Goal: Information Seeking & Learning: Learn about a topic

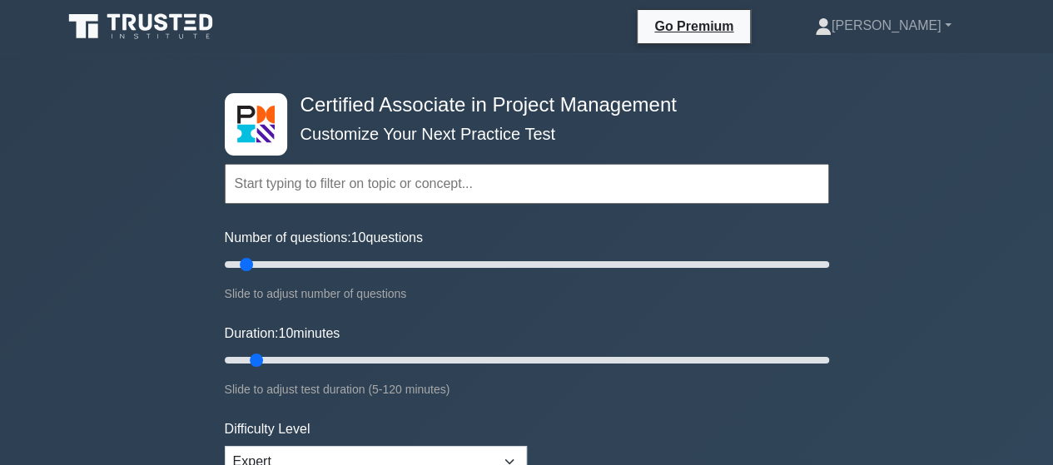
click at [557, 181] on input "text" at bounding box center [527, 184] width 604 height 40
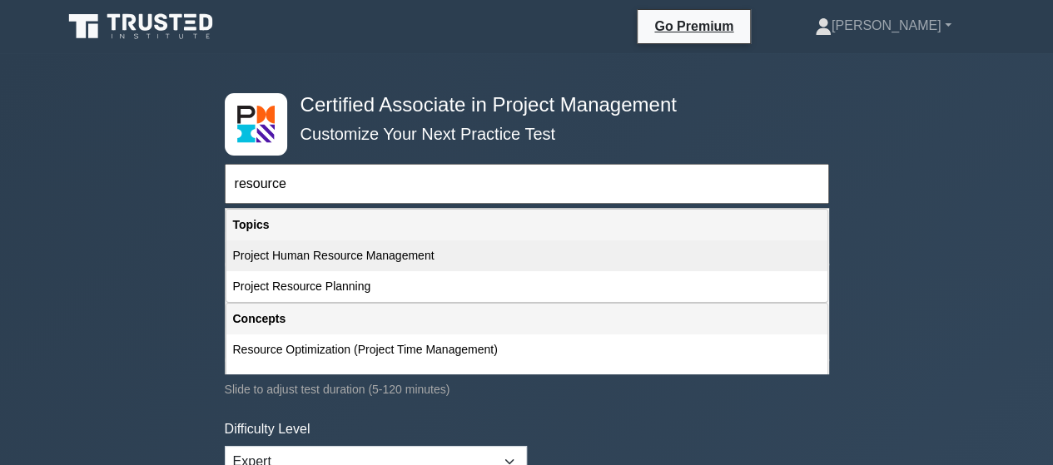
click at [369, 254] on div "Project Human Resource Management" at bounding box center [526, 256] width 601 height 31
type input "Project Human Resource Management"
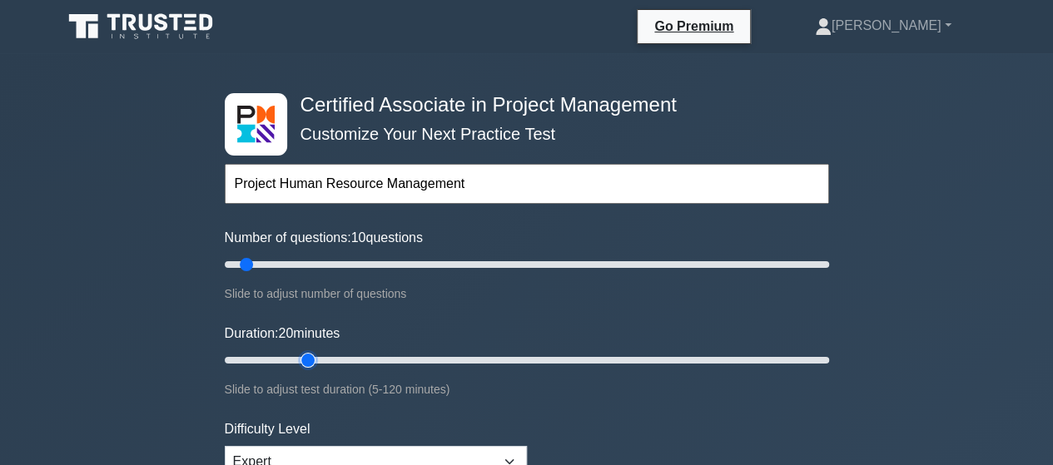
type input "20"
click at [299, 358] on input "Duration: 20 minutes" at bounding box center [527, 360] width 604 height 20
click at [310, 358] on input "Duration: 20 minutes" at bounding box center [527, 360] width 604 height 20
type input "25"
click at [331, 364] on input "Duration: 20 minutes" at bounding box center [527, 360] width 604 height 20
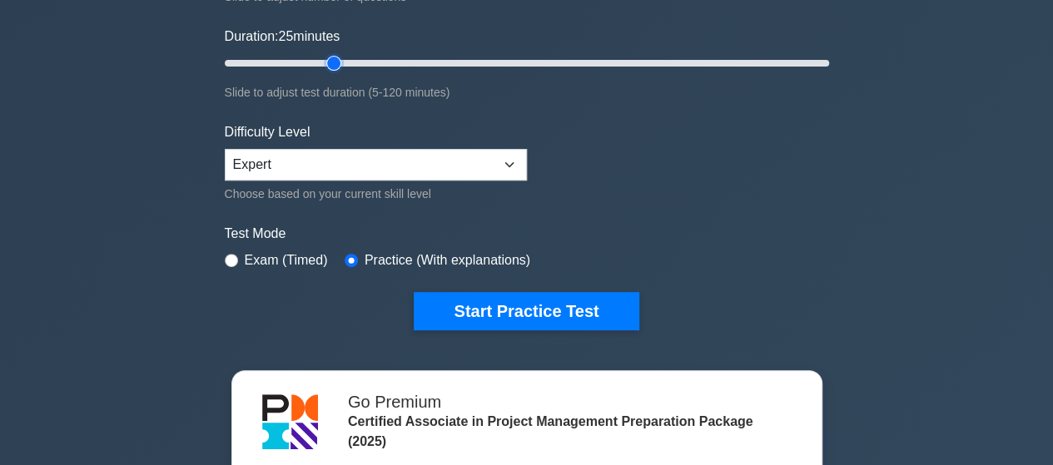
scroll to position [306, 0]
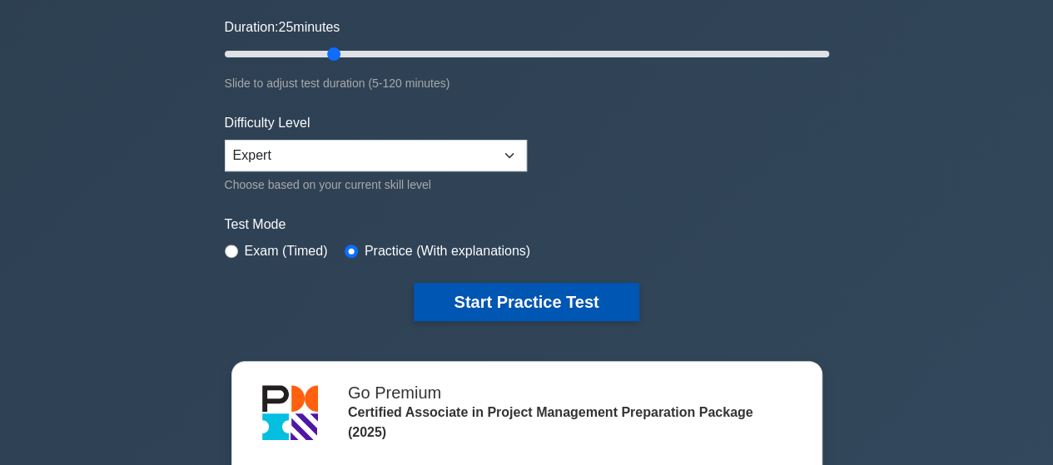
click at [455, 292] on button "Start Practice Test" at bounding box center [526, 302] width 225 height 38
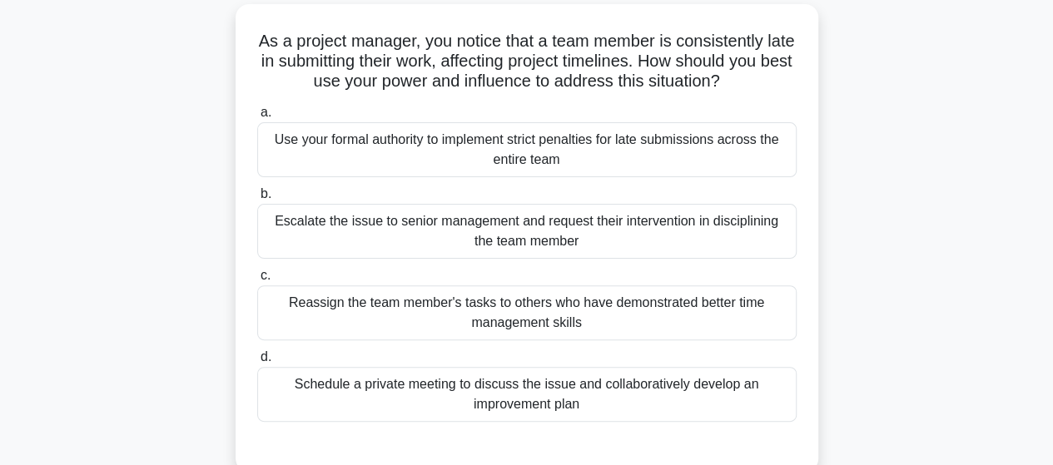
scroll to position [124, 0]
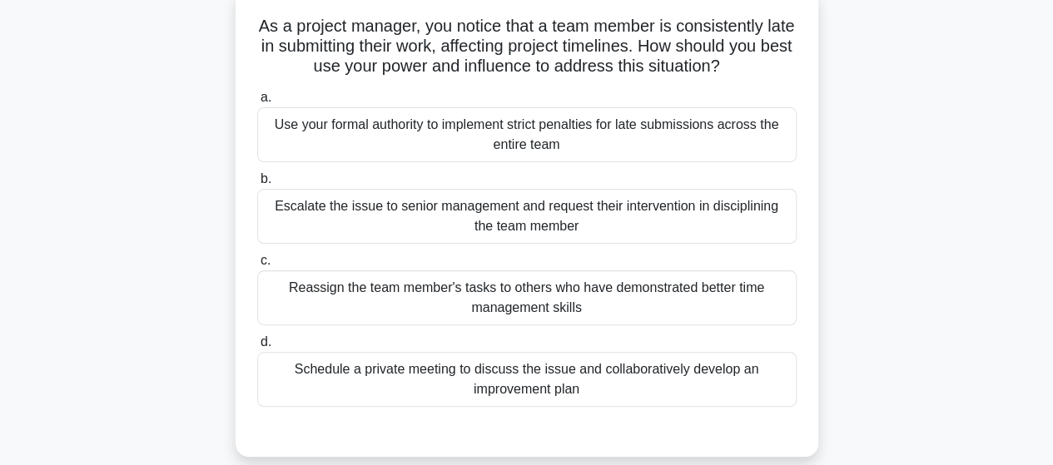
click at [559, 381] on div "Schedule a private meeting to discuss the issue and collaboratively develop an …" at bounding box center [526, 379] width 539 height 55
click at [257, 348] on input "d. Schedule a private meeting to discuss the issue and collaboratively develop …" at bounding box center [257, 342] width 0 height 11
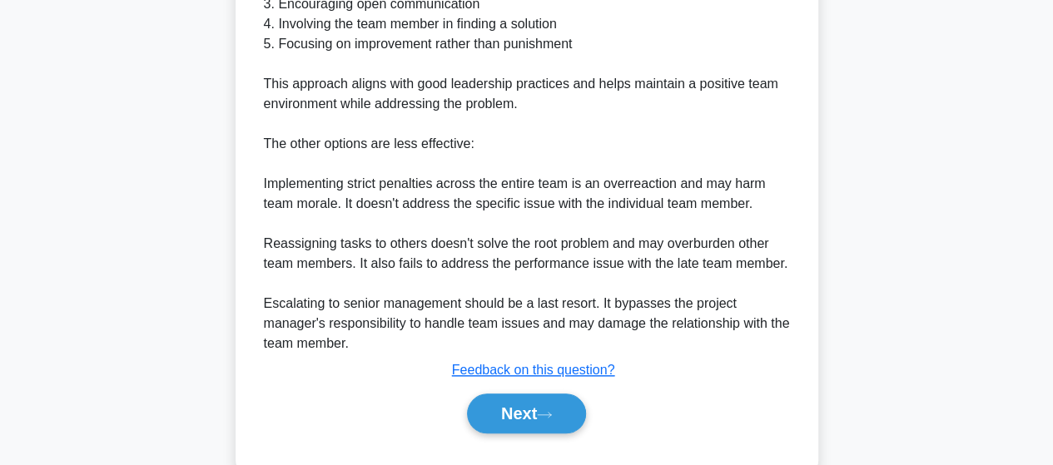
scroll to position [758, 0]
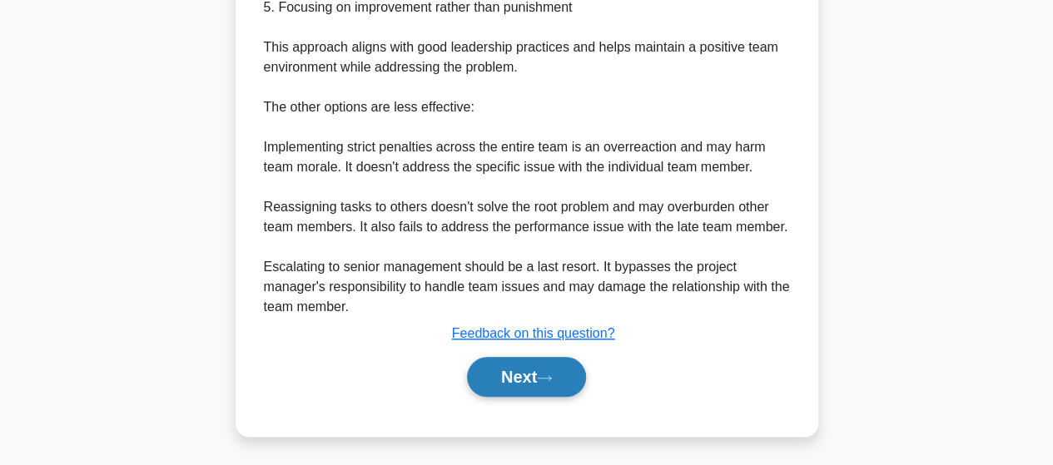
click at [535, 386] on button "Next" at bounding box center [526, 377] width 119 height 40
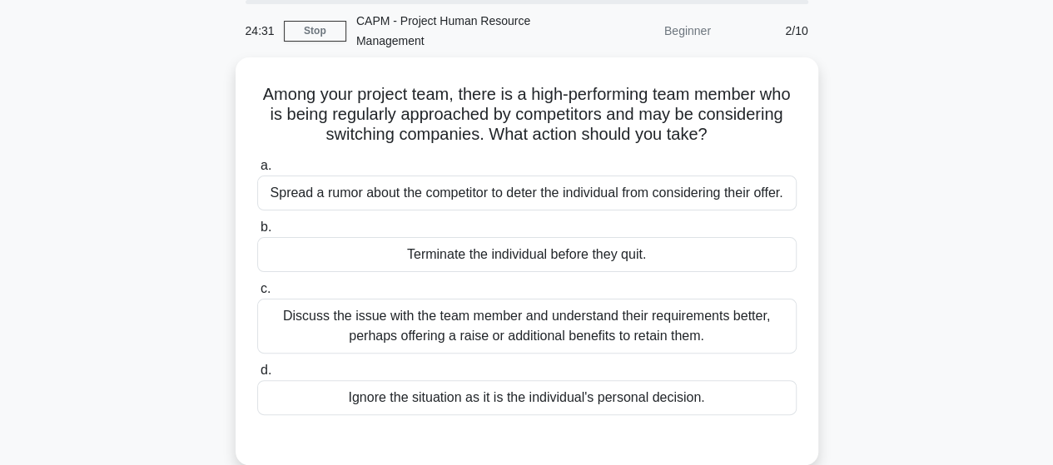
scroll to position [66, 0]
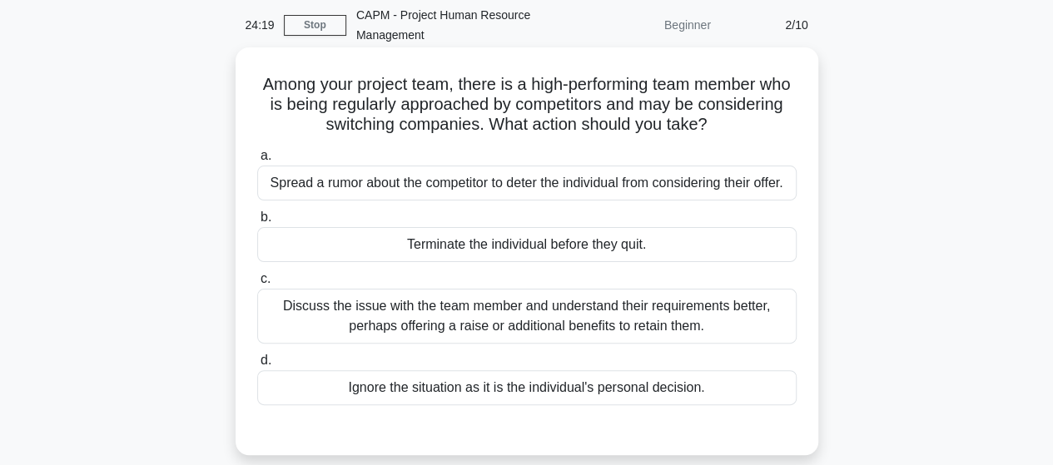
click at [502, 329] on div "Discuss the issue with the team member and understand their requirements better…" at bounding box center [526, 316] width 539 height 55
click at [257, 285] on input "c. Discuss the issue with the team member and understand their requirements bet…" at bounding box center [257, 279] width 0 height 11
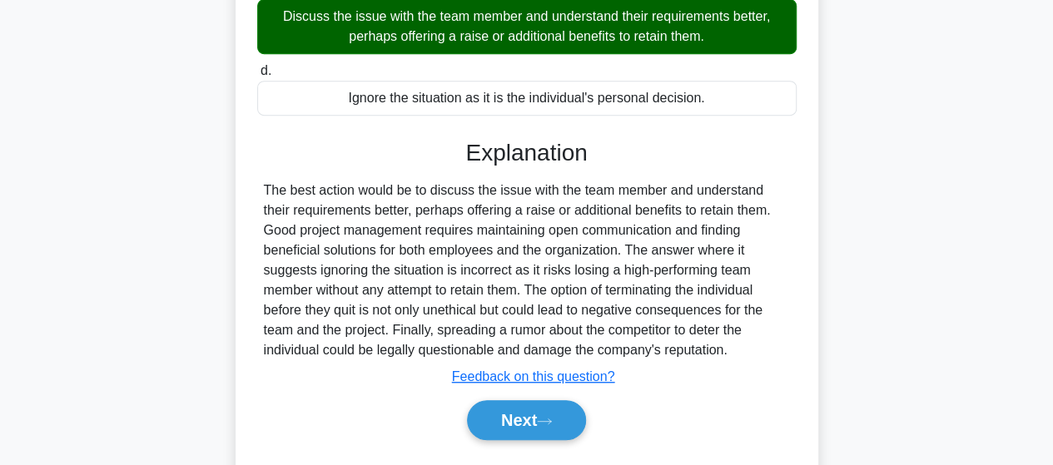
scroll to position [434, 0]
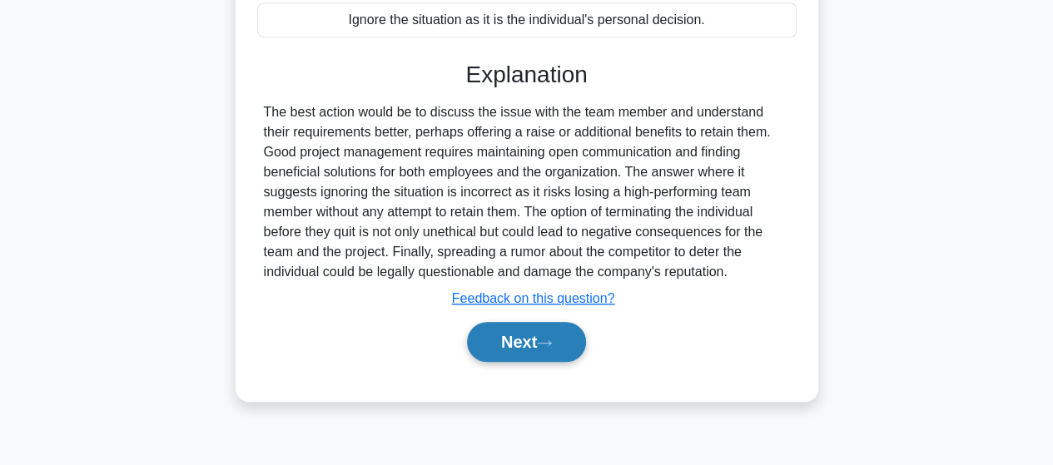
click at [567, 336] on button "Next" at bounding box center [526, 342] width 119 height 40
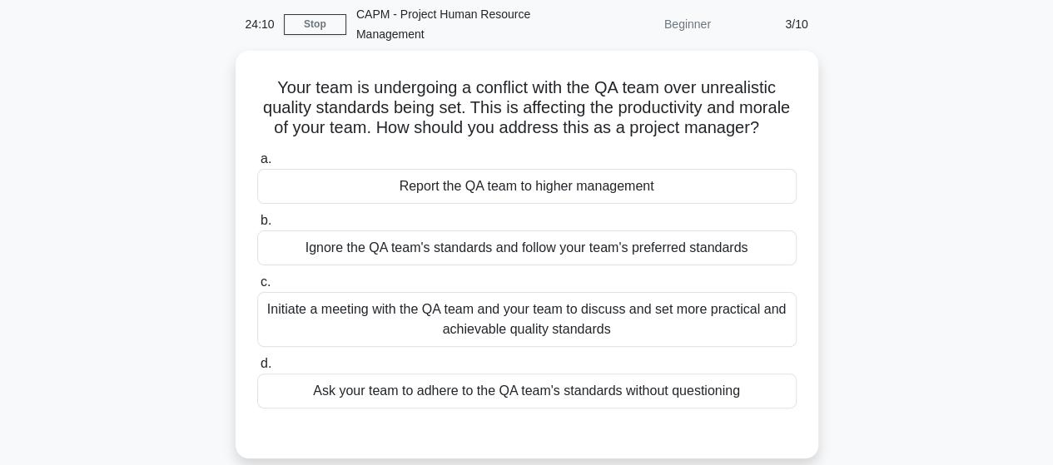
scroll to position [68, 0]
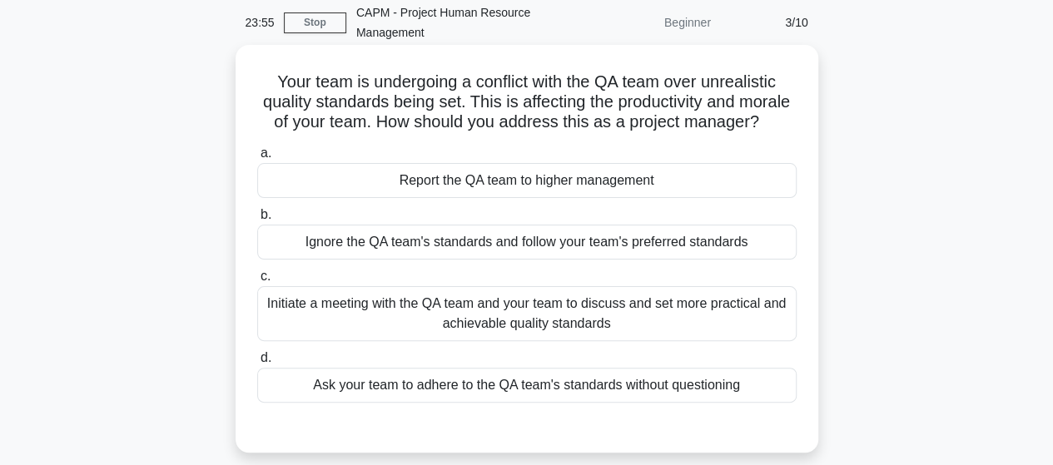
click at [455, 330] on div "Initiate a meeting with the QA team and your team to discuss and set more pract…" at bounding box center [526, 313] width 539 height 55
click at [257, 282] on input "c. Initiate a meeting with the QA team and your team to discuss and set more pr…" at bounding box center [257, 276] width 0 height 11
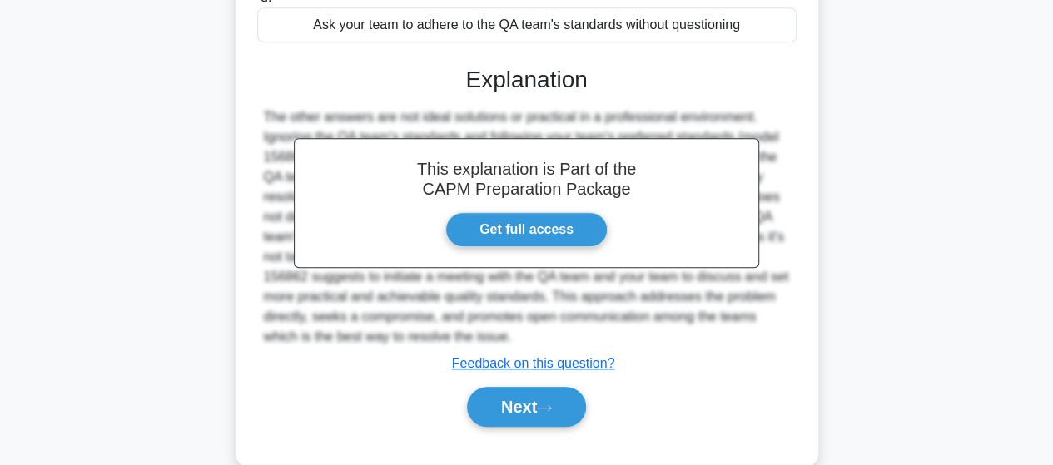
scroll to position [455, 0]
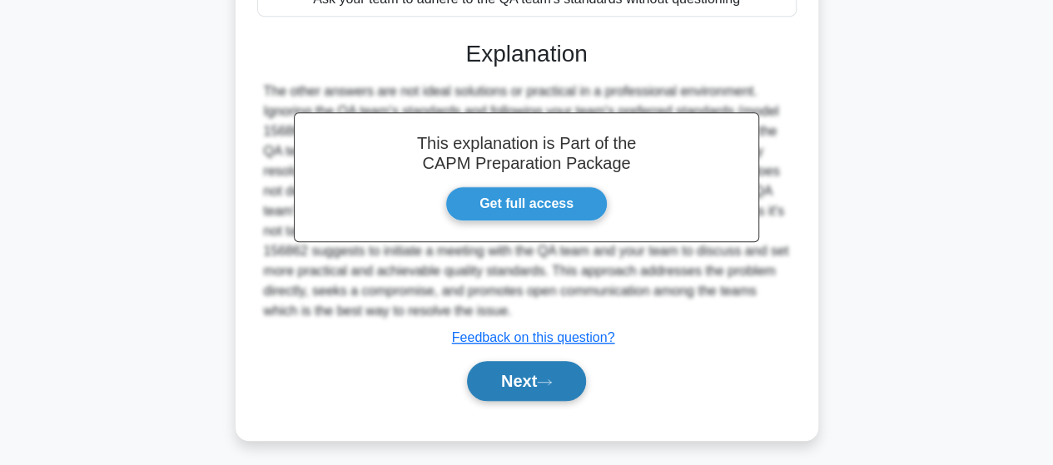
click at [520, 399] on button "Next" at bounding box center [526, 381] width 119 height 40
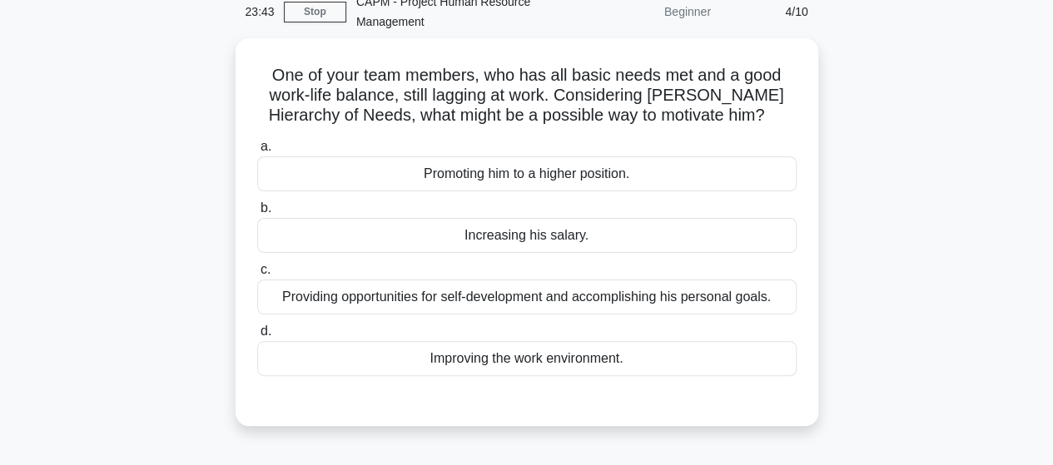
scroll to position [82, 0]
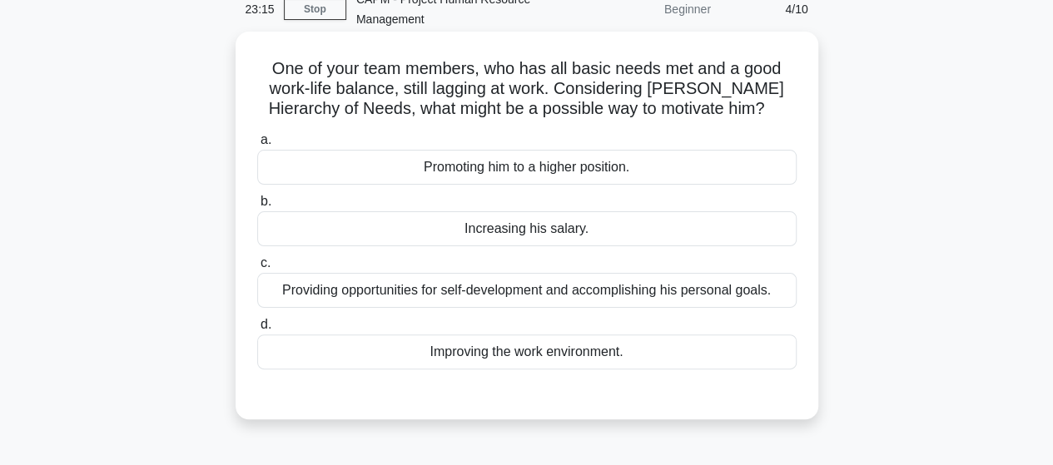
click at [578, 355] on div "Improving the work environment." at bounding box center [526, 352] width 539 height 35
click at [257, 331] on input "d. Improving the work environment." at bounding box center [257, 325] width 0 height 11
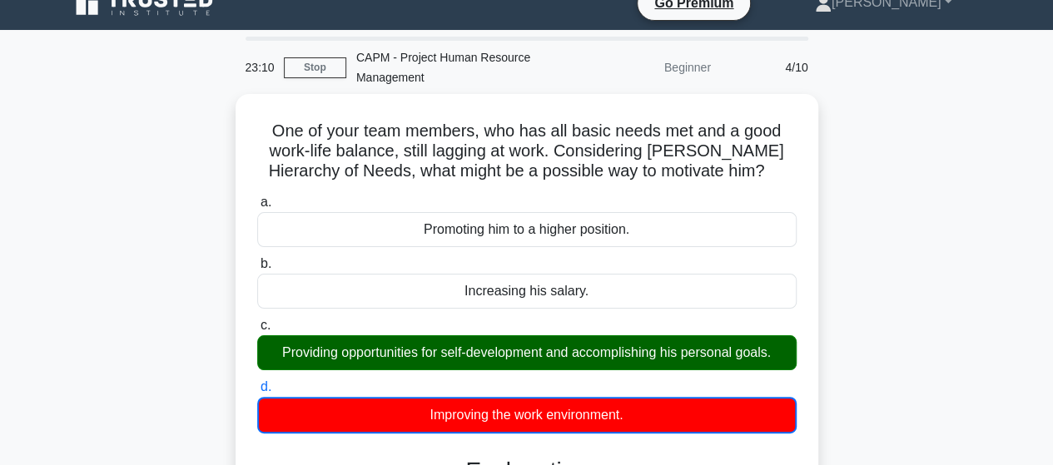
scroll to position [22, 0]
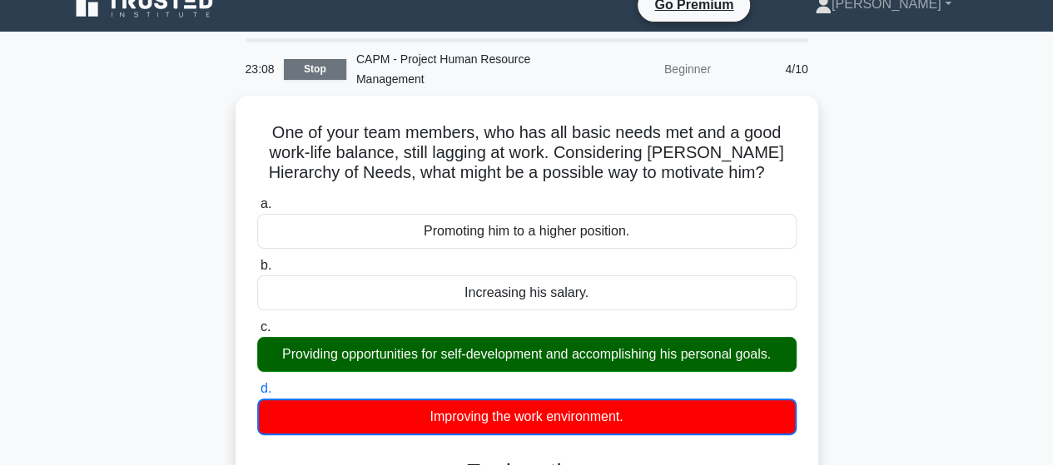
click at [314, 62] on link "Stop" at bounding box center [315, 69] width 62 height 21
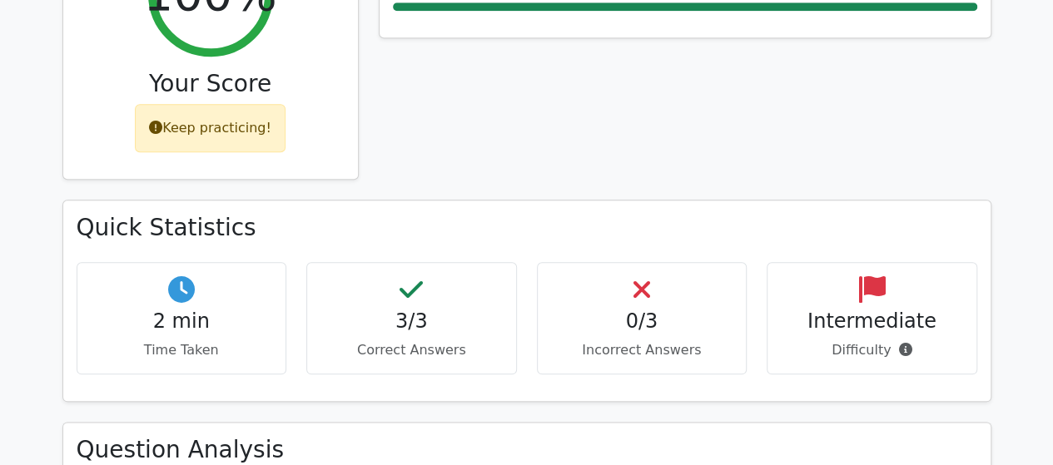
scroll to position [786, 0]
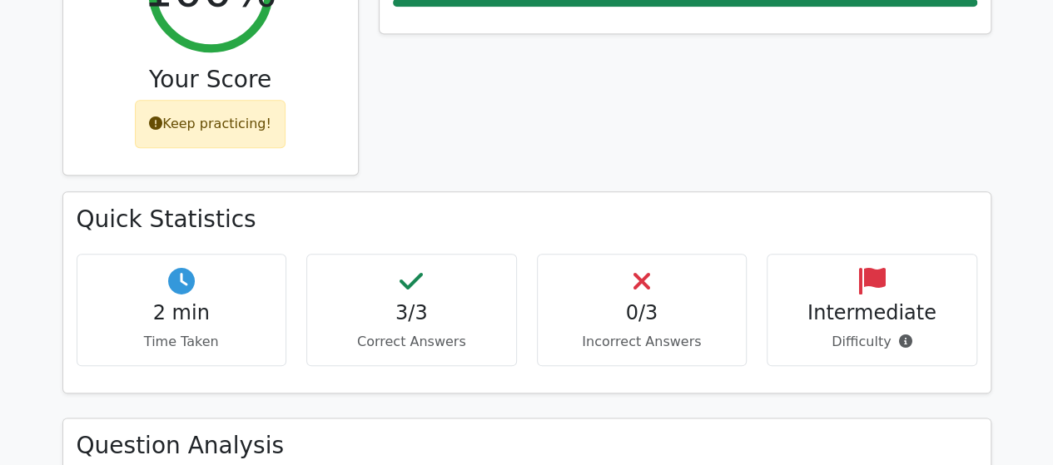
click at [877, 301] on h4 "Intermediate" at bounding box center [872, 313] width 182 height 24
click at [894, 301] on h4 "Intermediate" at bounding box center [872, 313] width 182 height 24
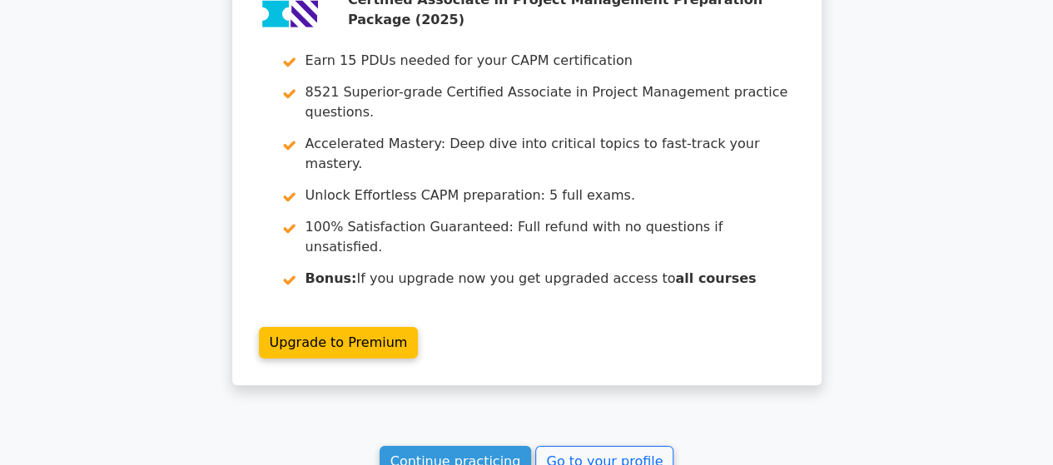
scroll to position [2754, 0]
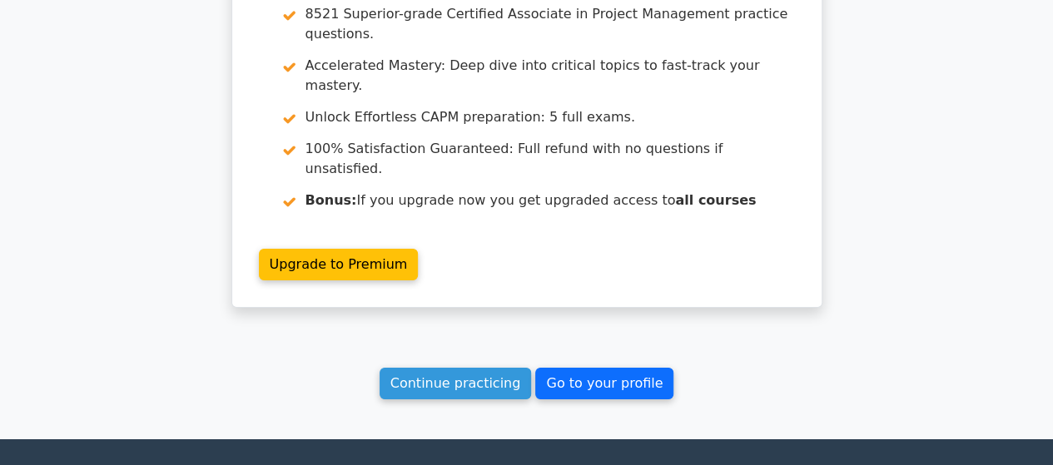
click at [585, 368] on link "Go to your profile" at bounding box center [604, 384] width 138 height 32
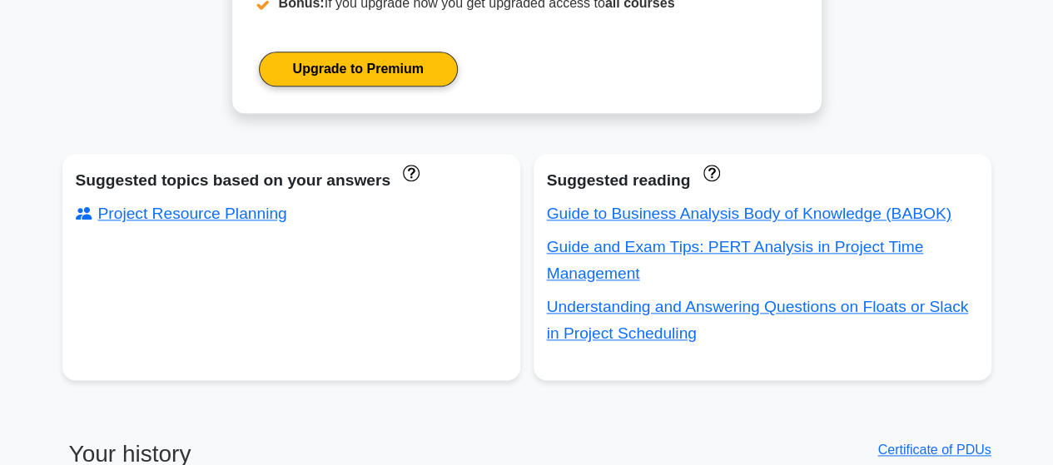
scroll to position [899, 0]
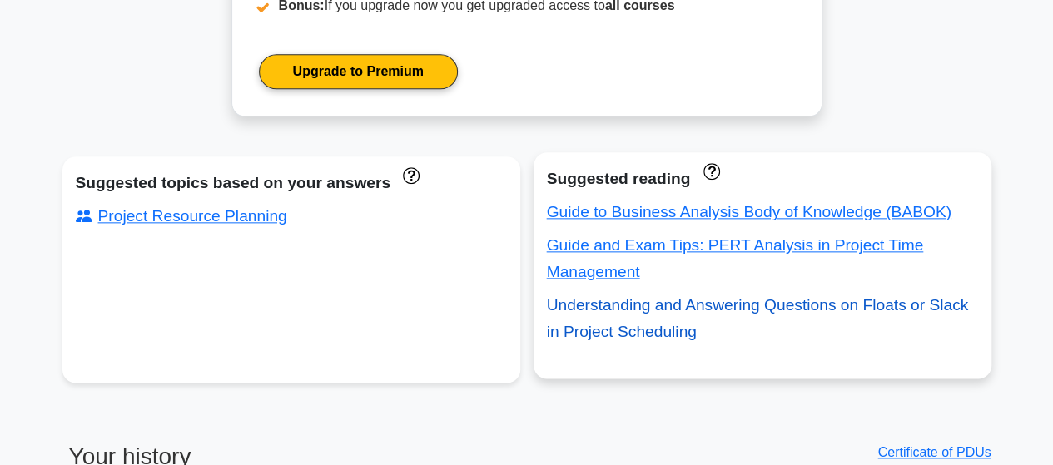
click at [788, 302] on link "Understanding and Answering Questions on Floats or Slack in Project Scheduling" at bounding box center [758, 318] width 422 height 44
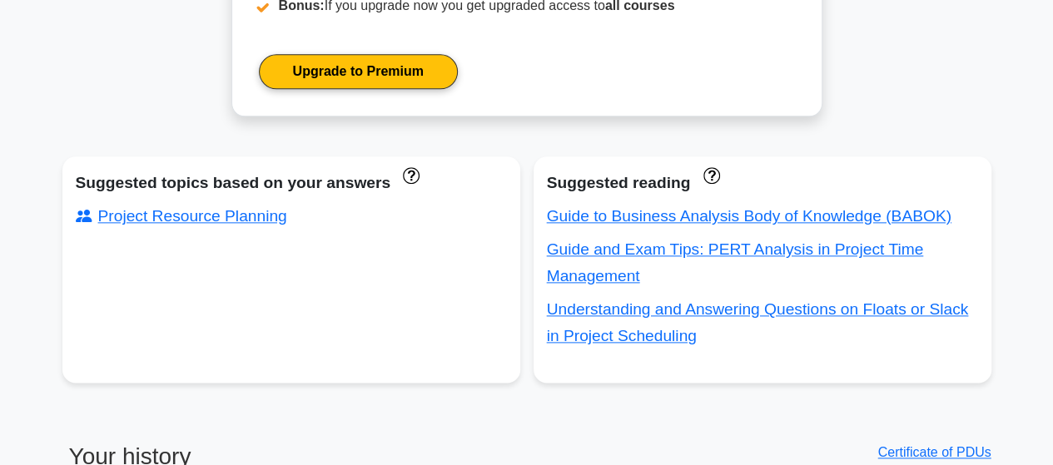
scroll to position [0, 0]
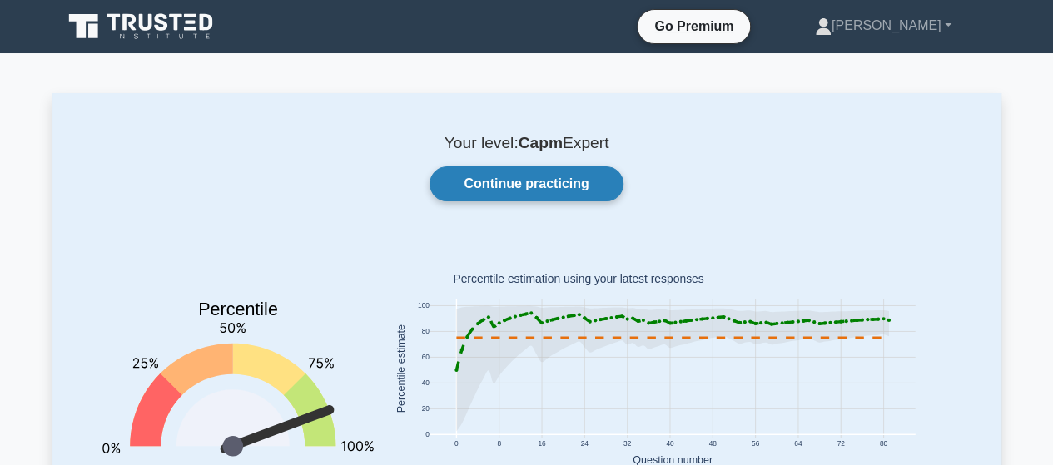
click at [553, 194] on link "Continue practicing" at bounding box center [526, 184] width 193 height 35
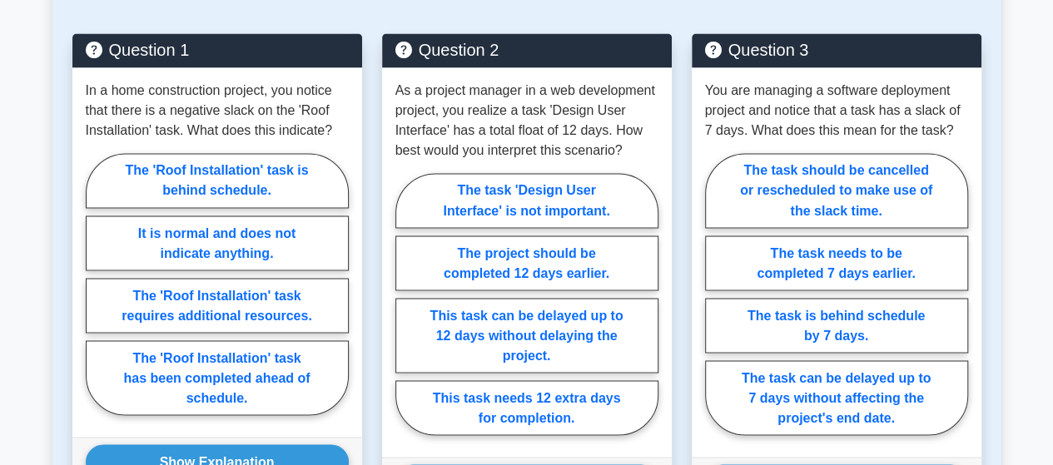
scroll to position [1399, 0]
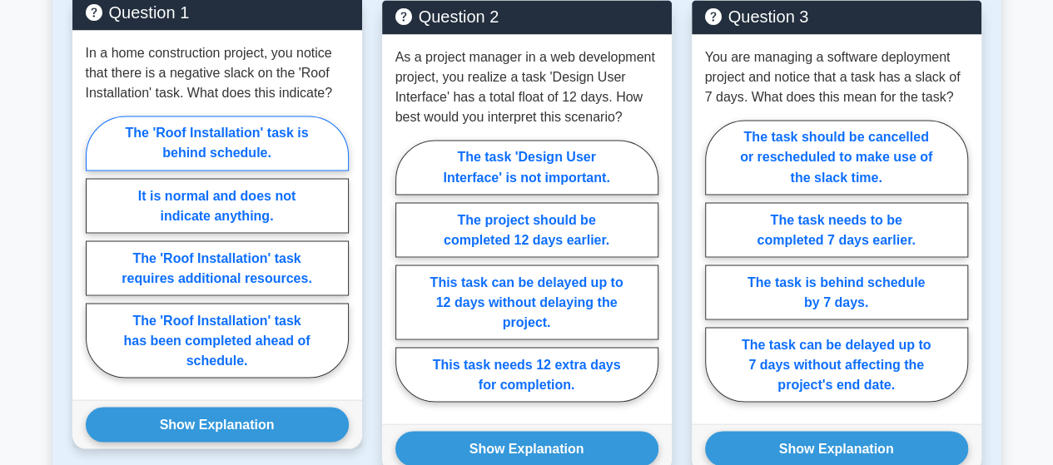
click at [285, 141] on label "The 'Roof Installation' task is behind schedule." at bounding box center [217, 143] width 263 height 55
click at [97, 246] on input "The 'Roof Installation' task is behind schedule." at bounding box center [91, 251] width 11 height 11
radio input "true"
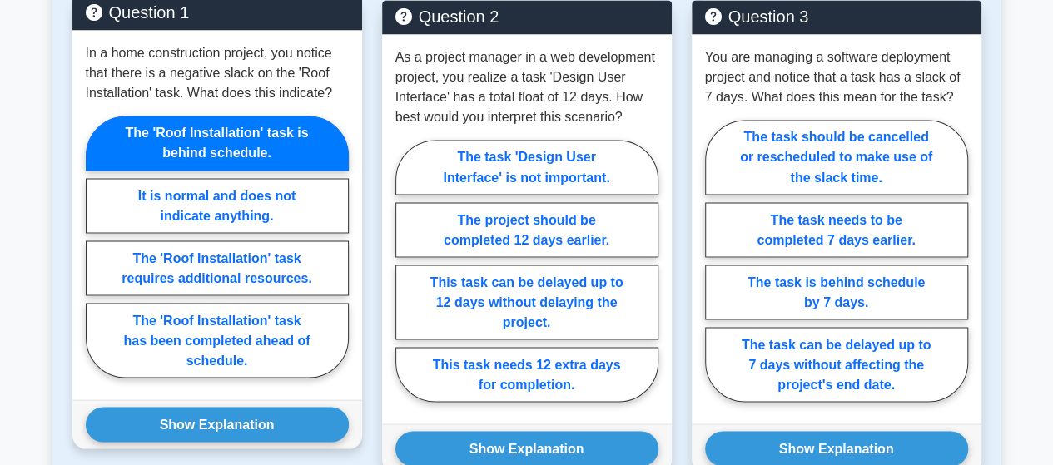
click at [285, 141] on label "The 'Roof Installation' task is behind schedule." at bounding box center [217, 143] width 263 height 55
click at [97, 246] on input "The 'Roof Installation' task is behind schedule." at bounding box center [91, 251] width 11 height 11
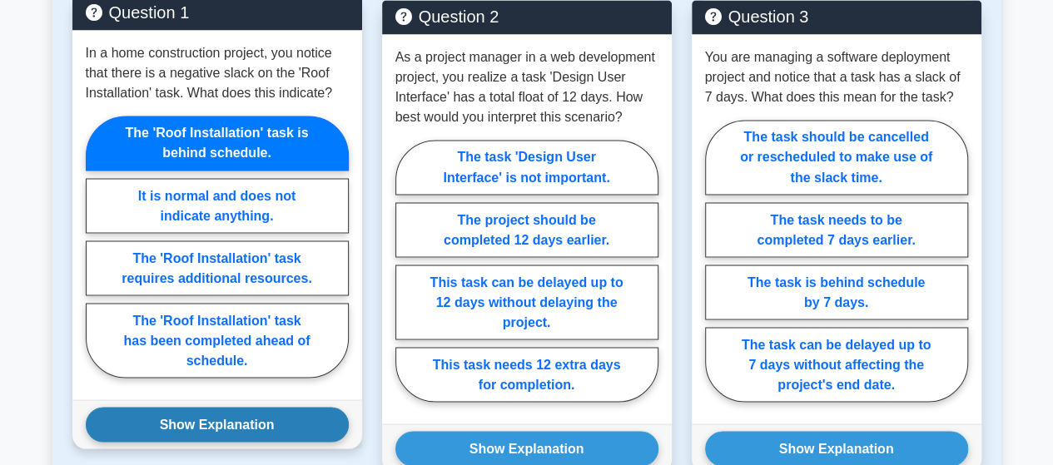
click at [257, 419] on button "Show Explanation" at bounding box center [217, 424] width 263 height 35
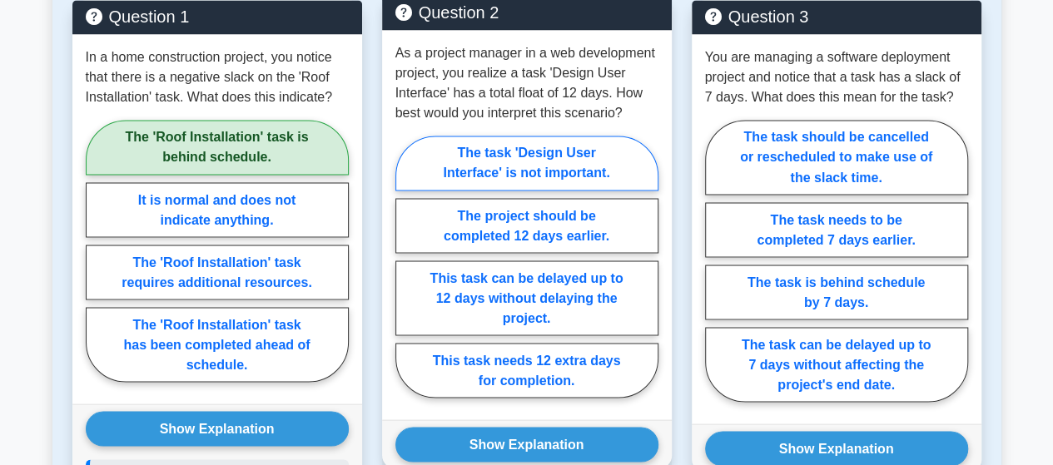
drag, startPoint x: 471, startPoint y: 226, endPoint x: 543, endPoint y: 155, distance: 100.7
click at [543, 155] on div "The task 'Design User Interface' is not important. The project should be comple…" at bounding box center [526, 272] width 263 height 270
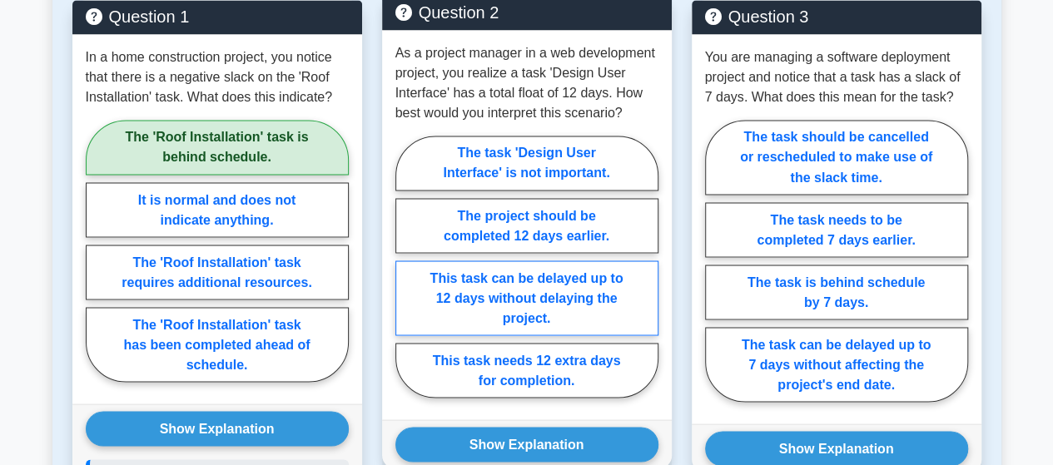
click at [521, 293] on label "This task can be delayed up to 12 days without delaying the project." at bounding box center [526, 298] width 263 height 75
click at [406, 277] on input "This task can be delayed up to 12 days without delaying the project." at bounding box center [400, 271] width 11 height 11
radio input "true"
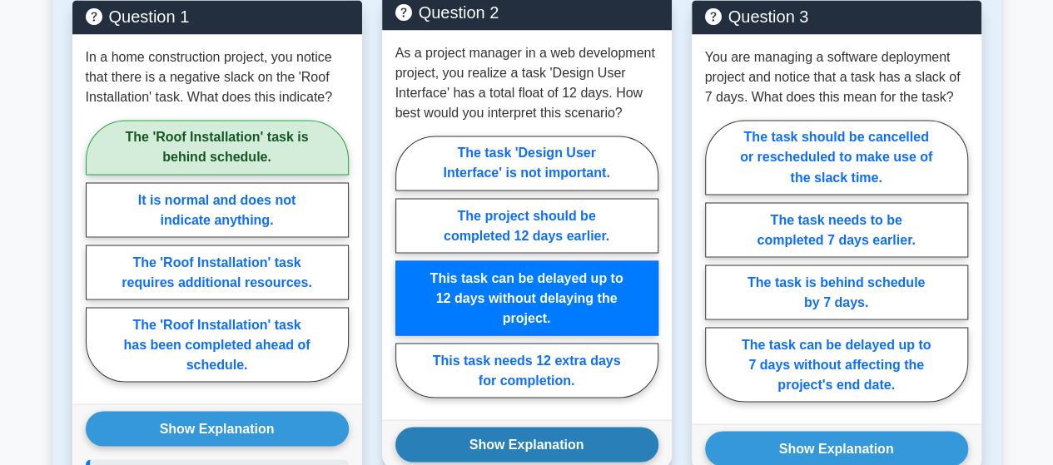
click at [545, 439] on button "Show Explanation" at bounding box center [526, 444] width 263 height 35
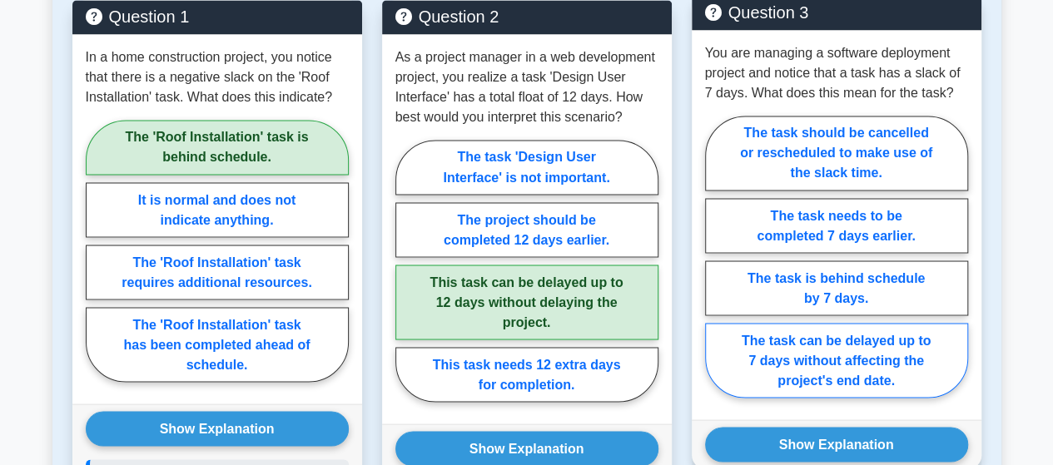
click at [832, 351] on label "The task can be delayed up to 7 days without affecting the project's end date." at bounding box center [836, 360] width 263 height 75
click at [716, 267] on input "The task can be delayed up to 7 days without affecting the project's end date." at bounding box center [710, 261] width 11 height 11
radio input "true"
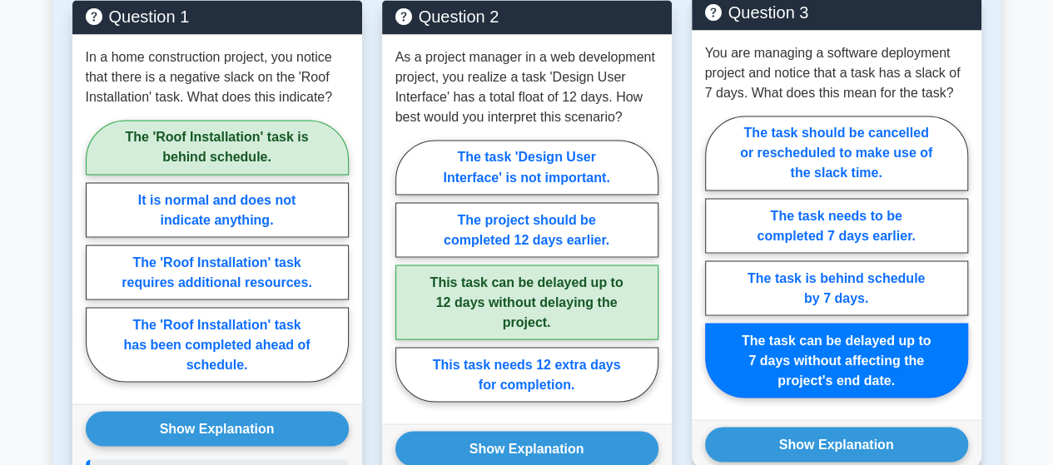
click at [832, 351] on label "The task can be delayed up to 7 days without affecting the project's end date." at bounding box center [836, 360] width 263 height 75
click at [716, 267] on input "The task can be delayed up to 7 days without affecting the project's end date." at bounding box center [710, 261] width 11 height 11
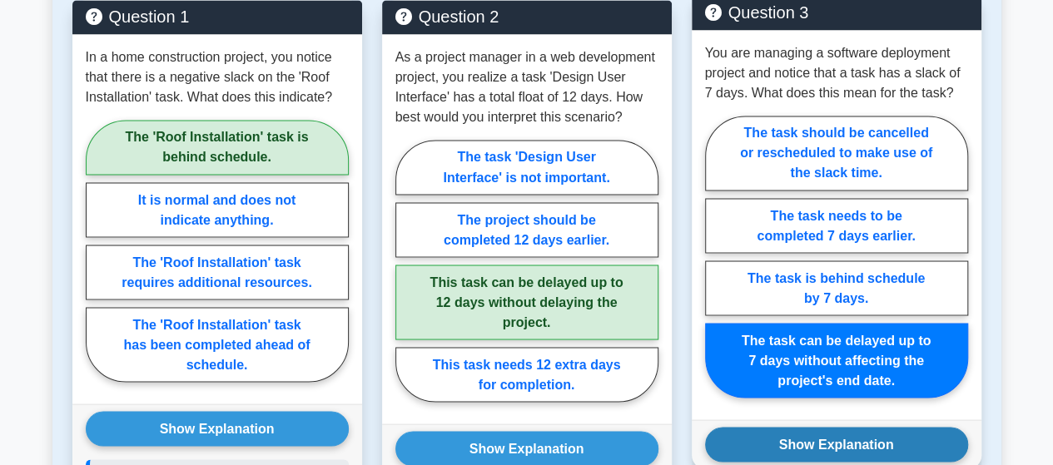
click at [833, 432] on button "Show Explanation" at bounding box center [836, 444] width 263 height 35
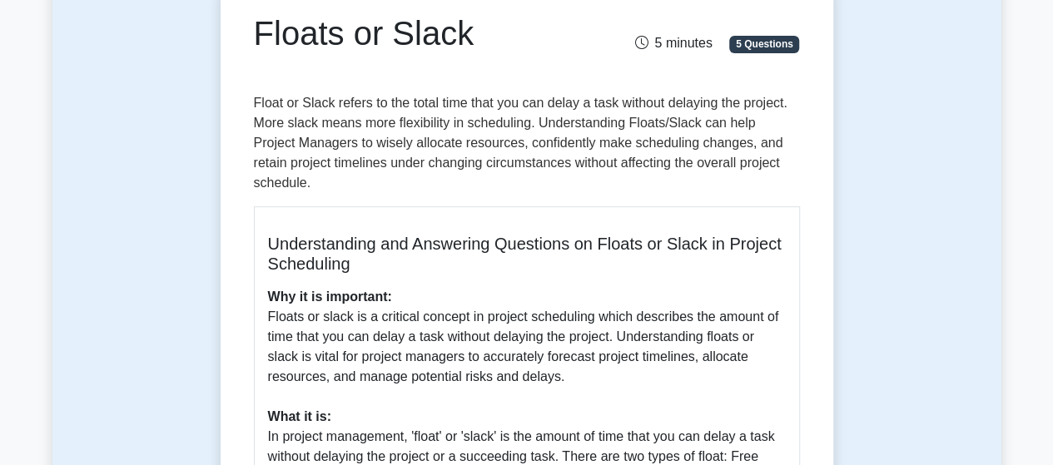
scroll to position [0, 0]
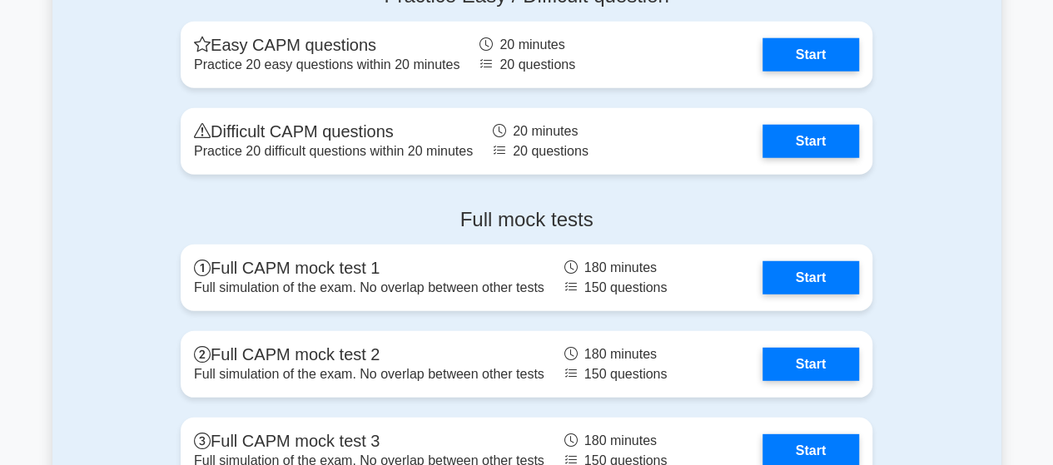
scroll to position [5271, 0]
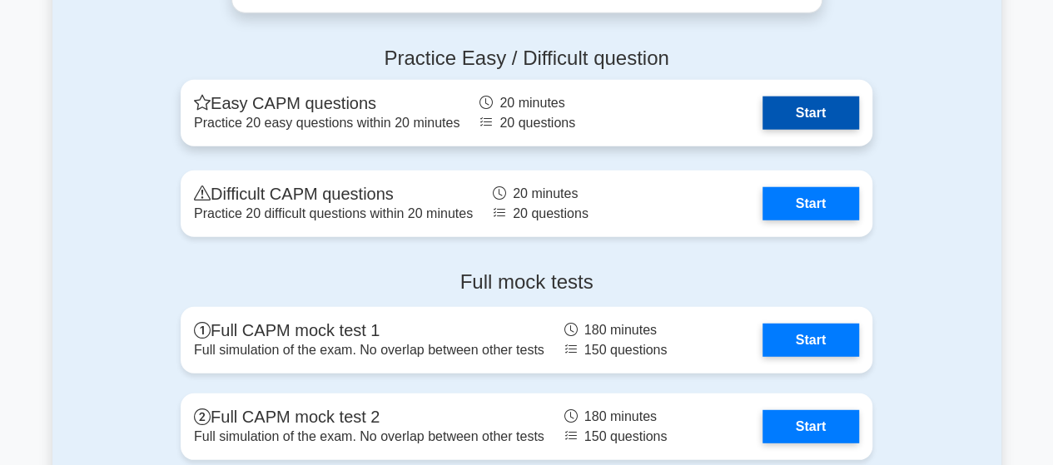
click at [809, 102] on link "Start" at bounding box center [811, 113] width 97 height 33
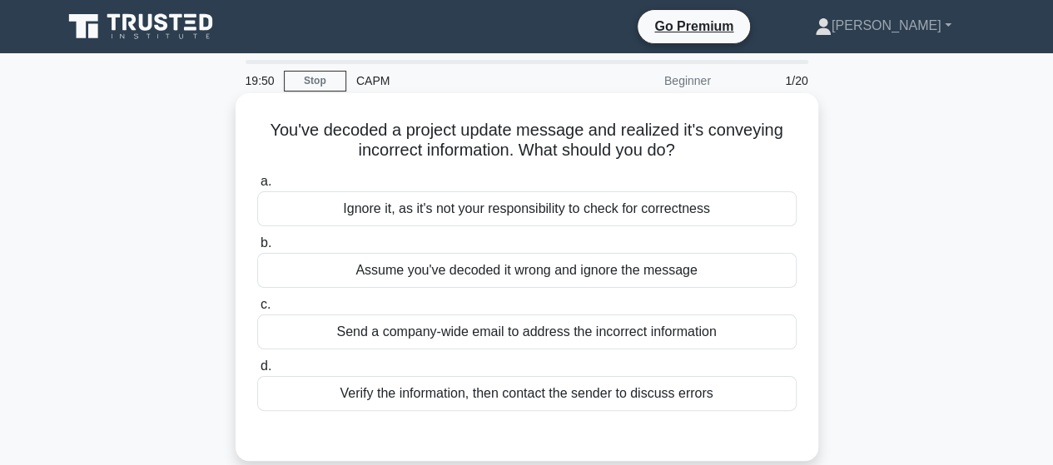
click at [549, 400] on div "Verify the information, then contact the sender to discuss errors" at bounding box center [526, 393] width 539 height 35
click at [257, 372] on input "d. Verify the information, then contact the sender to discuss errors" at bounding box center [257, 366] width 0 height 11
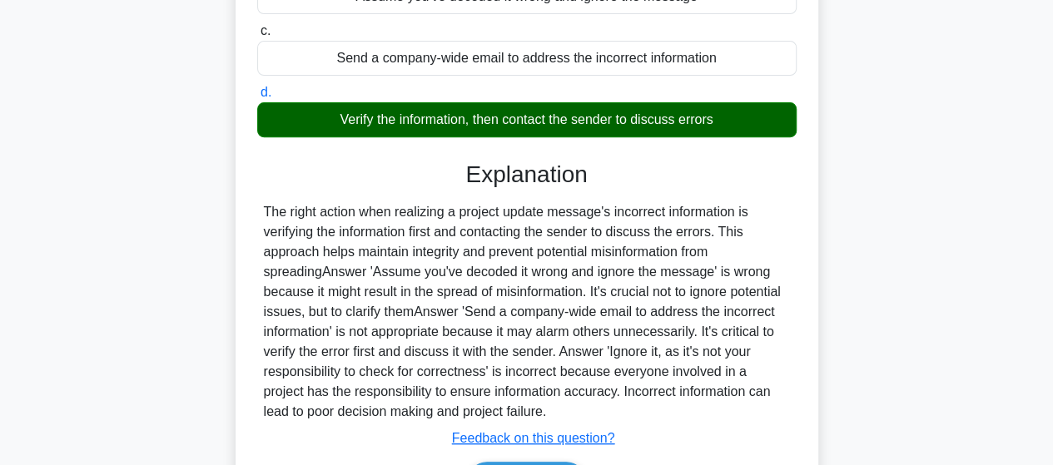
scroll to position [434, 0]
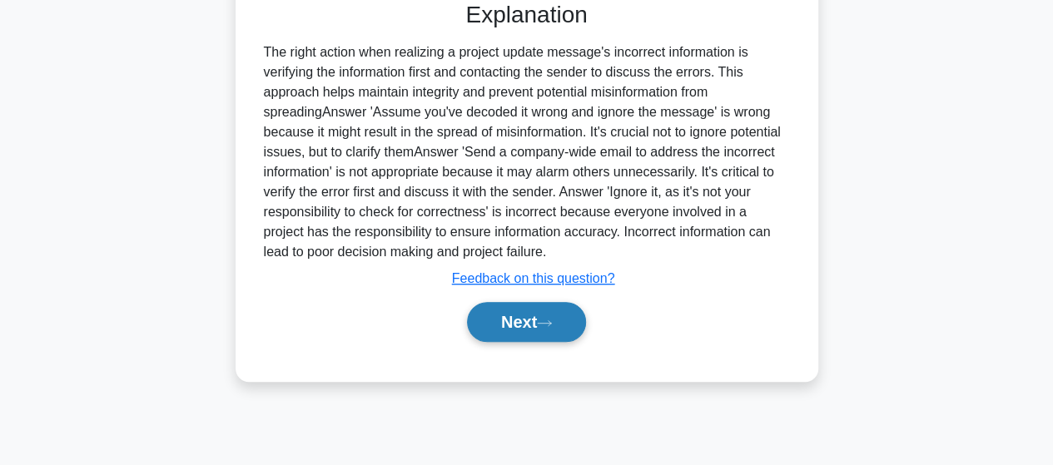
click at [551, 321] on icon at bounding box center [544, 323] width 13 height 5
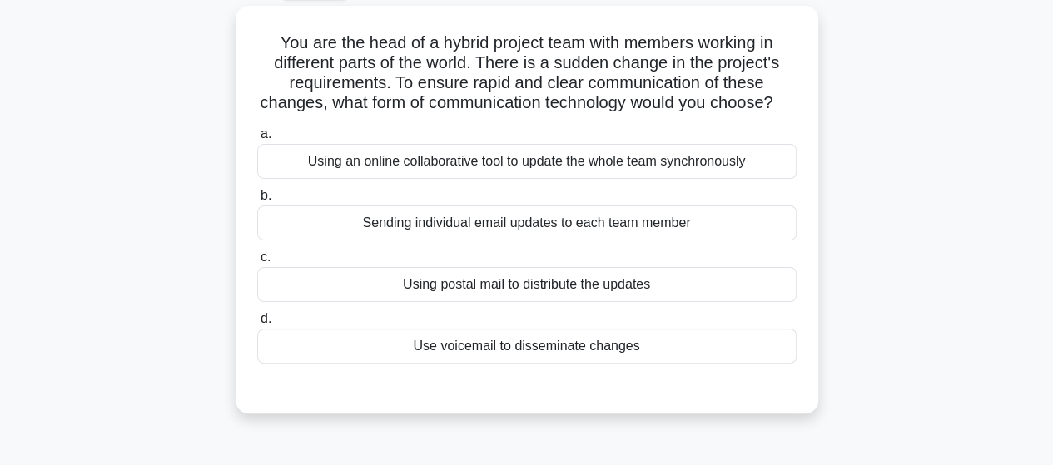
scroll to position [97, 0]
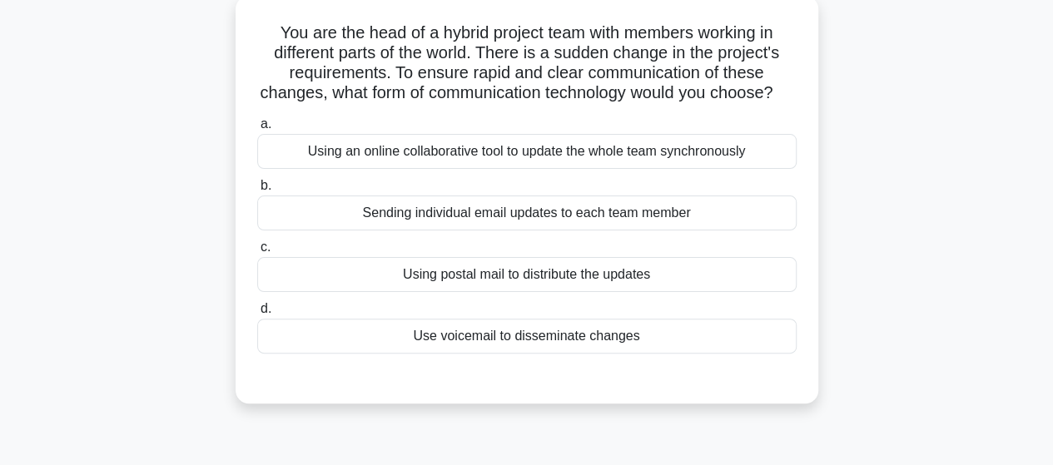
click at [543, 169] on div "Using an online collaborative tool to update the whole team synchronously" at bounding box center [526, 151] width 539 height 35
click at [257, 130] on input "a. Using an online collaborative tool to update the whole team synchronously" at bounding box center [257, 124] width 0 height 11
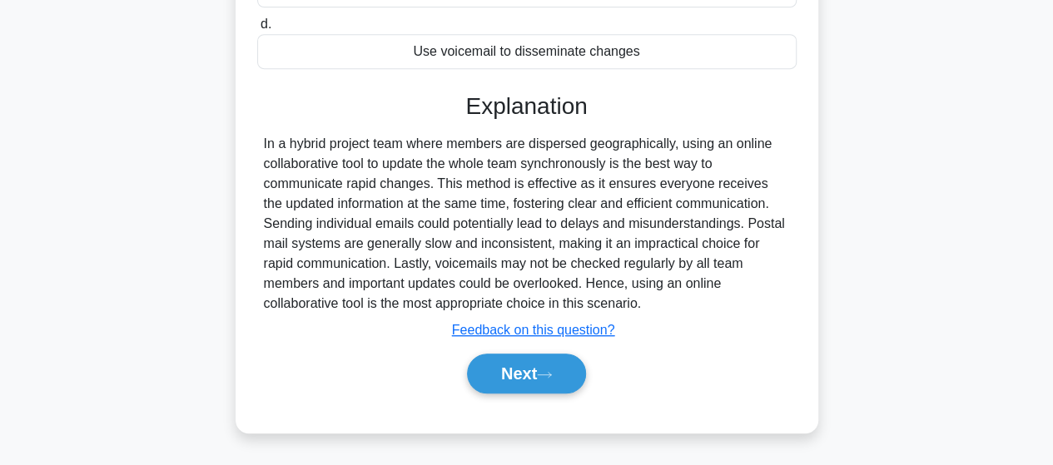
scroll to position [434, 0]
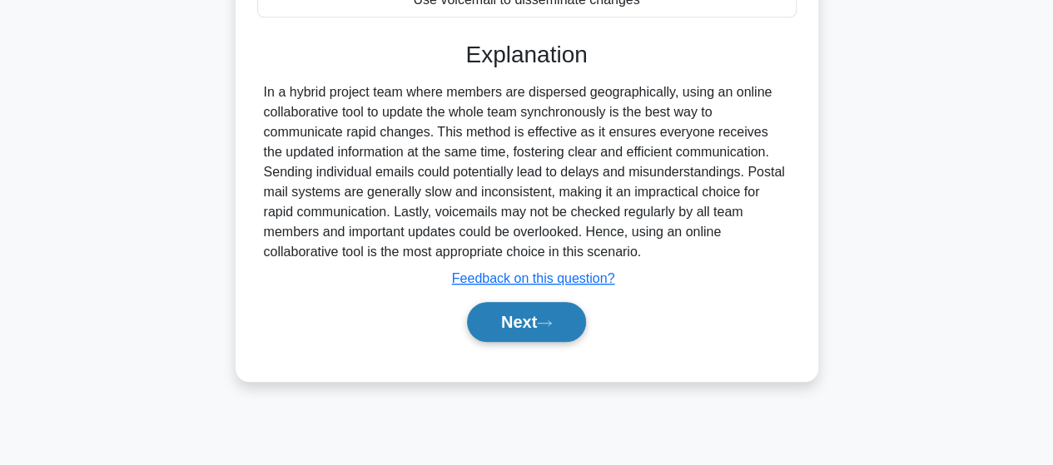
click at [549, 334] on button "Next" at bounding box center [526, 322] width 119 height 40
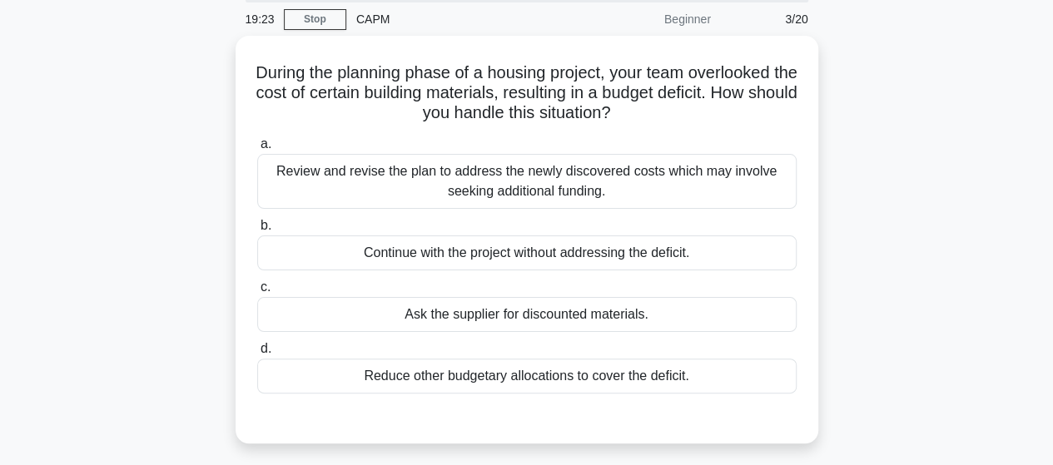
scroll to position [52, 0]
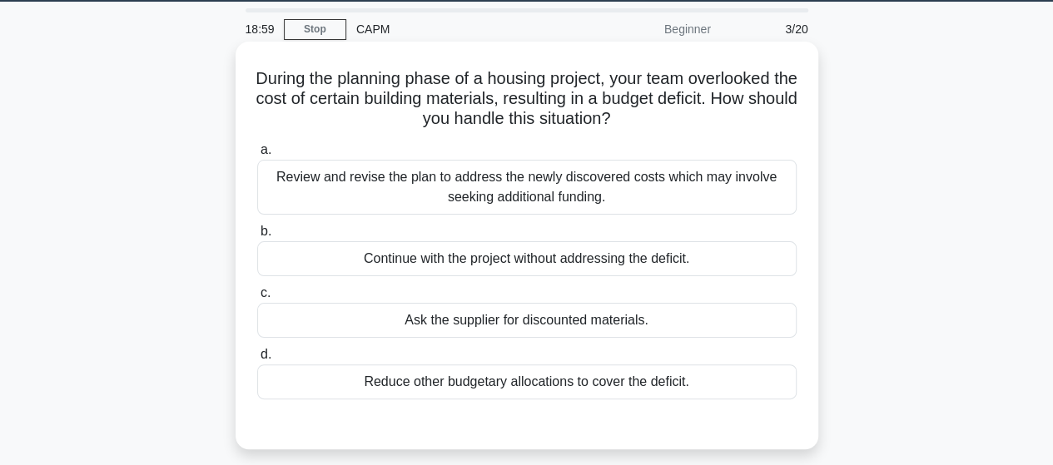
click at [519, 181] on div "Review and revise the plan to address the newly discovered costs which may invo…" at bounding box center [526, 187] width 539 height 55
click at [257, 156] on input "a. Review and revise the plan to address the newly discovered costs which may i…" at bounding box center [257, 150] width 0 height 11
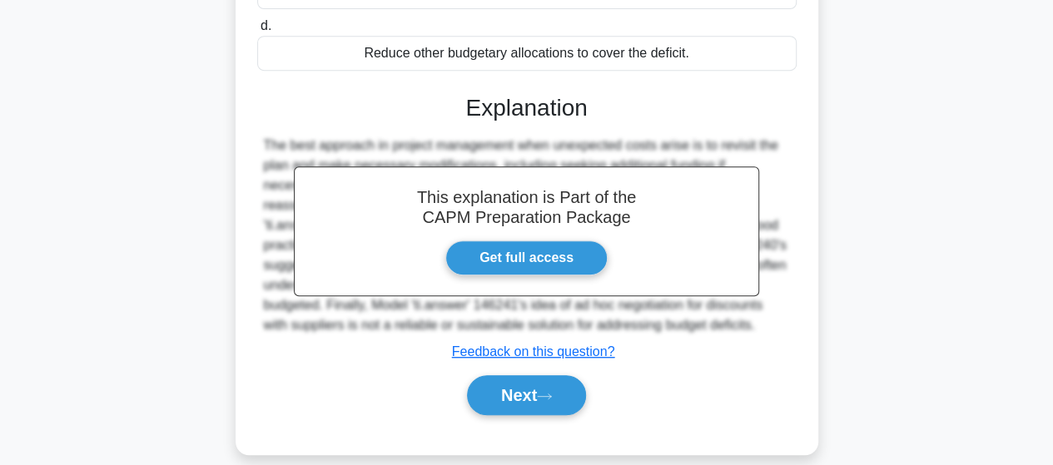
scroll to position [434, 0]
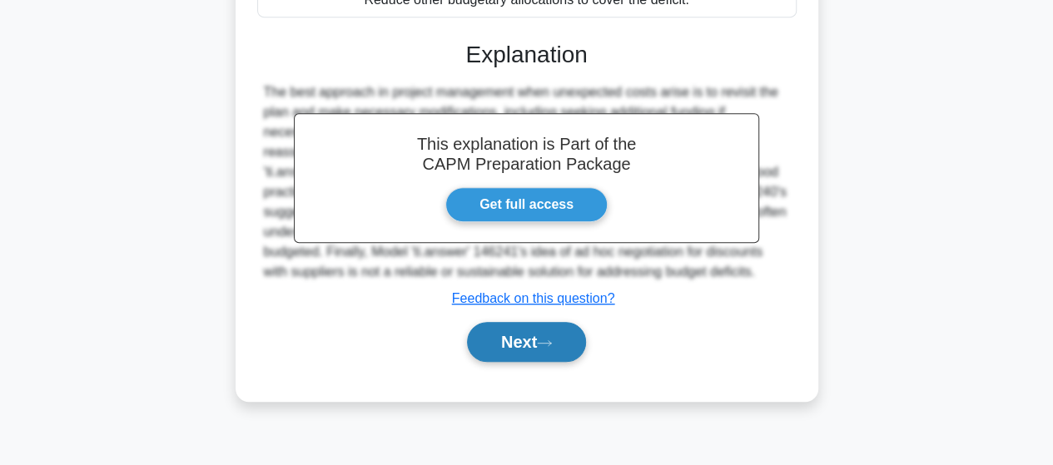
click at [586, 346] on button "Next" at bounding box center [526, 342] width 119 height 40
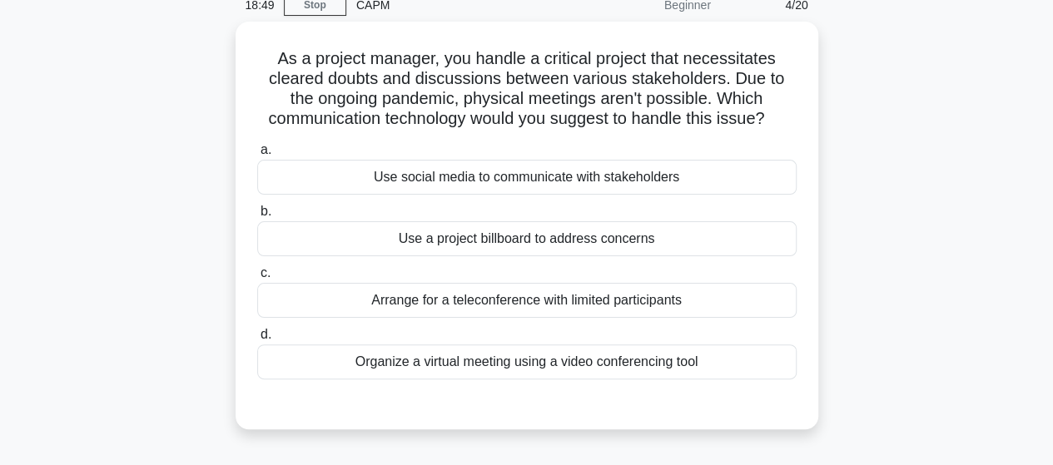
scroll to position [57, 0]
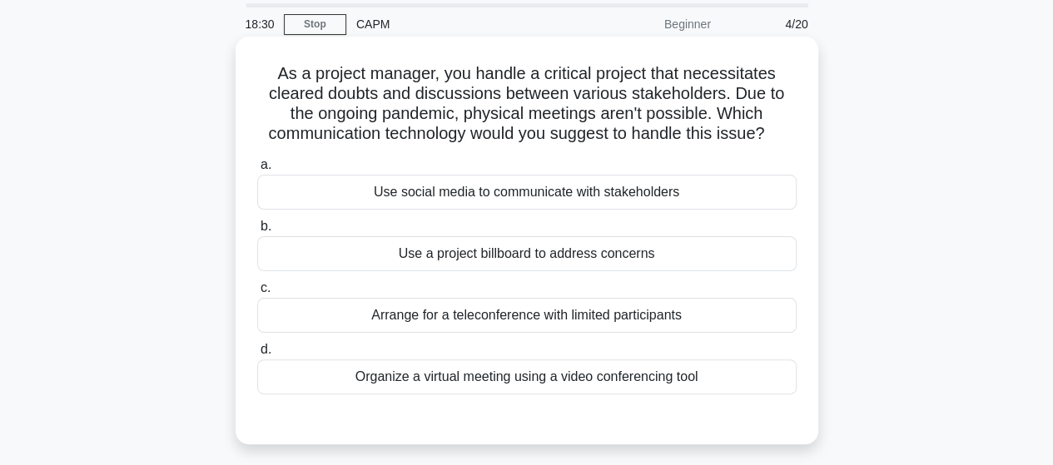
click at [558, 389] on div "Organize a virtual meeting using a video conferencing tool" at bounding box center [526, 377] width 539 height 35
click at [257, 355] on input "d. Organize a virtual meeting using a video conferencing tool" at bounding box center [257, 350] width 0 height 11
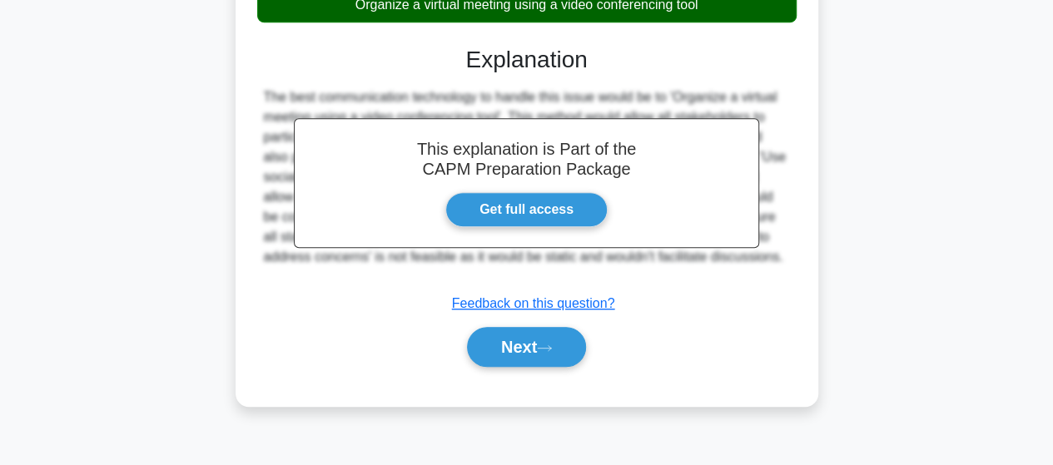
scroll to position [434, 0]
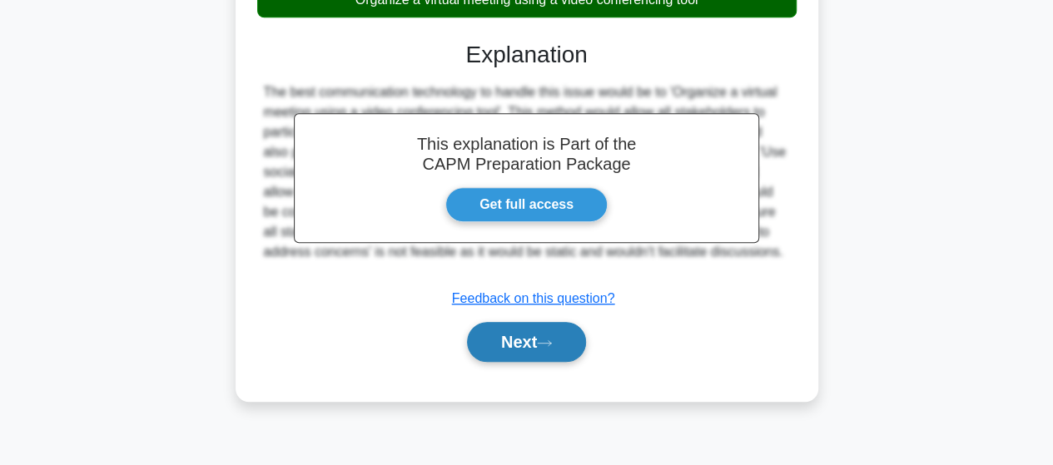
click at [525, 344] on button "Next" at bounding box center [526, 342] width 119 height 40
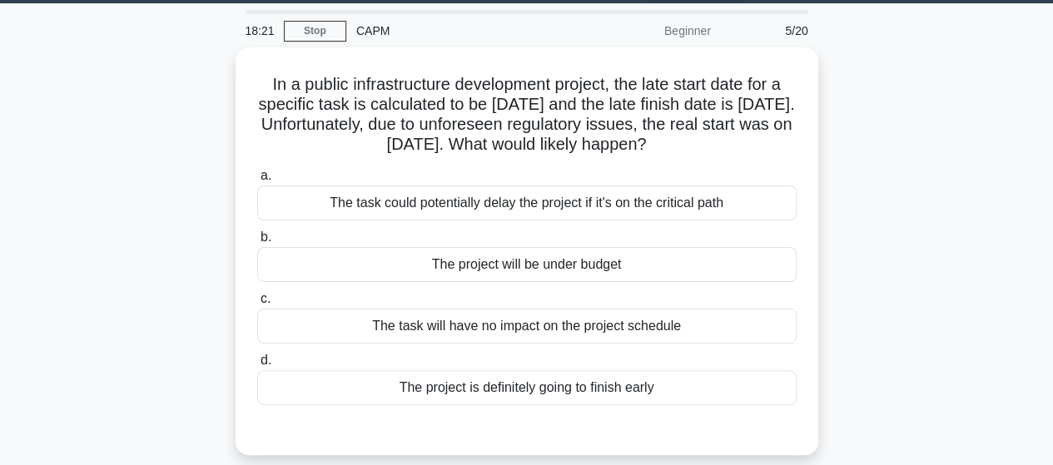
scroll to position [52, 0]
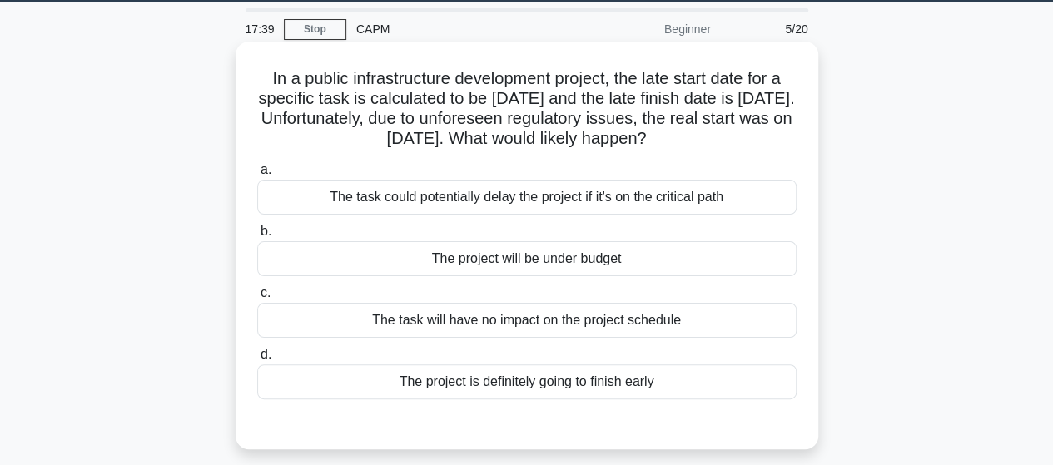
click at [589, 208] on div "The task could potentially delay the project if it's on the critical path" at bounding box center [526, 197] width 539 height 35
click at [257, 176] on input "a. The task could potentially delay the project if it's on the critical path" at bounding box center [257, 170] width 0 height 11
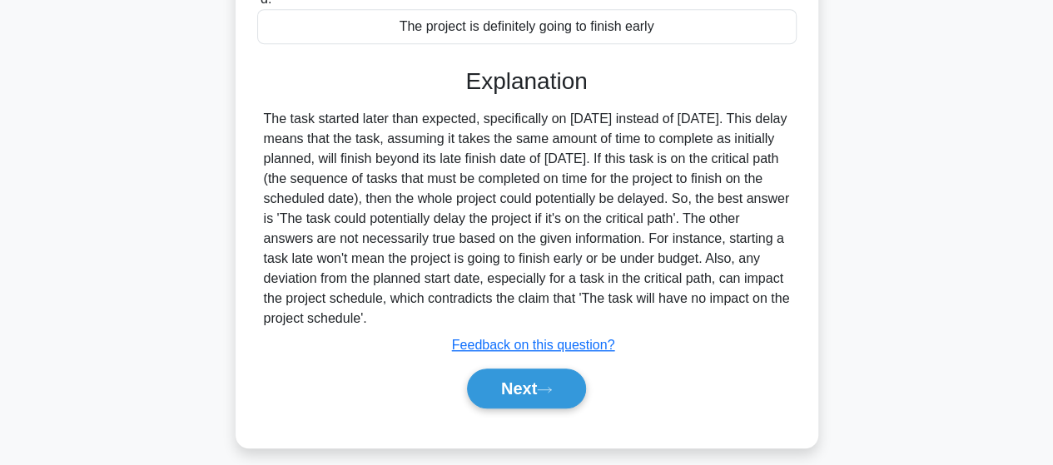
scroll to position [425, 0]
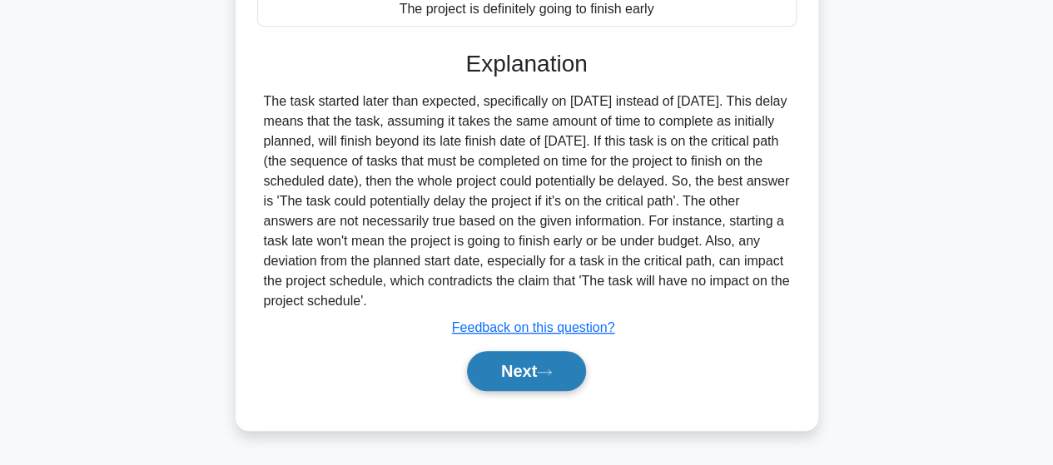
click at [500, 364] on button "Next" at bounding box center [526, 371] width 119 height 40
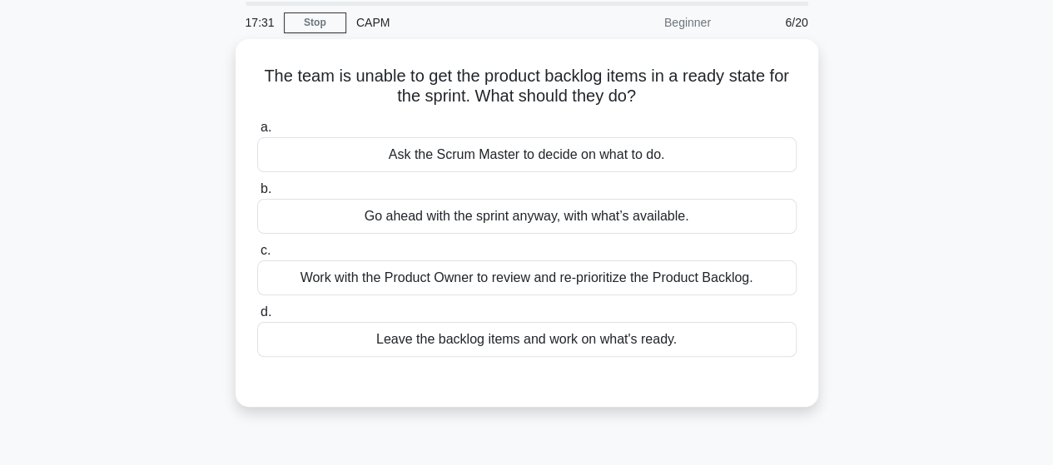
scroll to position [62, 0]
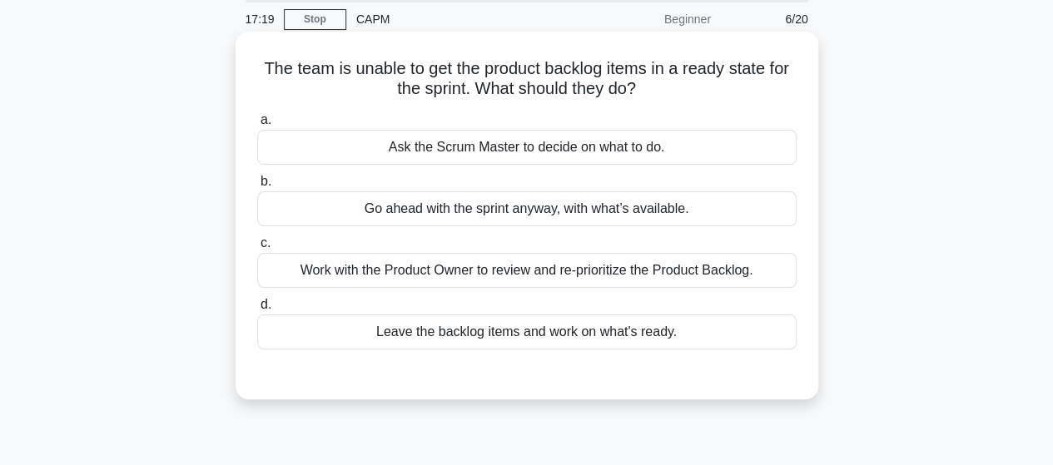
click at [628, 267] on div "Work with the Product Owner to review and re-prioritize the Product Backlog." at bounding box center [526, 270] width 539 height 35
click at [257, 249] on input "c. Work with the Product Owner to review and re-prioritize the Product Backlog." at bounding box center [257, 243] width 0 height 11
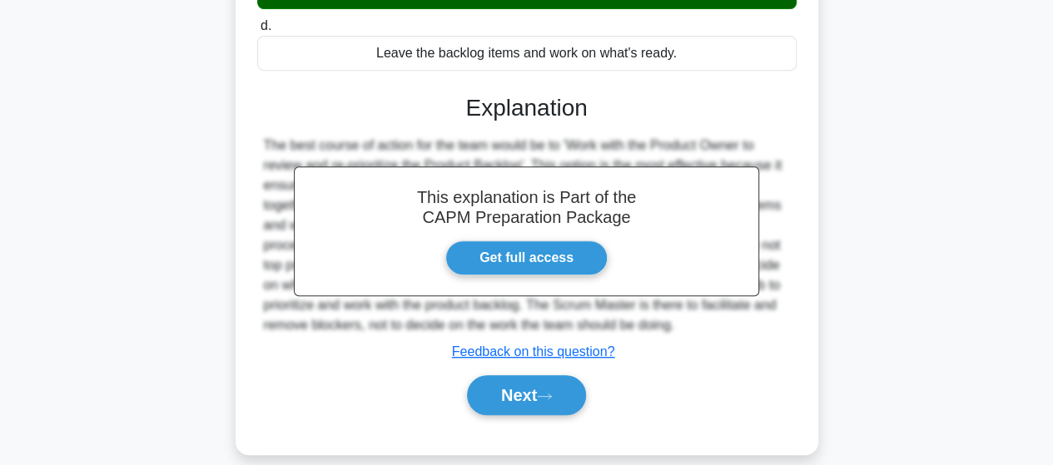
scroll to position [434, 0]
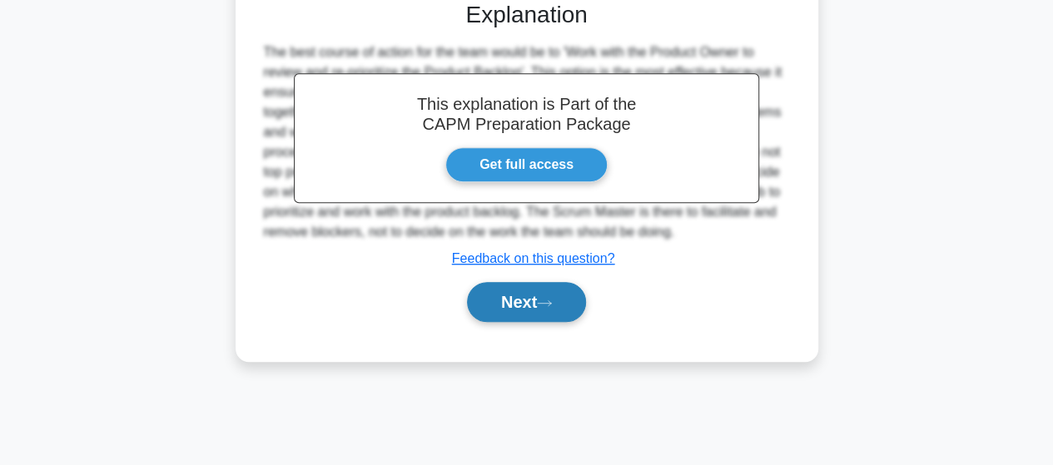
click at [567, 304] on button "Next" at bounding box center [526, 302] width 119 height 40
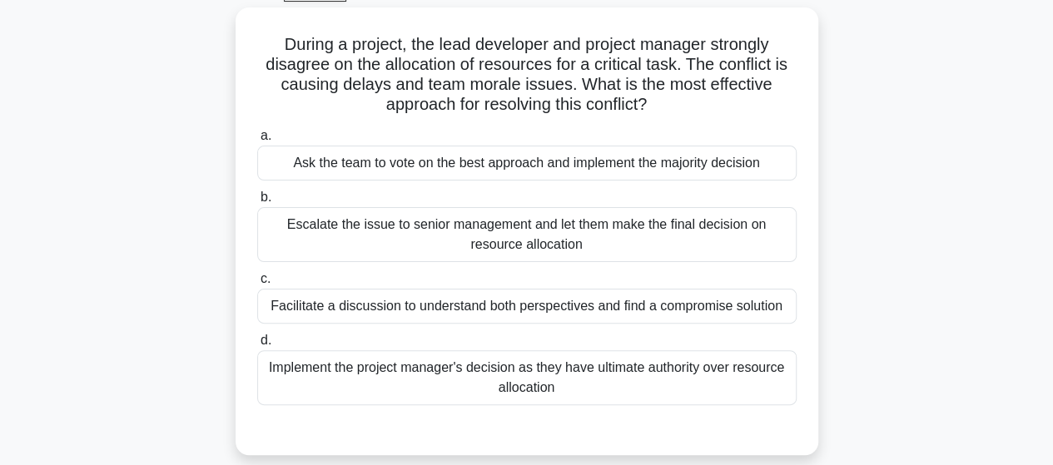
scroll to position [88, 0]
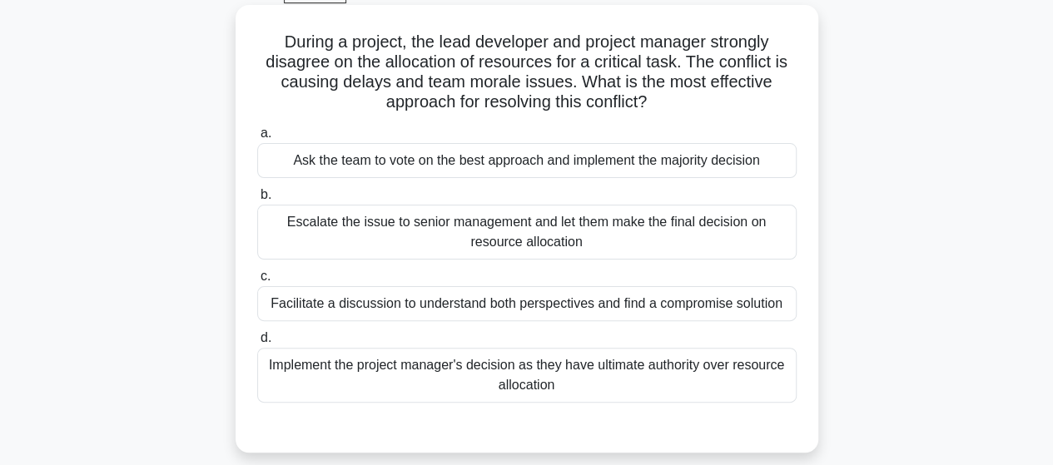
click at [640, 300] on div "Facilitate a discussion to understand both perspectives and find a compromise s…" at bounding box center [526, 303] width 539 height 35
click at [257, 282] on input "c. Facilitate a discussion to understand both perspectives and find a compromis…" at bounding box center [257, 276] width 0 height 11
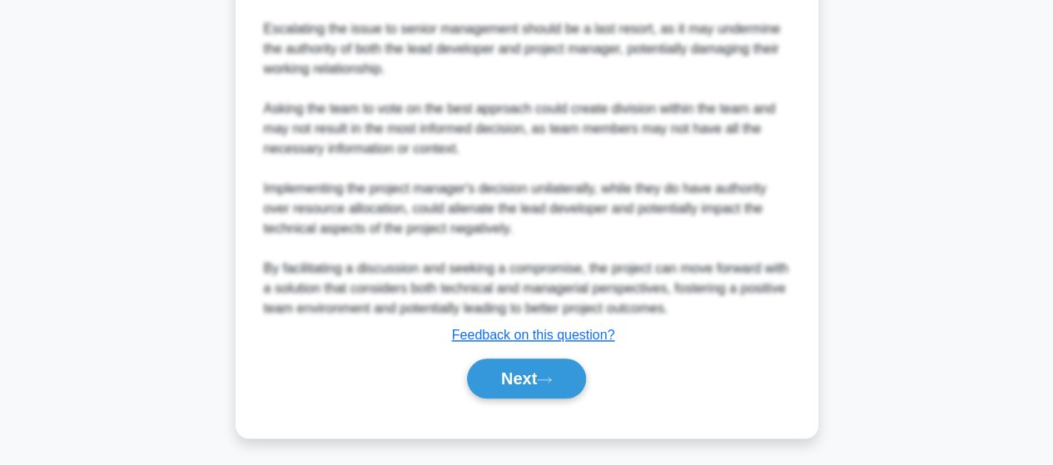
scroll to position [778, 0]
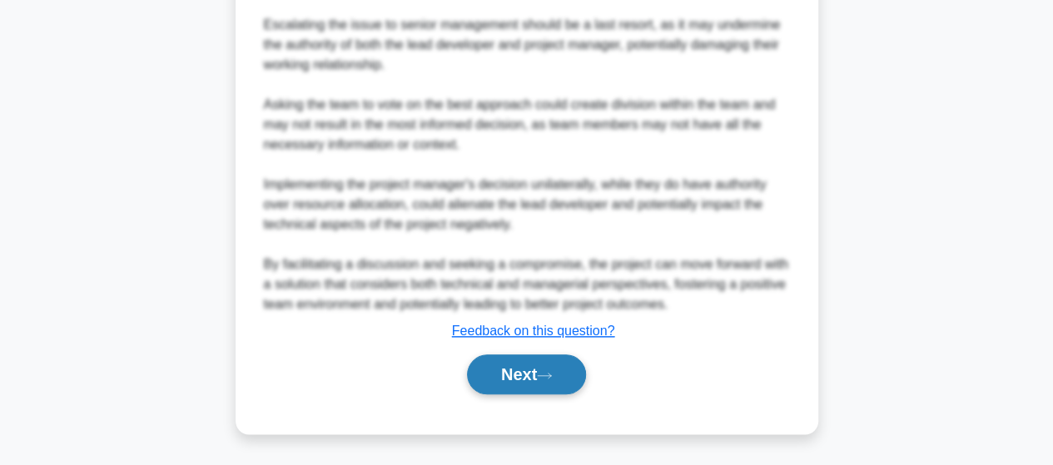
click at [516, 376] on button "Next" at bounding box center [526, 375] width 119 height 40
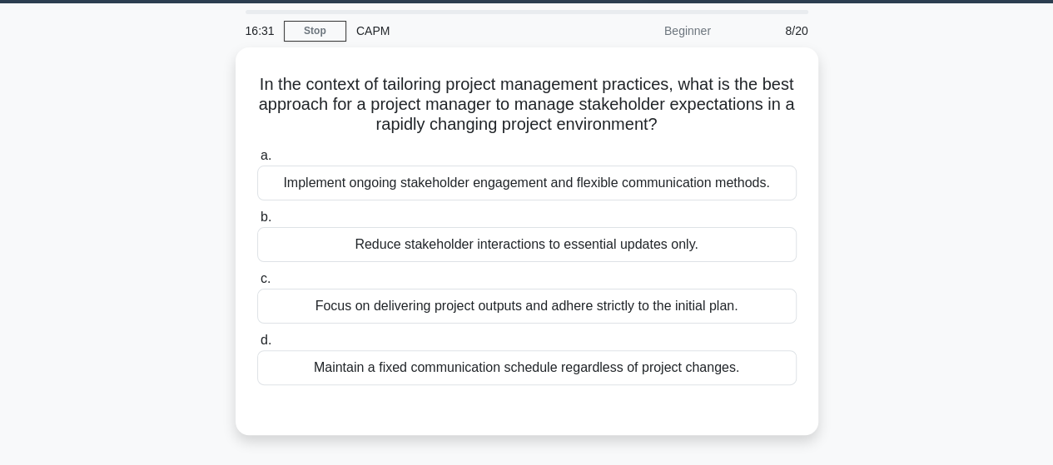
scroll to position [52, 0]
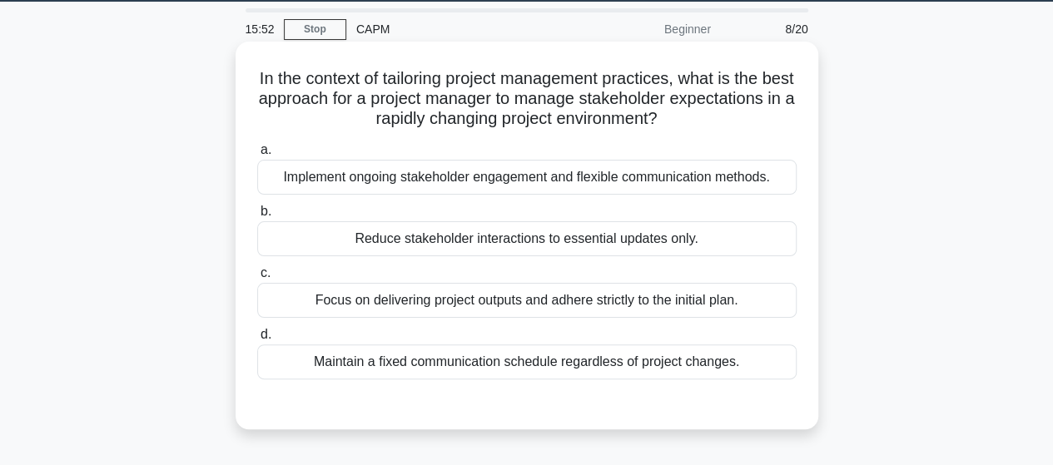
click at [410, 356] on div "Maintain a fixed communication schedule regardless of project changes." at bounding box center [526, 362] width 539 height 35
click at [257, 341] on input "d. Maintain a fixed communication schedule regardless of project changes." at bounding box center [257, 335] width 0 height 11
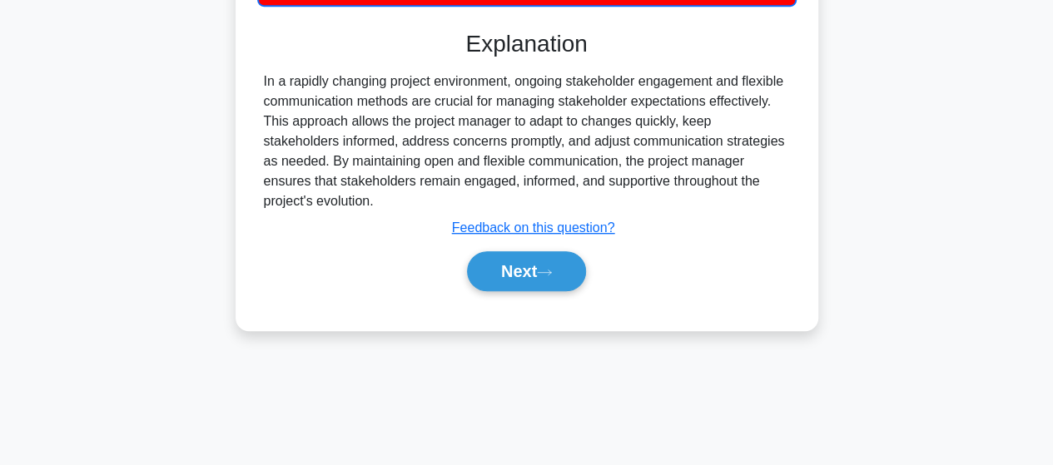
scroll to position [434, 0]
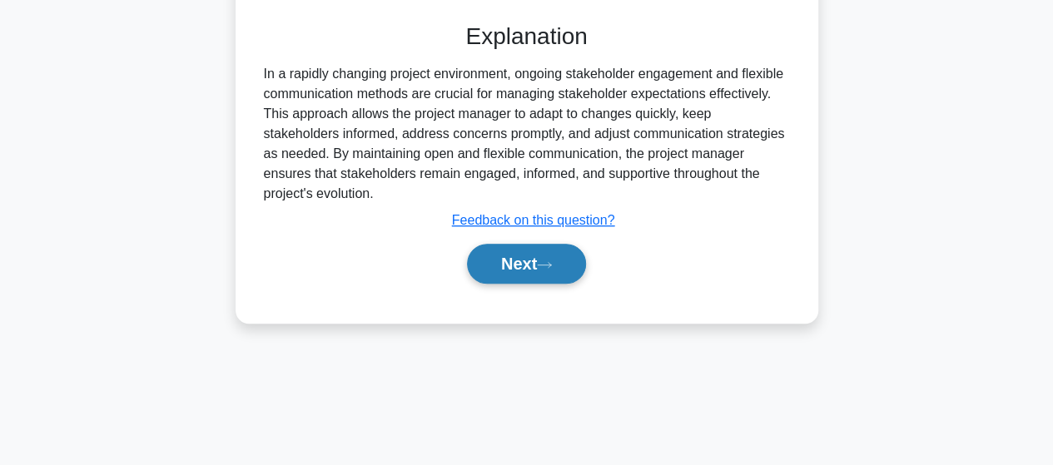
click at [520, 267] on button "Next" at bounding box center [526, 264] width 119 height 40
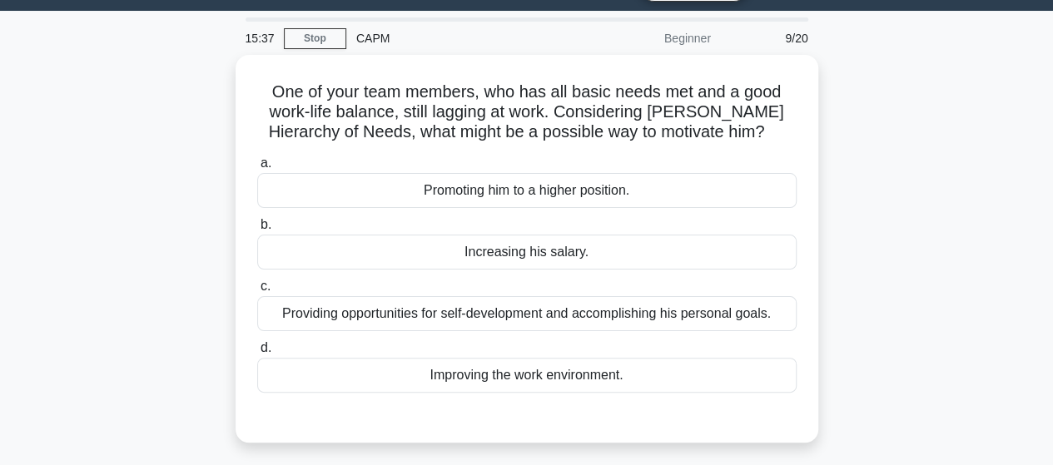
scroll to position [48, 0]
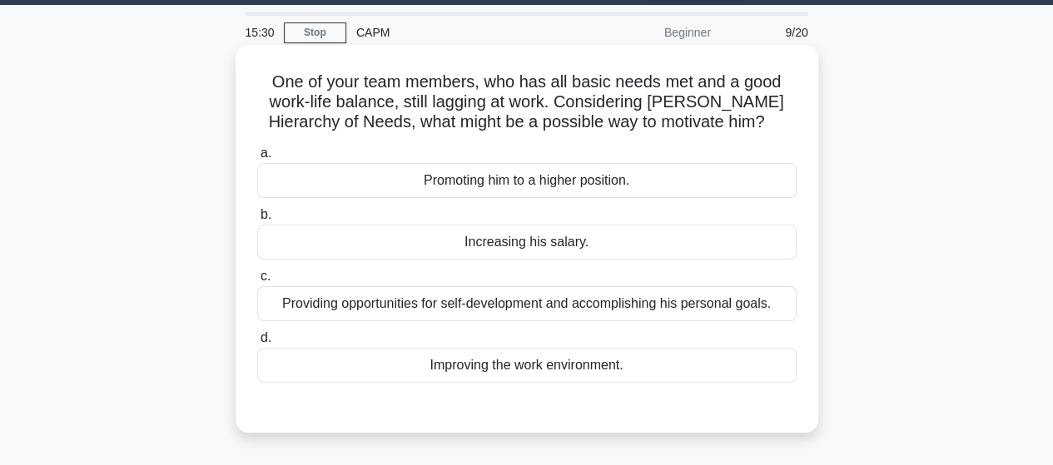
click at [451, 305] on div "Providing opportunities for self-development and accomplishing his personal goa…" at bounding box center [526, 303] width 539 height 35
click at [257, 282] on input "c. Providing opportunities for self-development and accomplishing his personal …" at bounding box center [257, 276] width 0 height 11
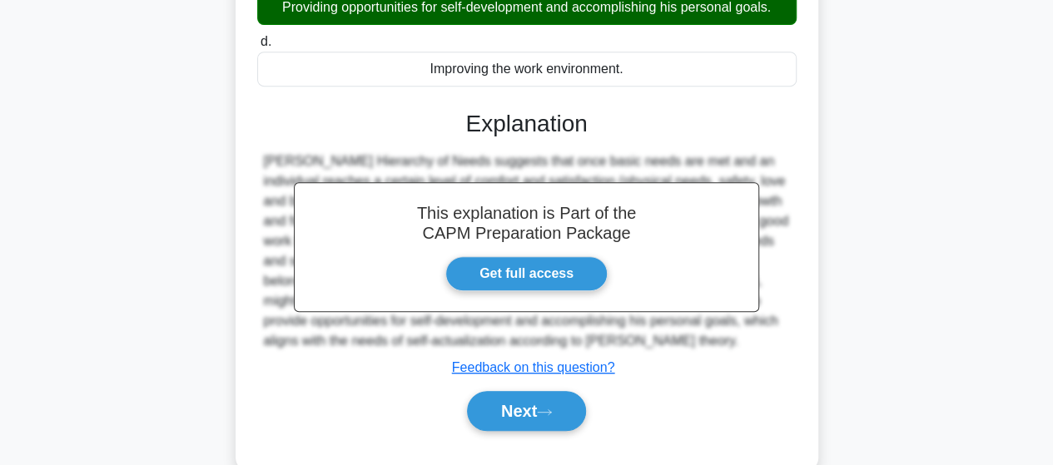
scroll to position [434, 0]
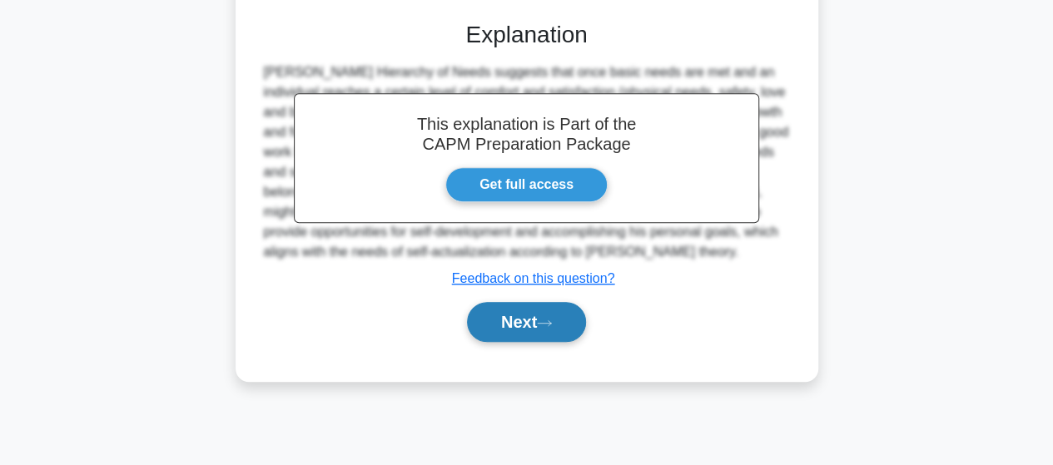
click at [515, 314] on button "Next" at bounding box center [526, 322] width 119 height 40
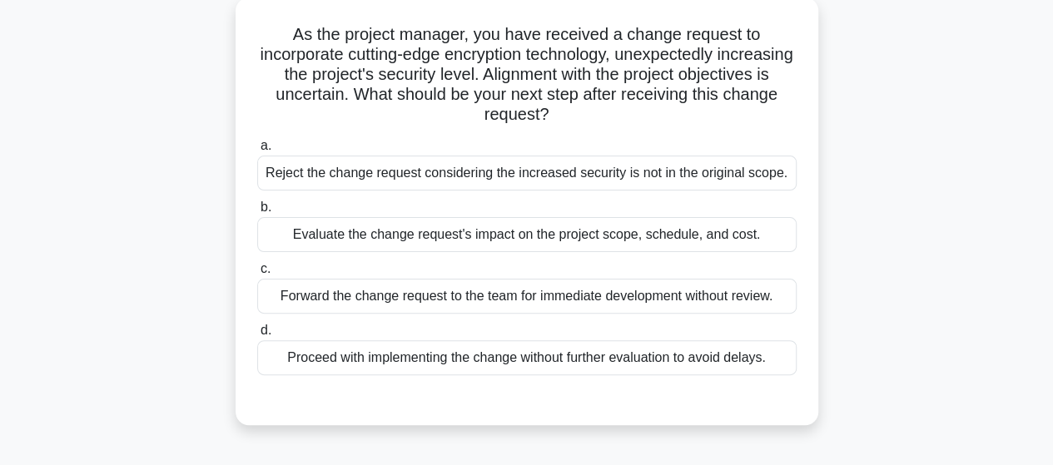
scroll to position [97, 0]
click at [481, 243] on div "Evaluate the change request's impact on the project scope, schedule, and cost." at bounding box center [526, 233] width 539 height 35
click at [257, 212] on input "b. Evaluate the change request's impact on the project scope, schedule, and cos…" at bounding box center [257, 206] width 0 height 11
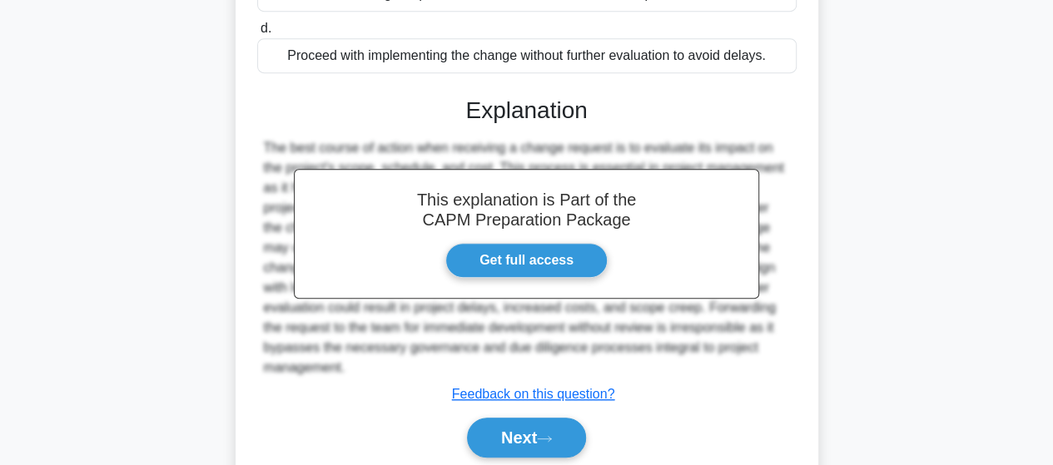
scroll to position [459, 0]
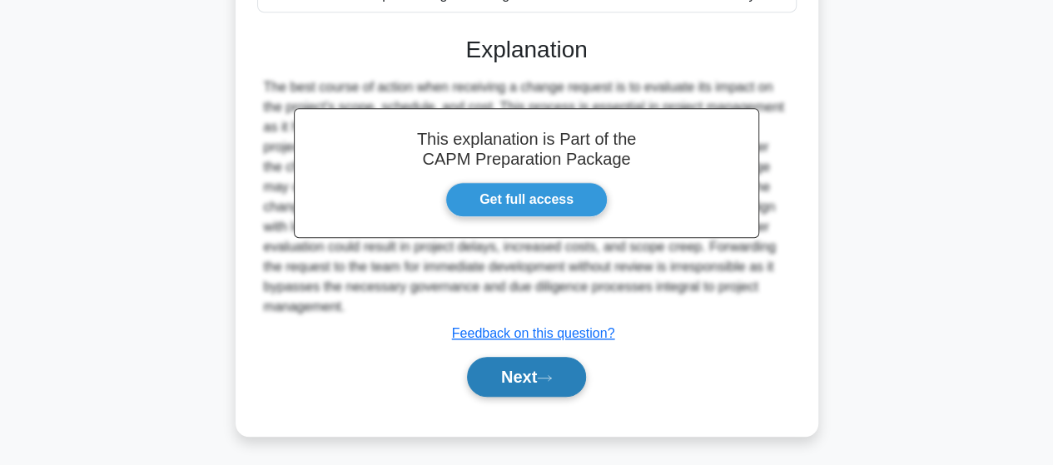
click at [521, 375] on button "Next" at bounding box center [526, 377] width 119 height 40
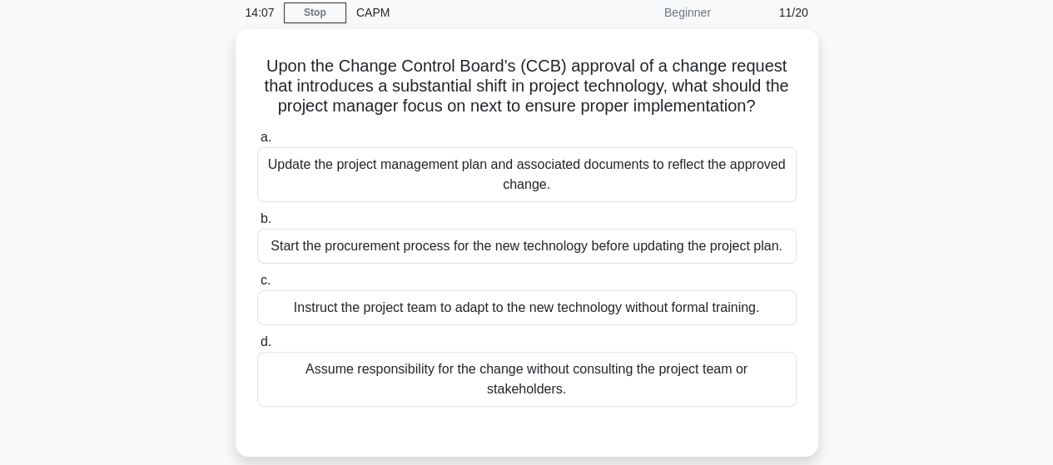
scroll to position [100, 0]
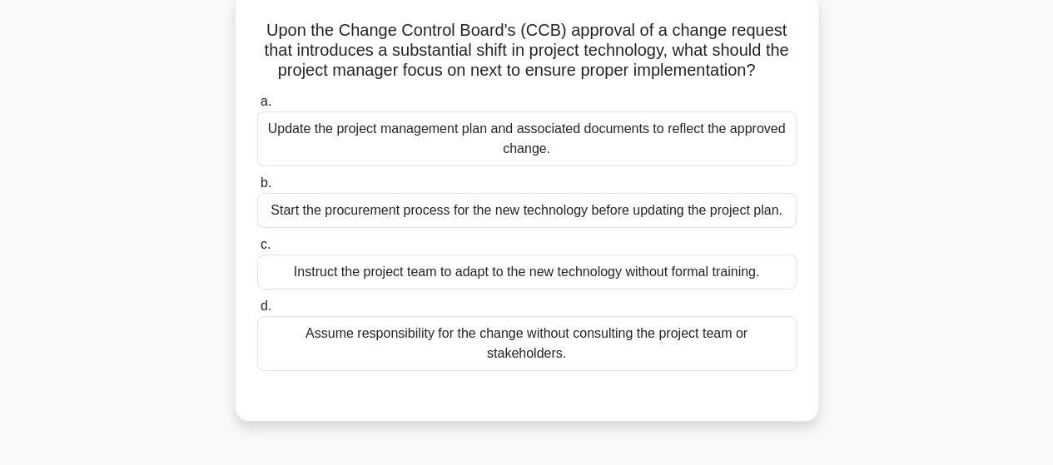
click at [649, 155] on div "Update the project management plan and associated documents to reflect the appr…" at bounding box center [526, 139] width 539 height 55
click at [257, 107] on input "a. Update the project management plan and associated documents to reflect the a…" at bounding box center [257, 102] width 0 height 11
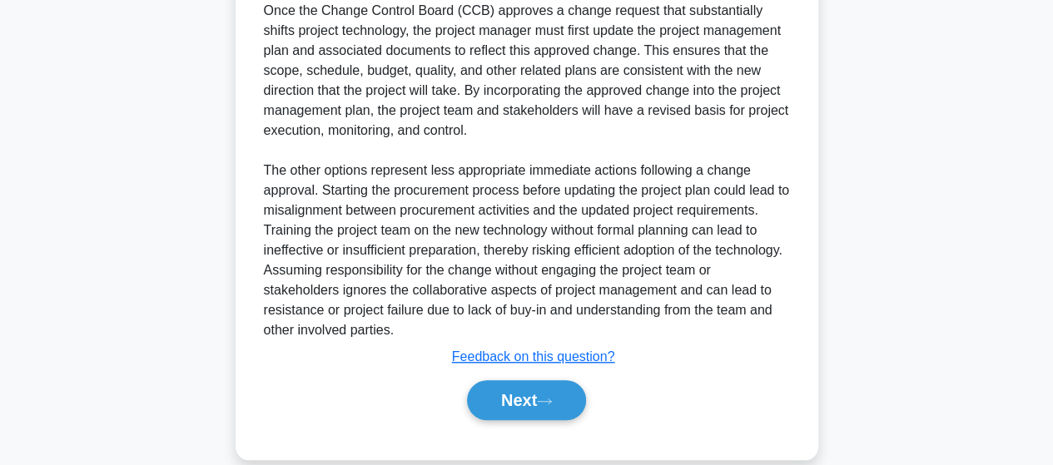
scroll to position [579, 0]
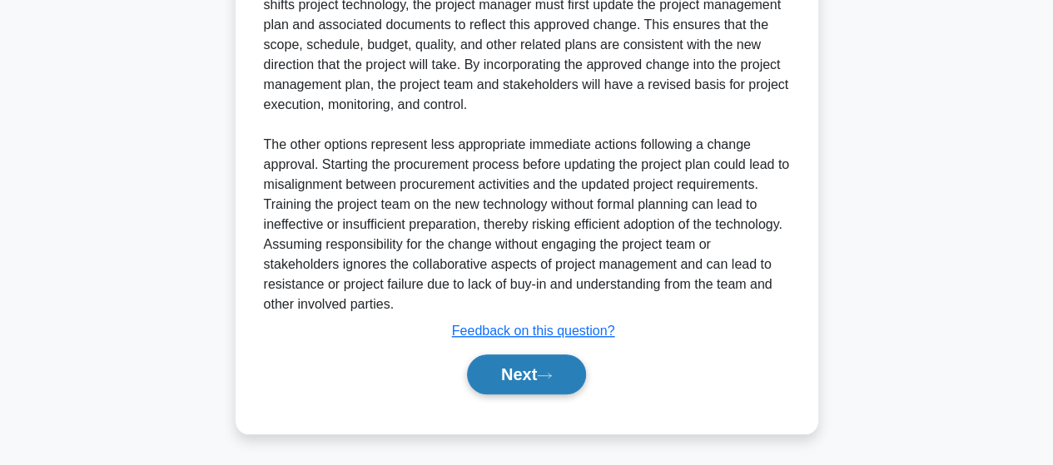
click at [542, 365] on button "Next" at bounding box center [526, 375] width 119 height 40
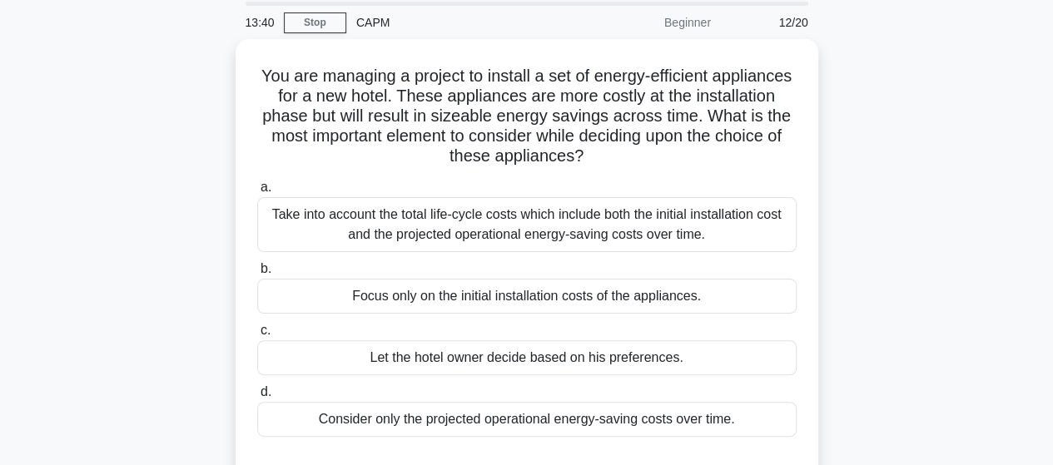
scroll to position [57, 0]
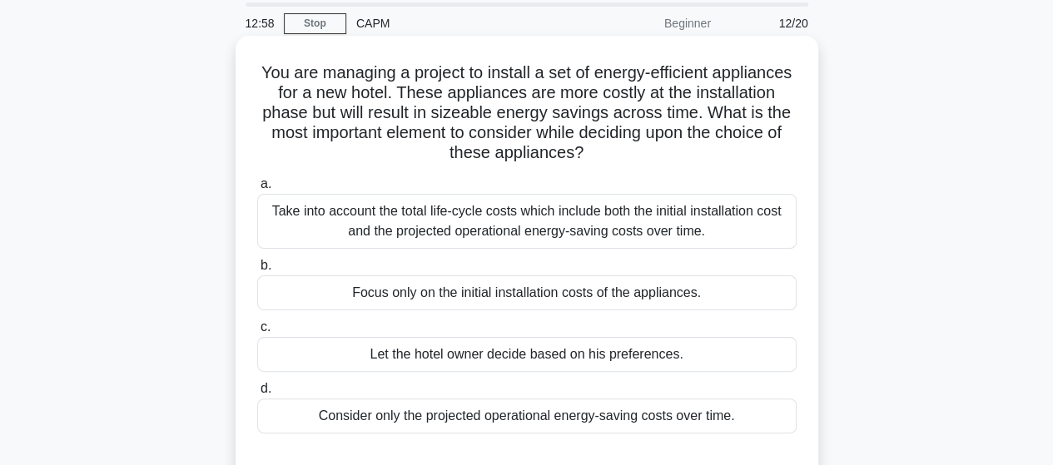
click at [599, 225] on div "Take into account the total life-cycle costs which include both the initial ins…" at bounding box center [526, 221] width 539 height 55
click at [257, 190] on input "a. Take into account the total life-cycle costs which include both the initial …" at bounding box center [257, 184] width 0 height 11
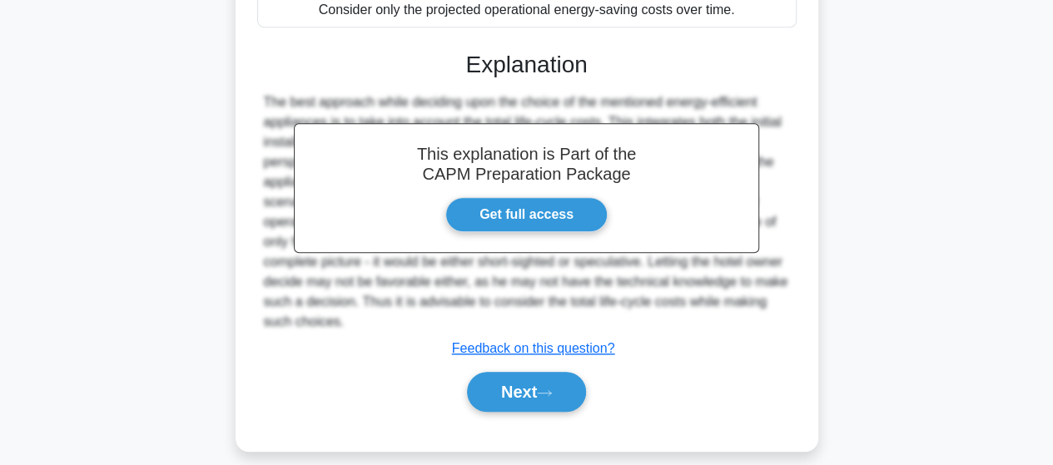
scroll to position [472, 0]
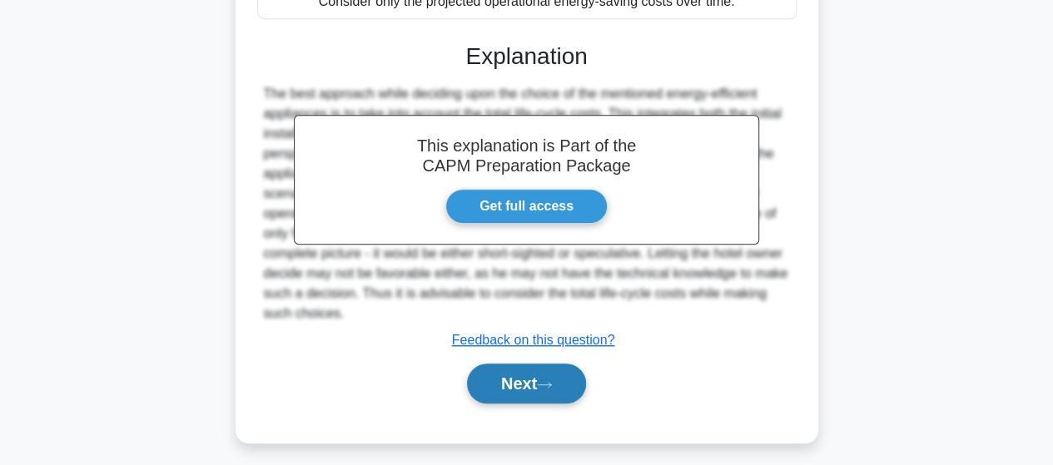
click at [505, 378] on button "Next" at bounding box center [526, 384] width 119 height 40
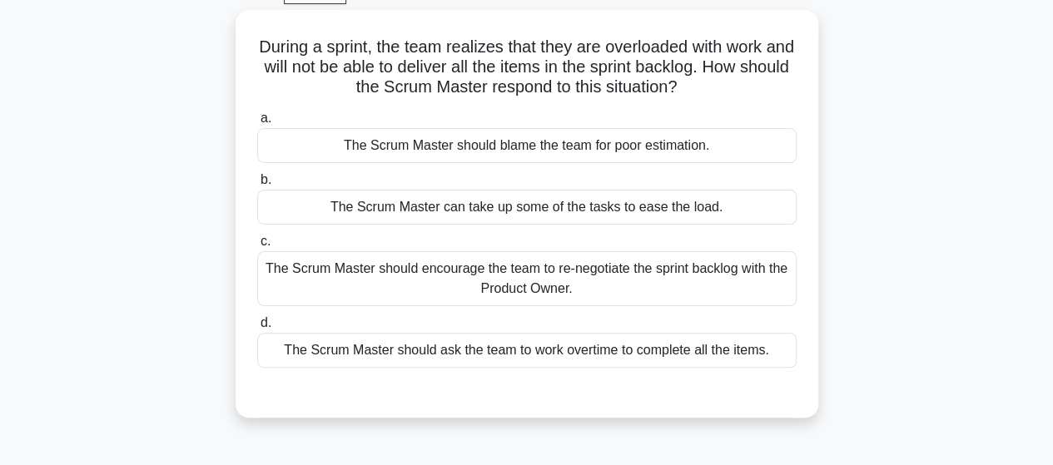
scroll to position [88, 0]
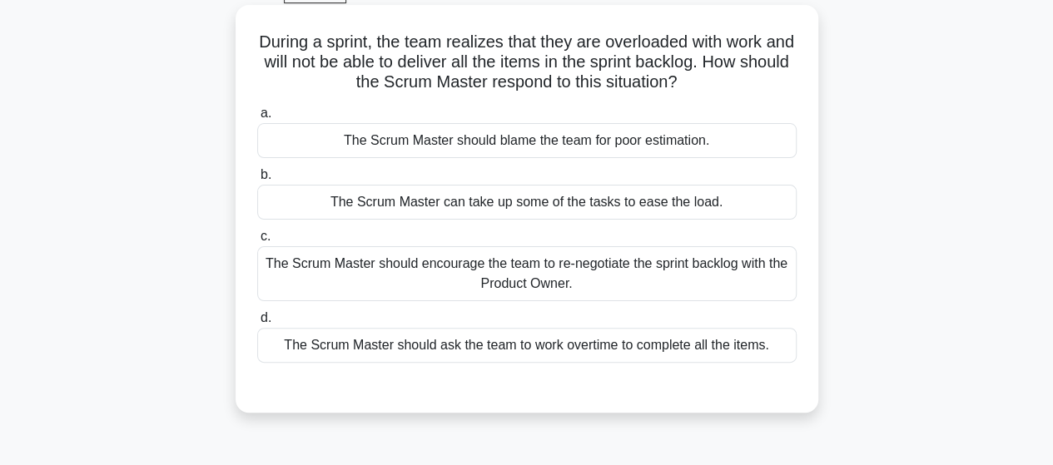
click at [561, 276] on div "The Scrum Master should encourage the team to re-negotiate the sprint backlog w…" at bounding box center [526, 273] width 539 height 55
click at [257, 242] on input "c. The Scrum Master should encourage the team to re-negotiate the sprint backlo…" at bounding box center [257, 236] width 0 height 11
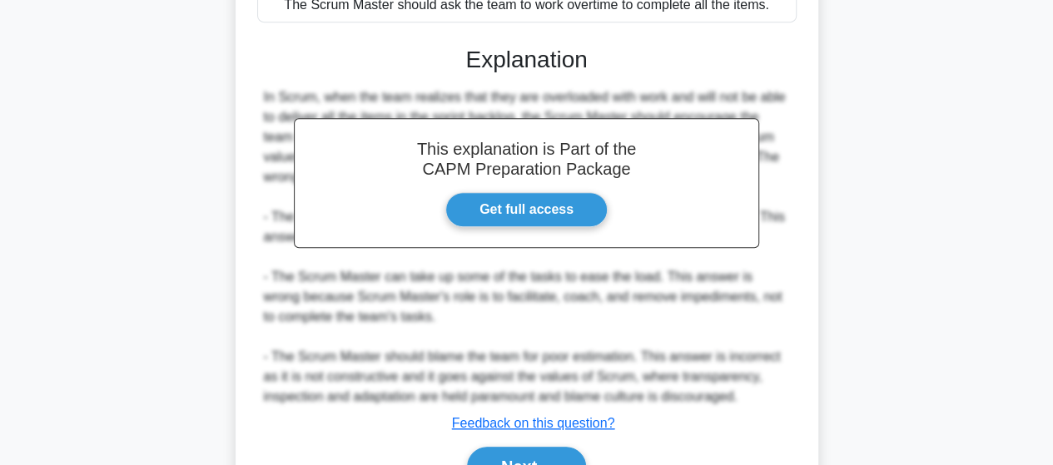
scroll to position [519, 0]
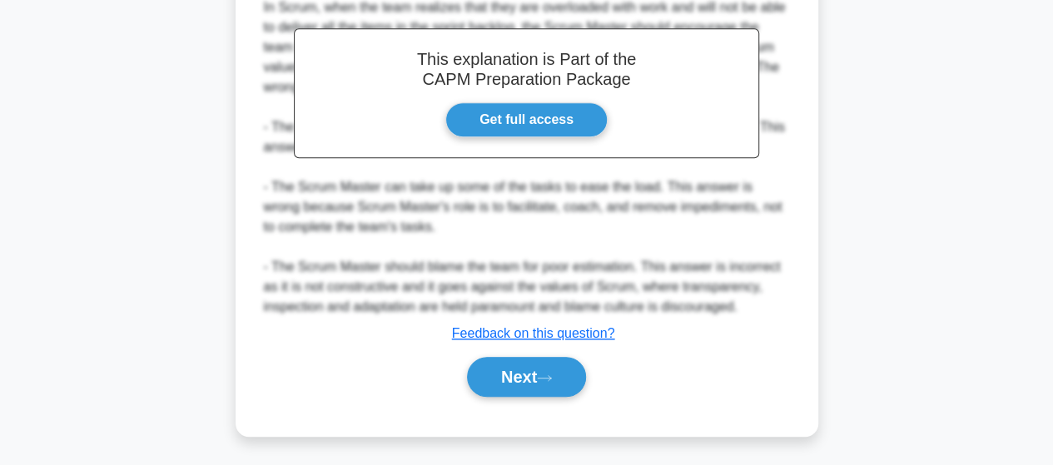
click at [496, 397] on div "Next" at bounding box center [526, 376] width 539 height 53
click at [526, 385] on button "Next" at bounding box center [526, 377] width 119 height 40
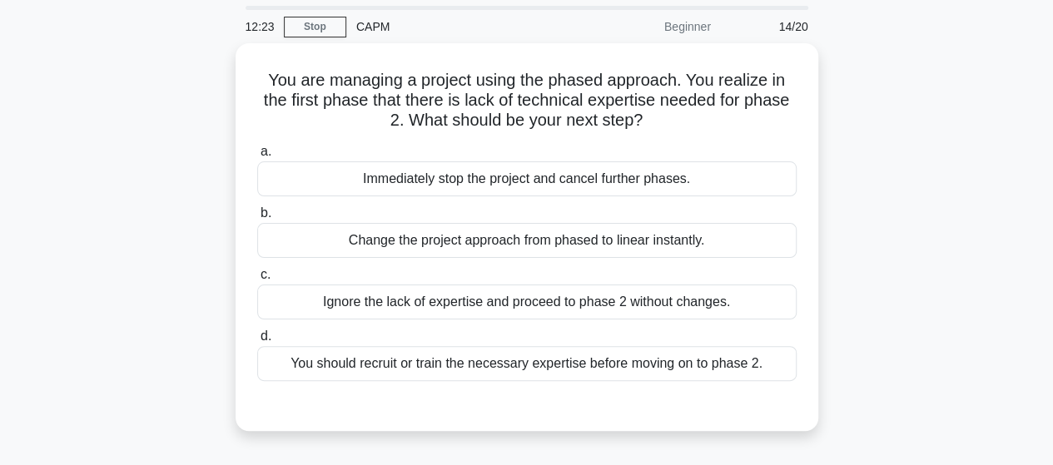
scroll to position [67, 0]
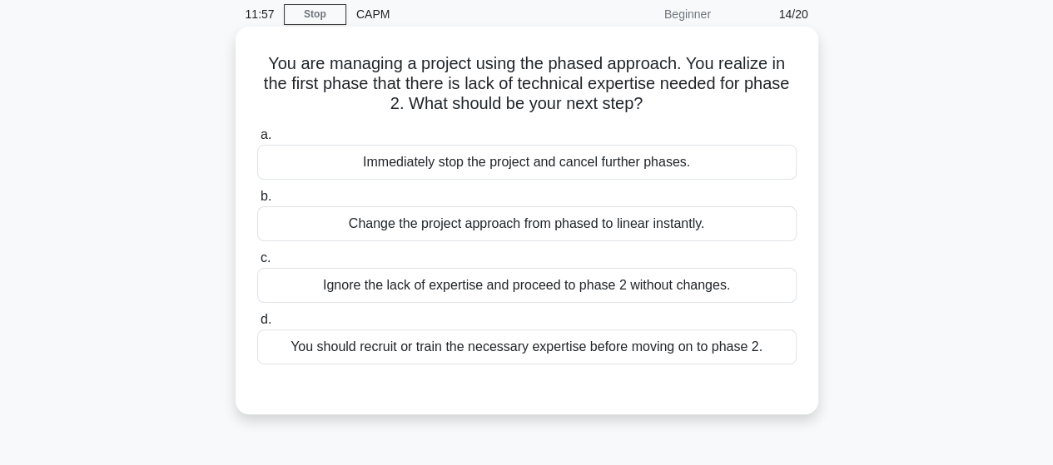
click at [530, 360] on div "You should recruit or train the necessary expertise before moving on to phase 2." at bounding box center [526, 347] width 539 height 35
click at [257, 326] on input "d. You should recruit or train the necessary expertise before moving on to phas…" at bounding box center [257, 320] width 0 height 11
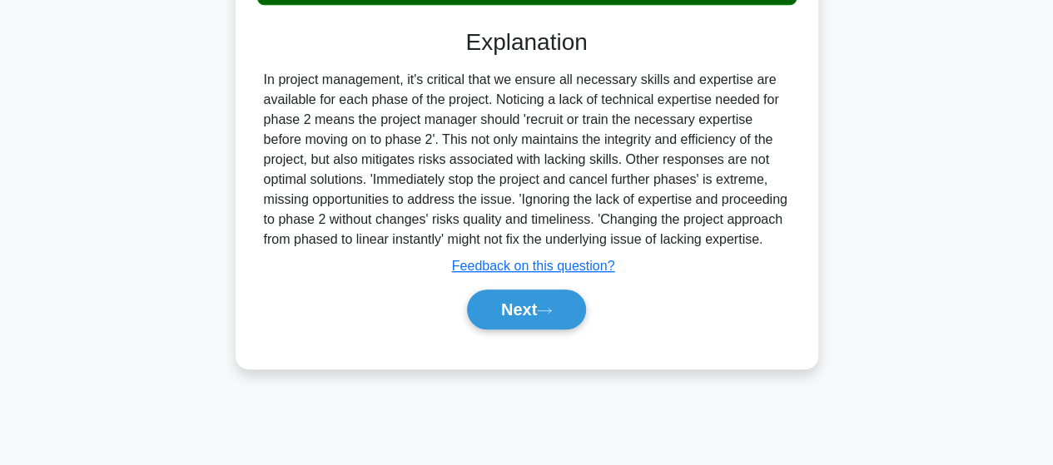
scroll to position [434, 0]
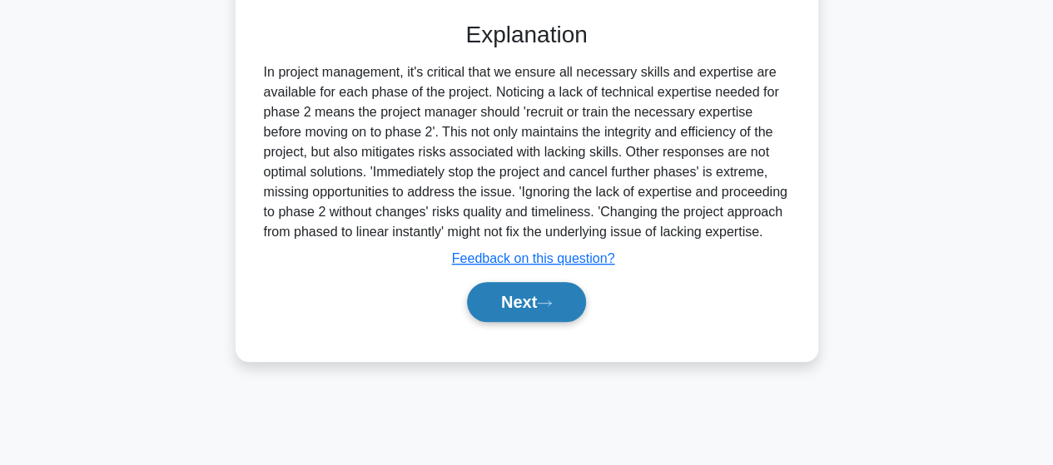
click at [551, 306] on button "Next" at bounding box center [526, 302] width 119 height 40
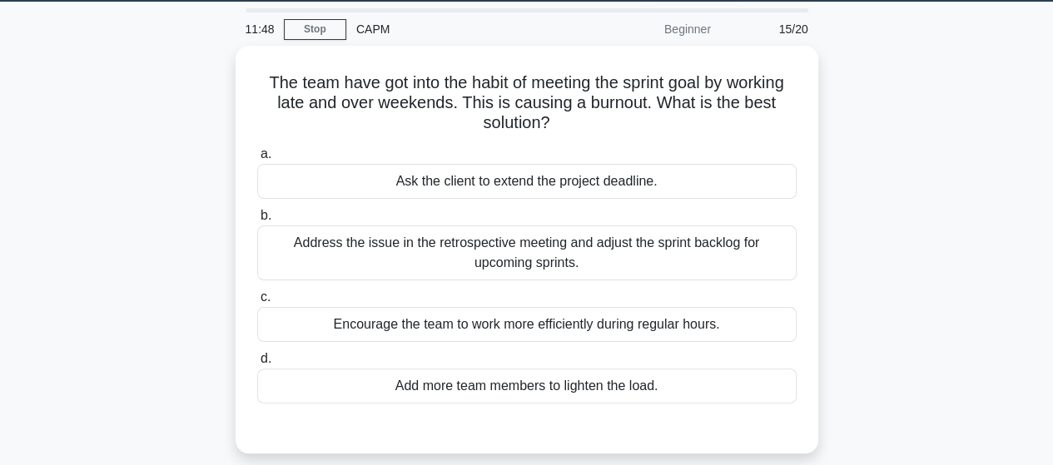
scroll to position [51, 0]
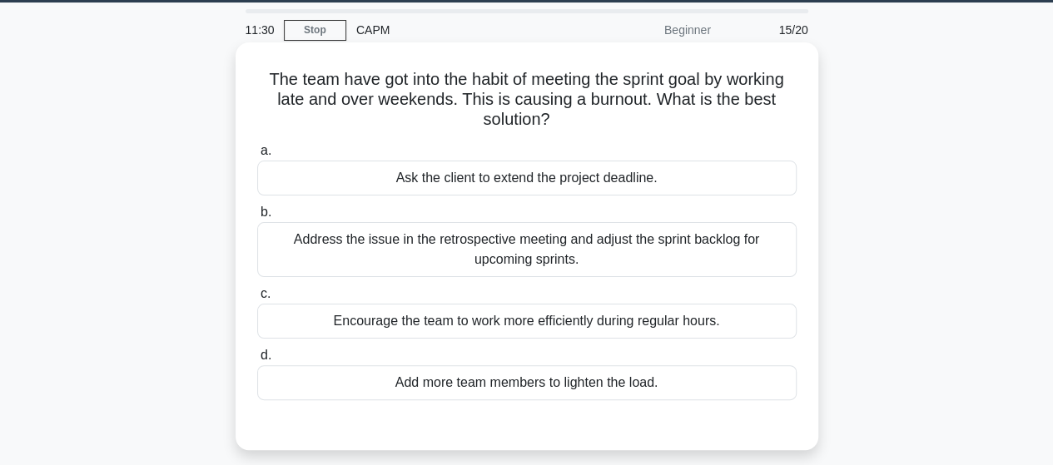
click at [594, 316] on div "Encourage the team to work more efficiently during regular hours." at bounding box center [526, 321] width 539 height 35
click at [257, 300] on input "c. Encourage the team to work more efficiently during regular hours." at bounding box center [257, 294] width 0 height 11
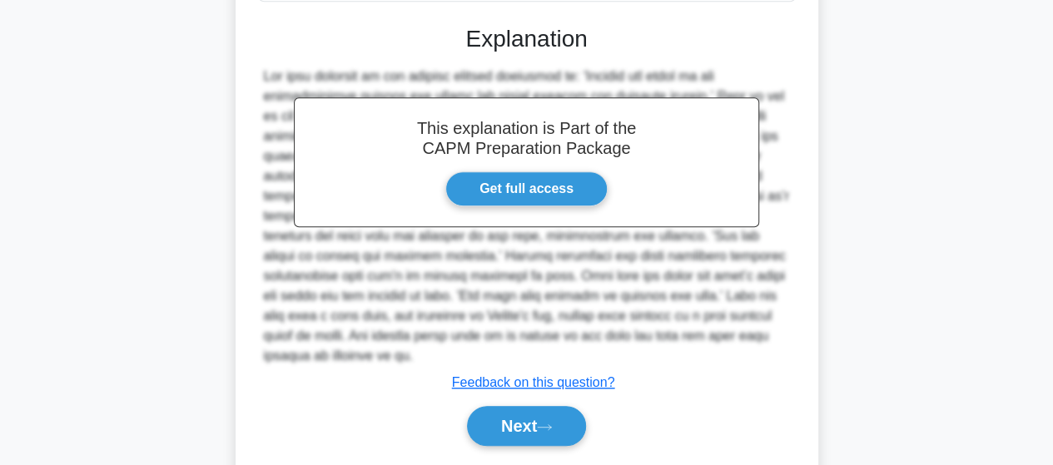
scroll to position [487, 0]
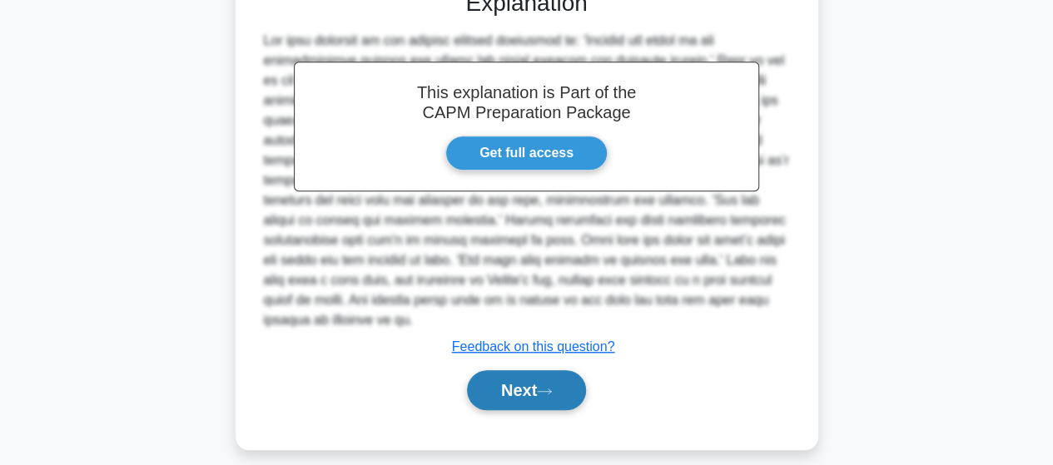
click at [578, 397] on button "Next" at bounding box center [526, 390] width 119 height 40
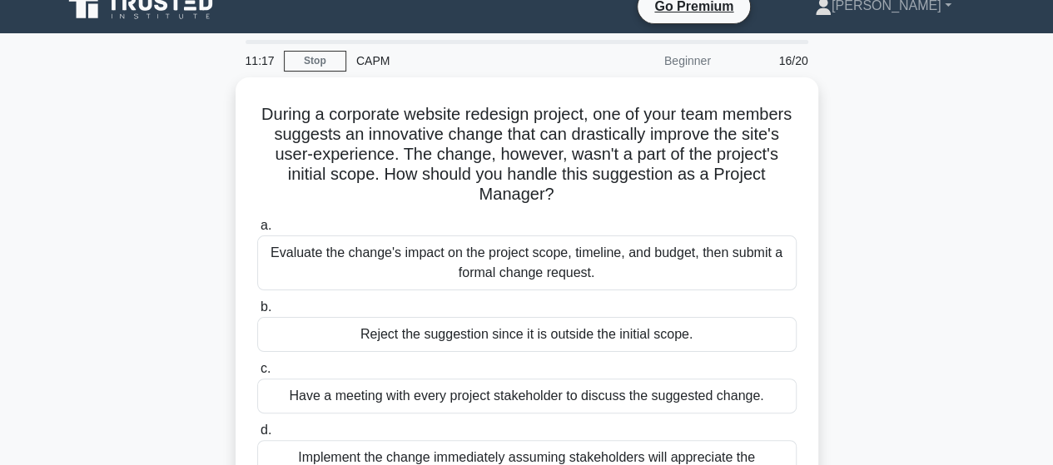
scroll to position [22, 0]
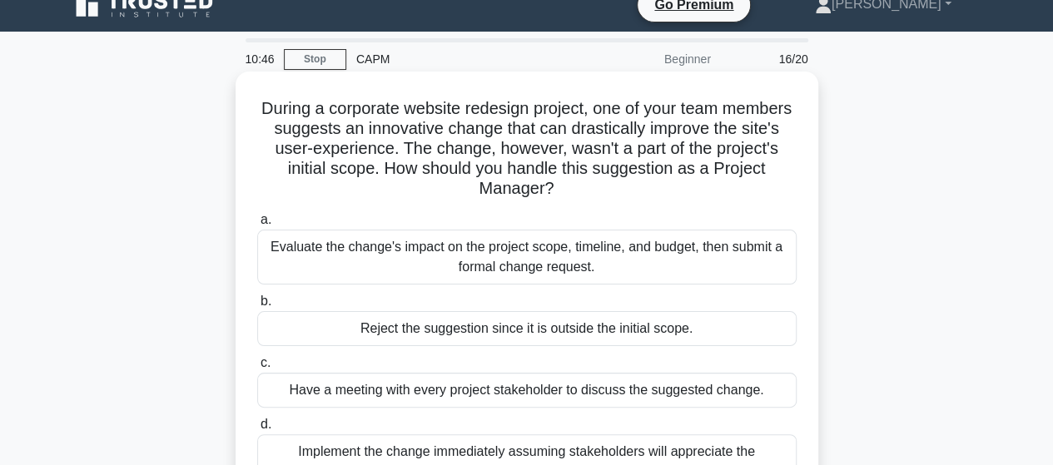
click at [425, 261] on div "Evaluate the change's impact on the project scope, timeline, and budget, then s…" at bounding box center [526, 257] width 539 height 55
click at [257, 226] on input "a. Evaluate the change's impact on the project scope, timeline, and budget, the…" at bounding box center [257, 220] width 0 height 11
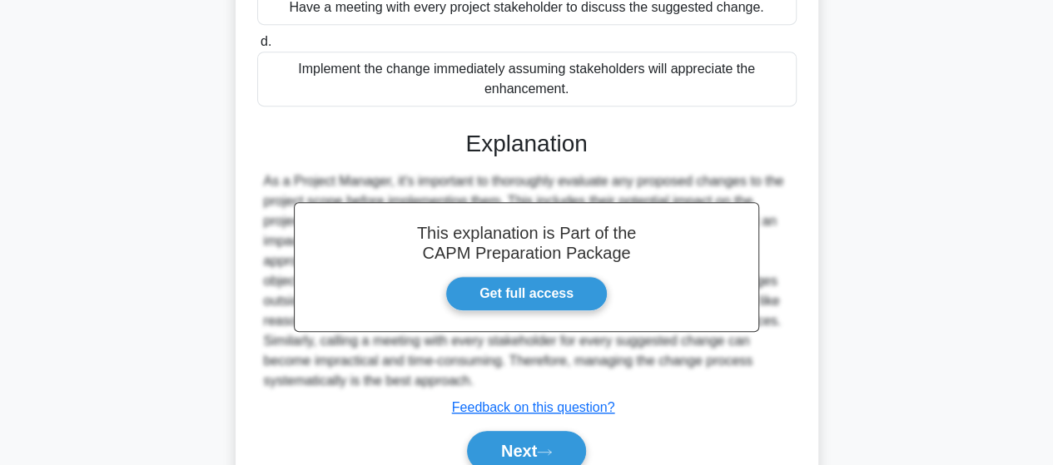
scroll to position [479, 0]
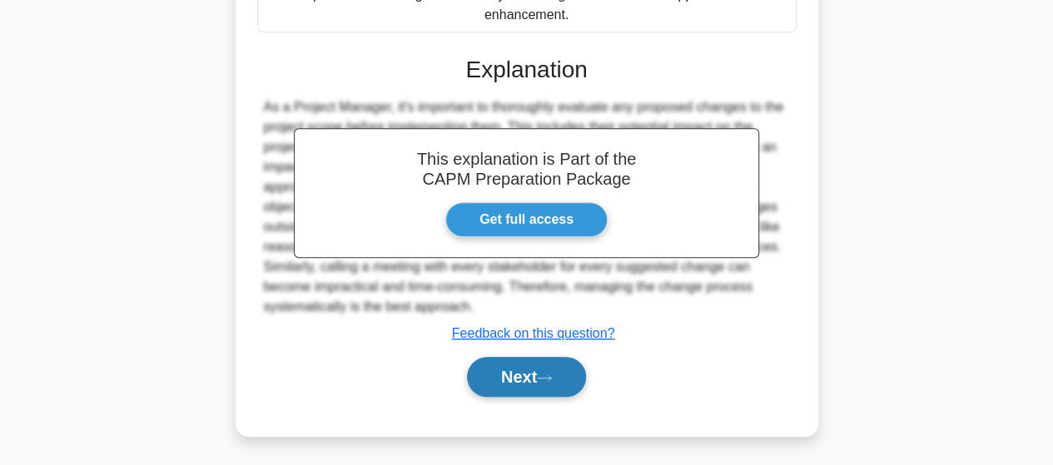
click at [508, 361] on button "Next" at bounding box center [526, 377] width 119 height 40
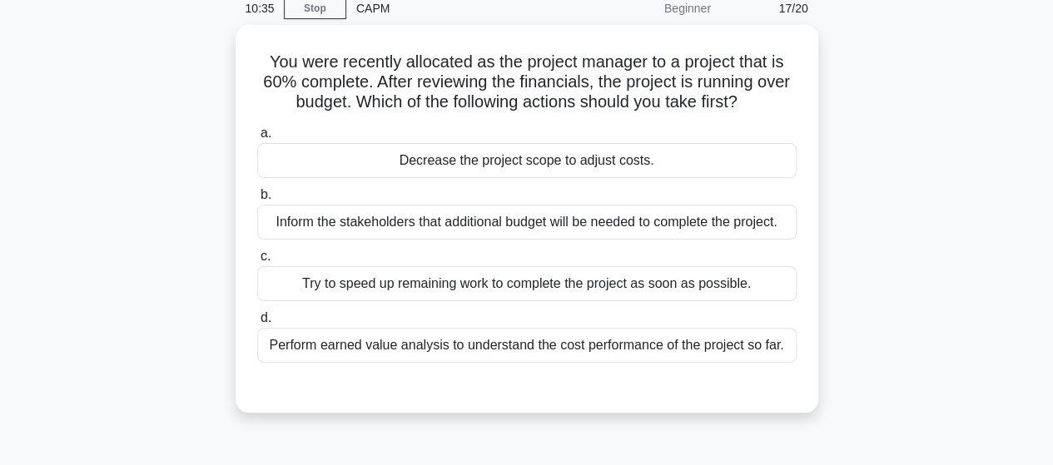
scroll to position [75, 0]
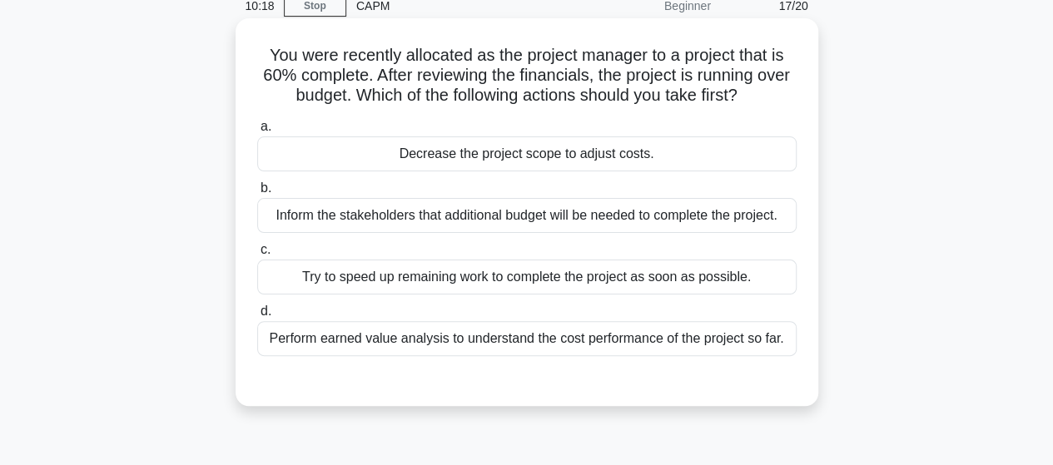
click at [614, 340] on div "Perform earned value analysis to understand the cost performance of the project…" at bounding box center [526, 338] width 539 height 35
click at [257, 317] on input "d. Perform earned value analysis to understand the cost performance of the proj…" at bounding box center [257, 311] width 0 height 11
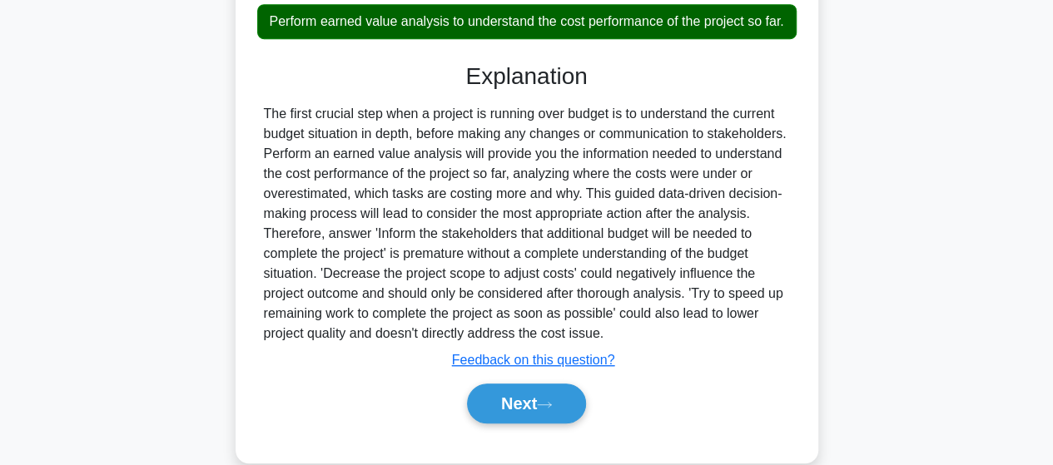
scroll to position [439, 0]
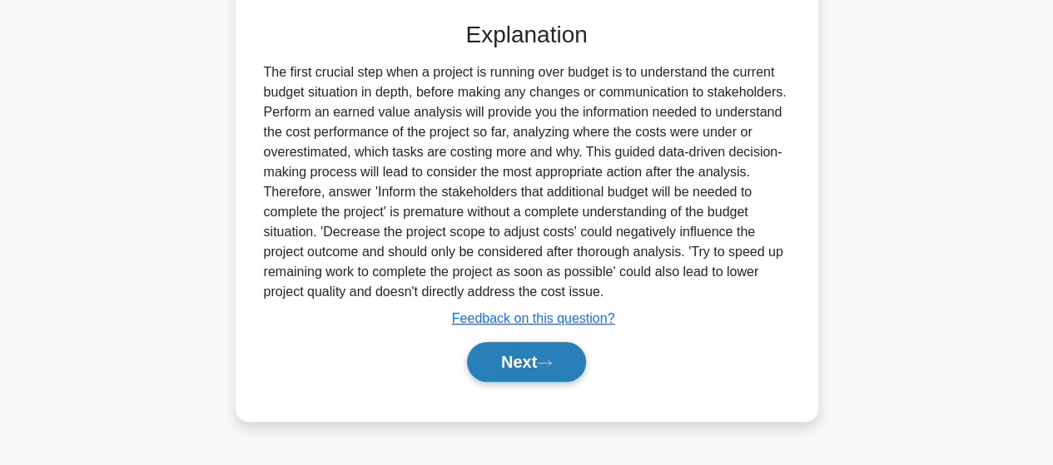
click at [534, 376] on button "Next" at bounding box center [526, 362] width 119 height 40
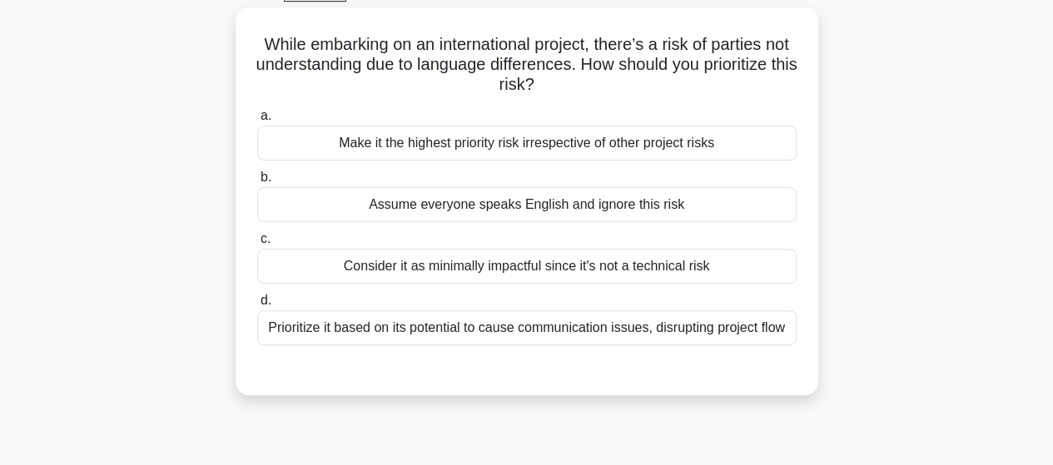
scroll to position [72, 0]
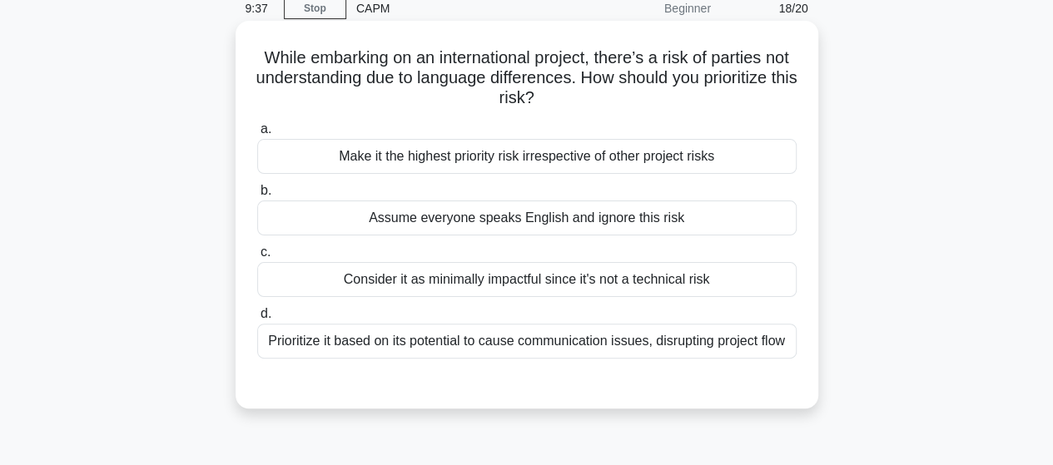
click at [492, 352] on div "Prioritize it based on its potential to cause communication issues, disrupting …" at bounding box center [526, 341] width 539 height 35
click at [257, 320] on input "d. Prioritize it based on its potential to cause communication issues, disrupti…" at bounding box center [257, 314] width 0 height 11
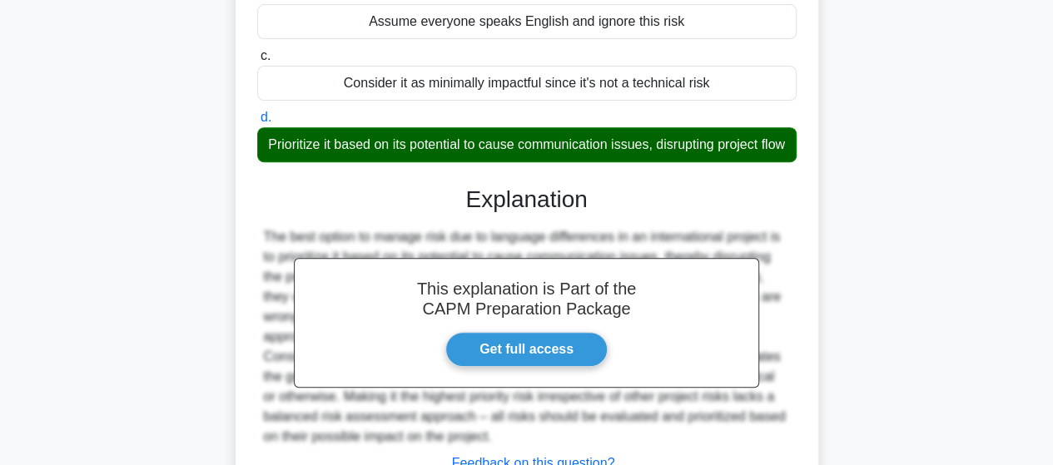
scroll to position [434, 0]
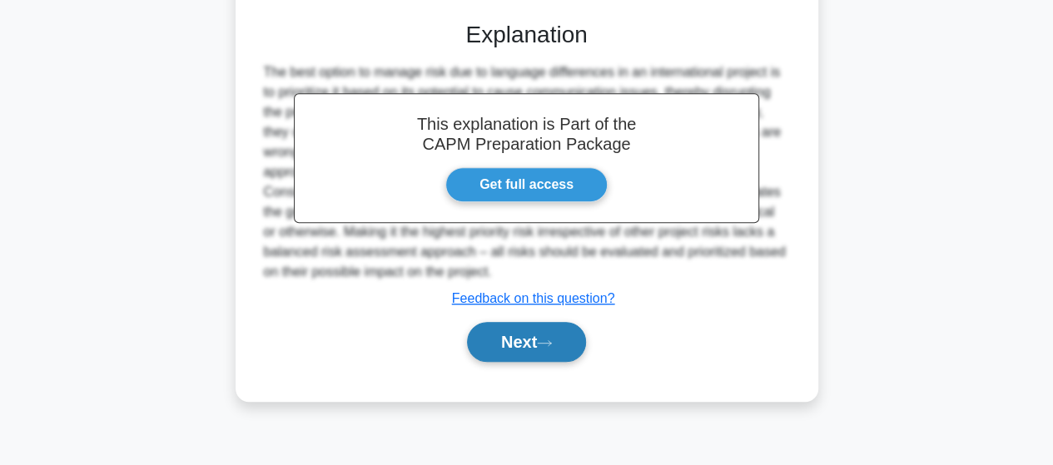
click at [531, 352] on button "Next" at bounding box center [526, 342] width 119 height 40
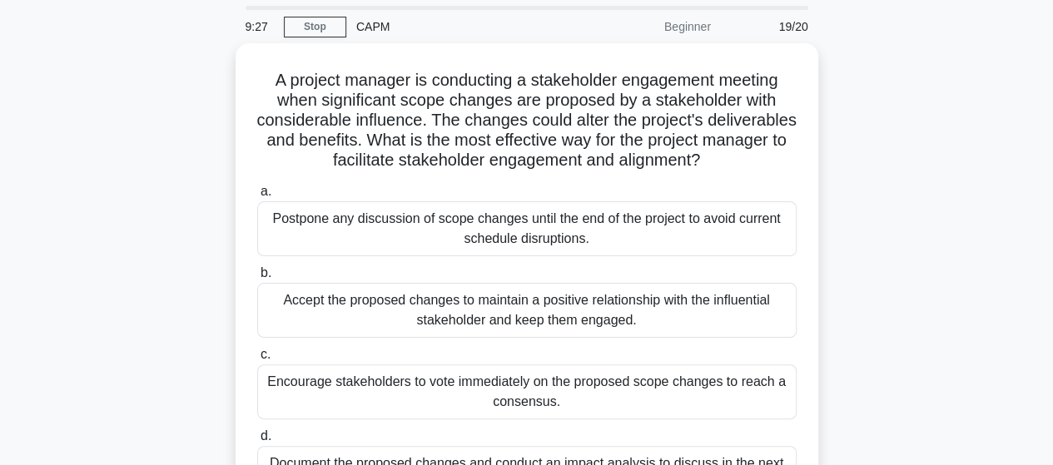
scroll to position [55, 0]
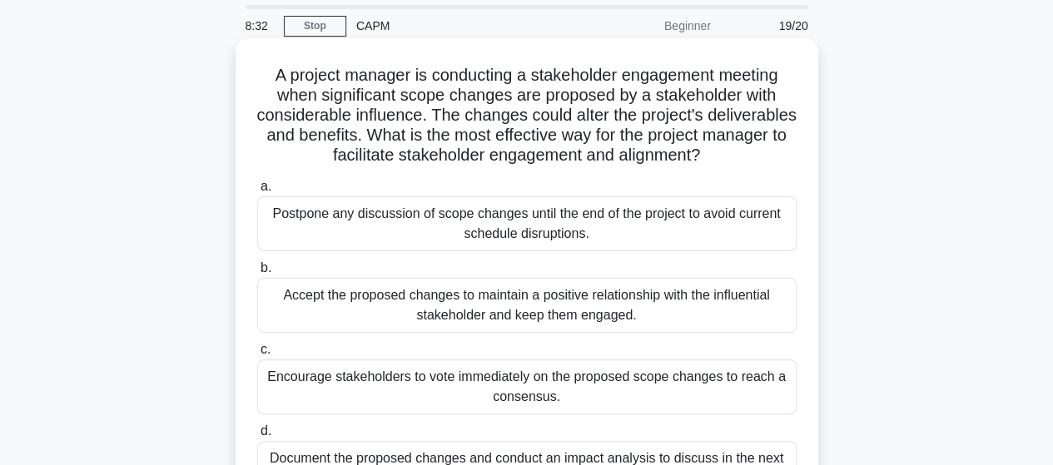
click at [689, 450] on div "Document the proposed changes and conduct an impact analysis to discuss in the …" at bounding box center [526, 468] width 539 height 55
click at [257, 437] on input "d. Document the proposed changes and conduct an impact analysis to discuss in t…" at bounding box center [257, 431] width 0 height 11
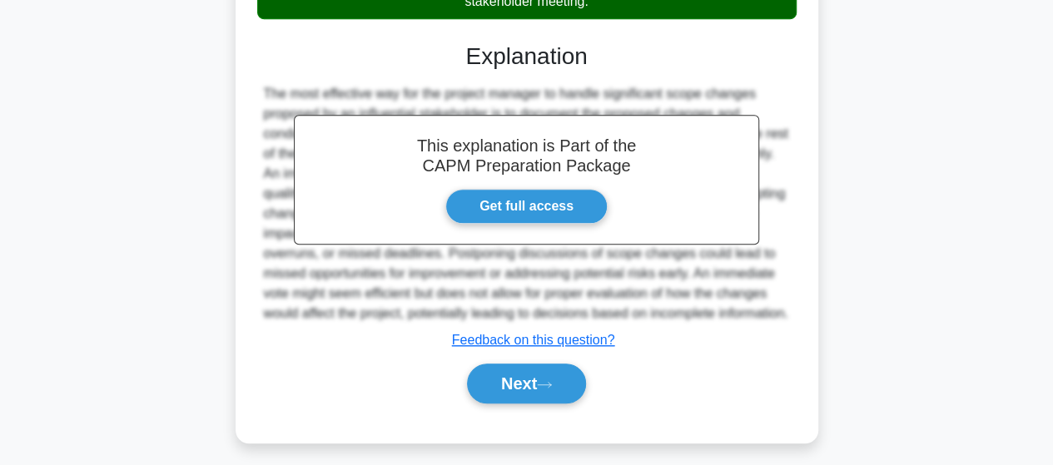
scroll to position [539, 0]
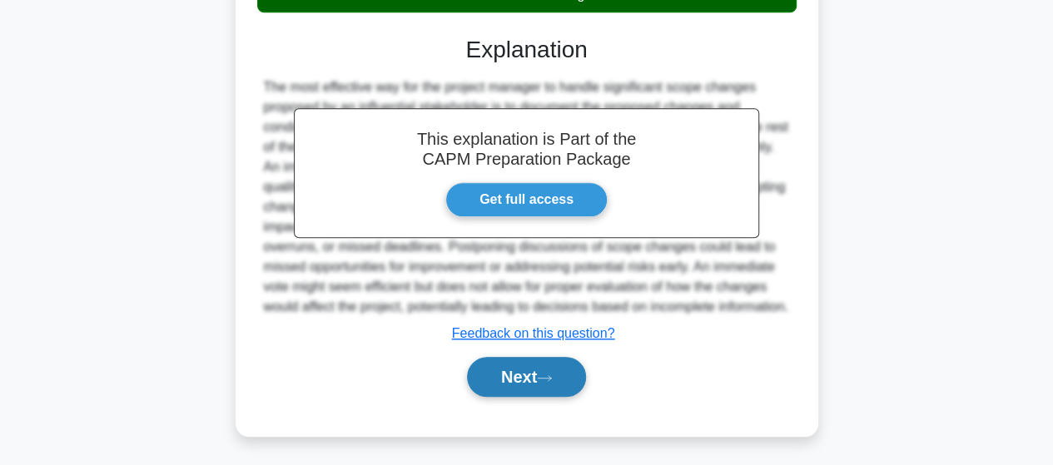
click at [534, 380] on button "Next" at bounding box center [526, 377] width 119 height 40
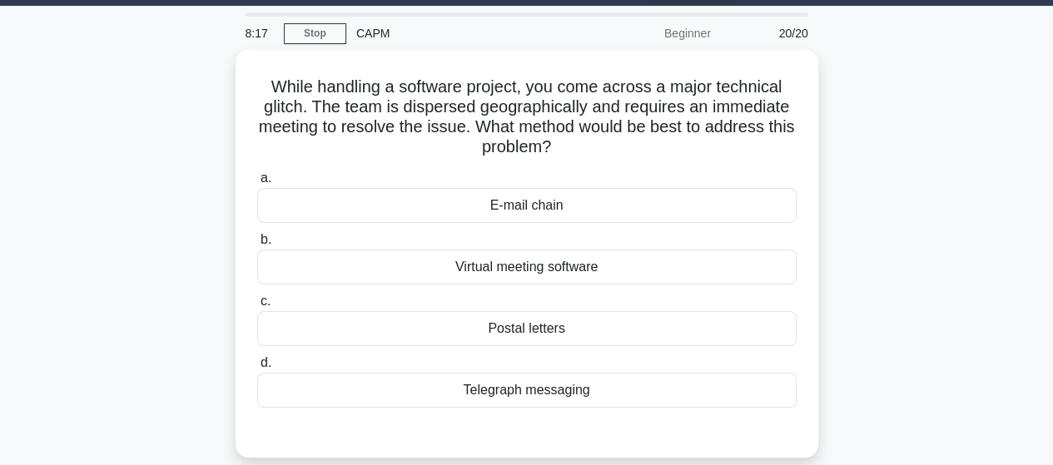
scroll to position [50, 0]
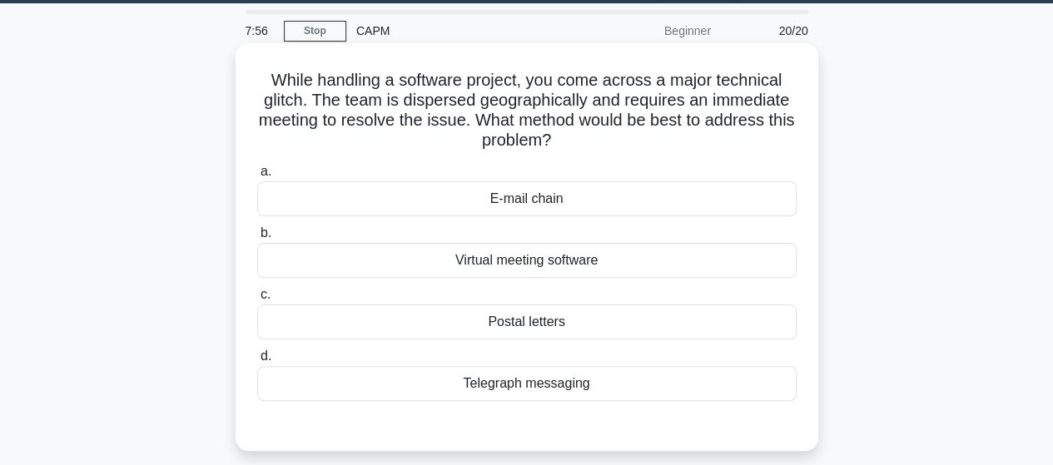
click at [475, 275] on div "Virtual meeting software" at bounding box center [526, 260] width 539 height 35
click at [257, 239] on input "b. Virtual meeting software" at bounding box center [257, 233] width 0 height 11
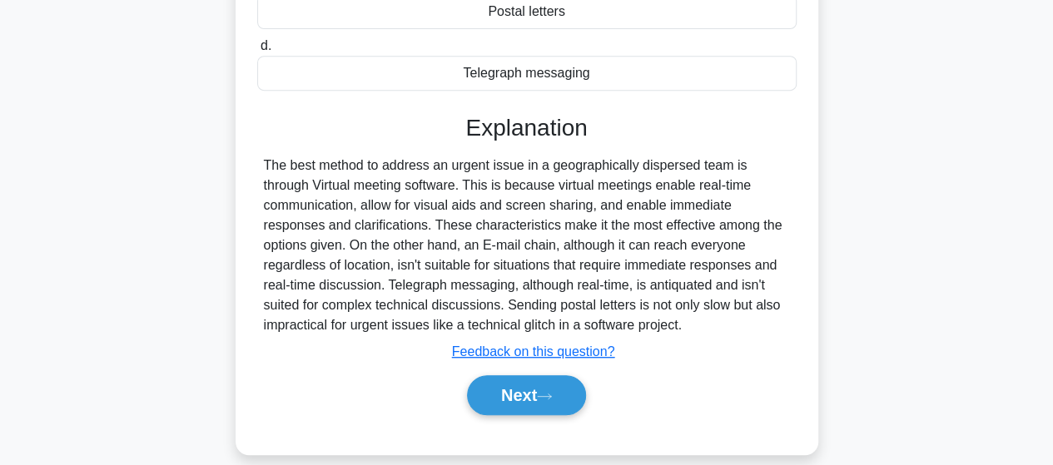
scroll to position [434, 0]
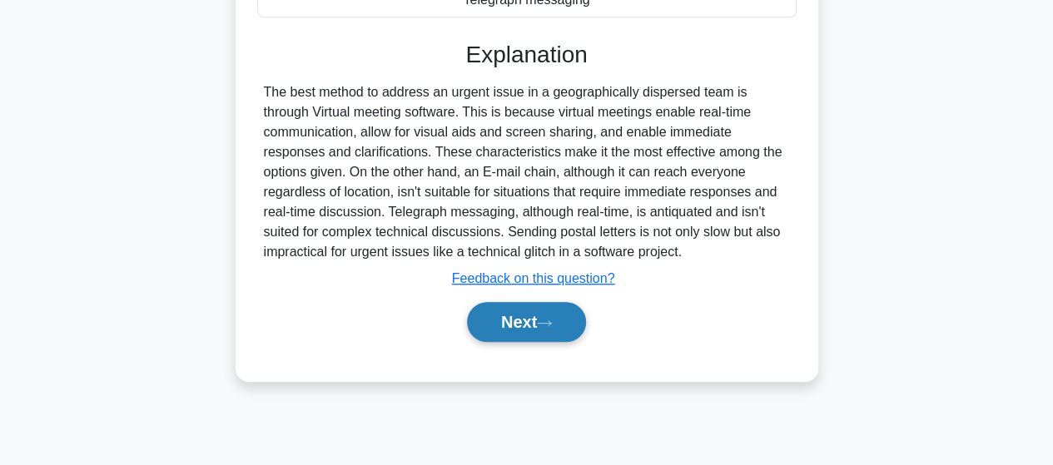
click at [554, 316] on button "Next" at bounding box center [526, 322] width 119 height 40
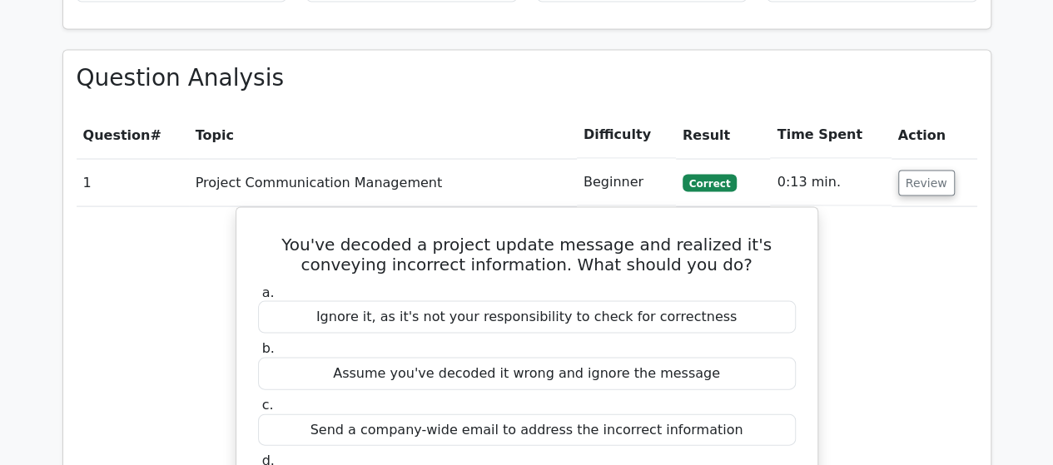
scroll to position [1565, 0]
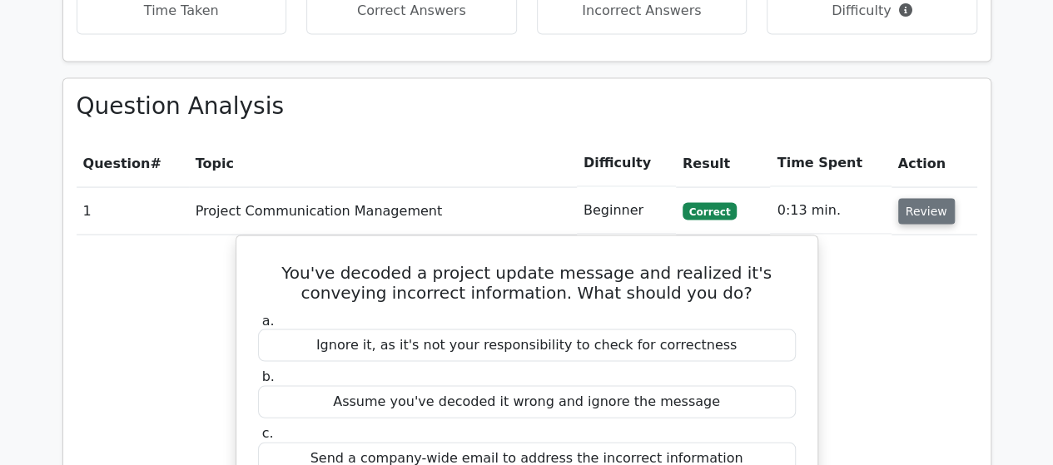
click at [927, 198] on button "Review" at bounding box center [926, 211] width 57 height 26
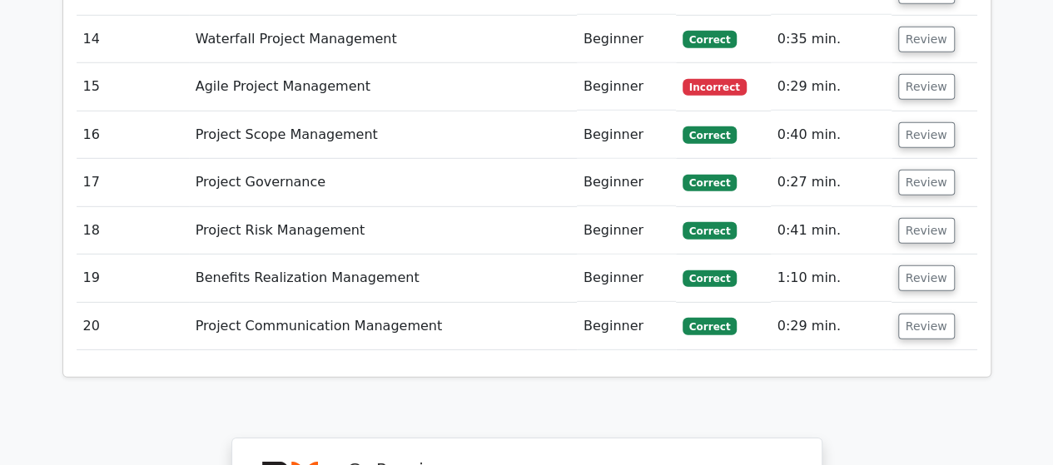
scroll to position [2354, 0]
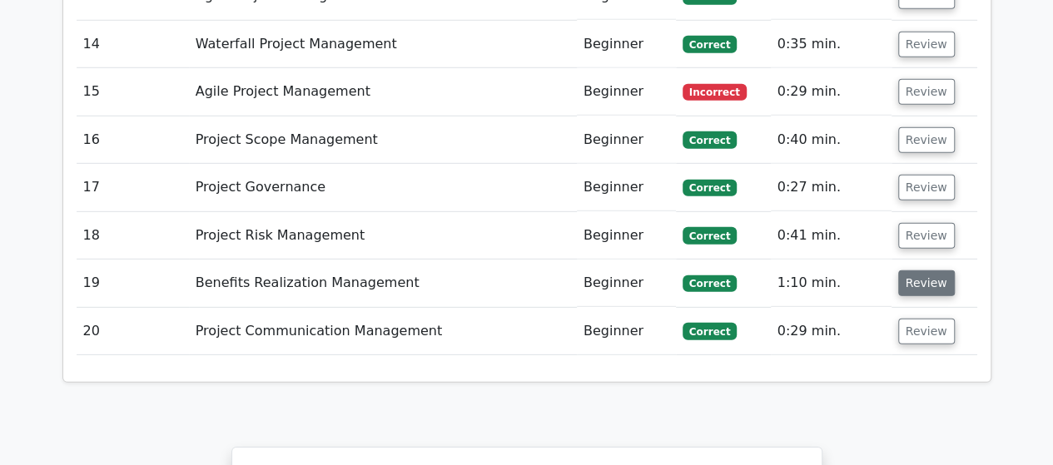
click at [924, 271] on button "Review" at bounding box center [926, 284] width 57 height 26
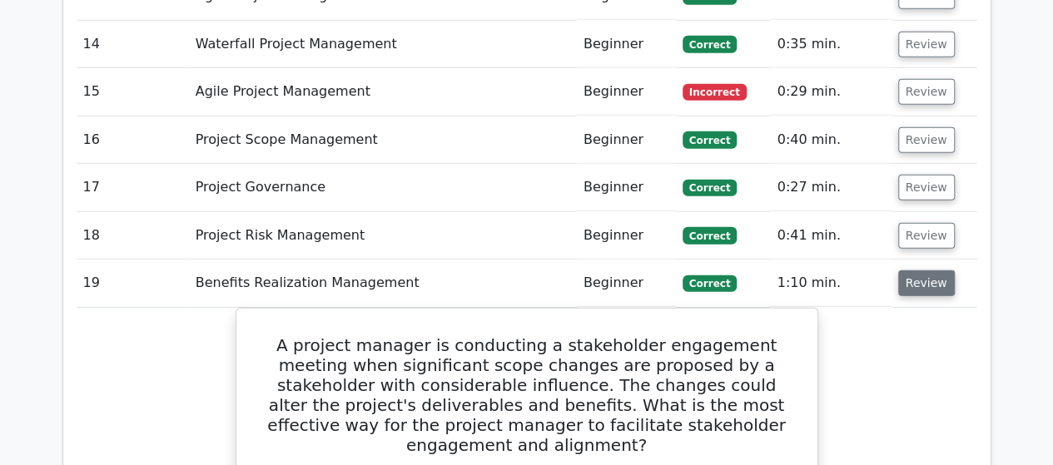
click at [924, 271] on button "Review" at bounding box center [926, 284] width 57 height 26
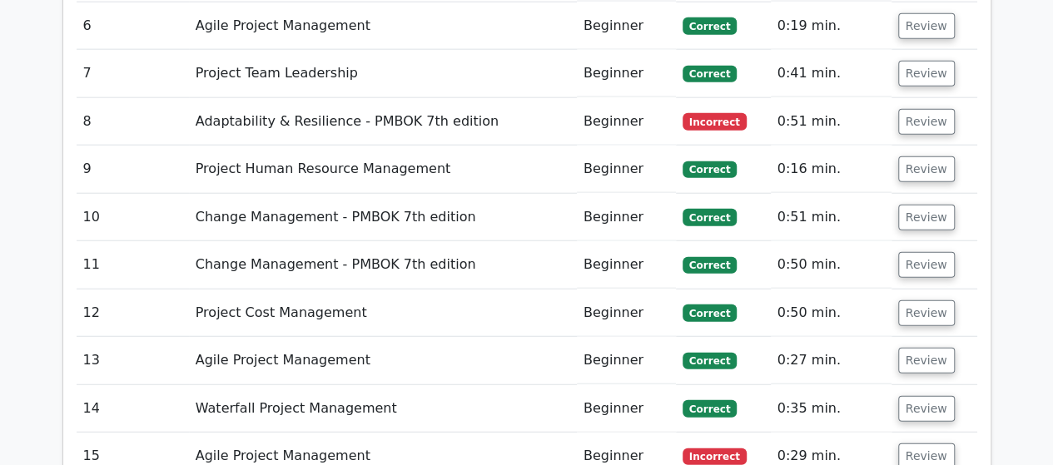
scroll to position [1976, 0]
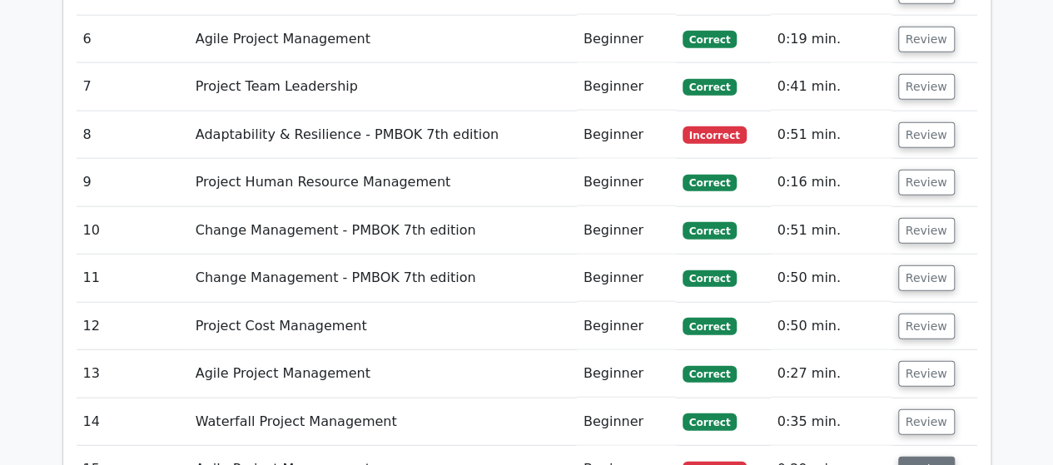
click at [934, 457] on button "Review" at bounding box center [926, 470] width 57 height 26
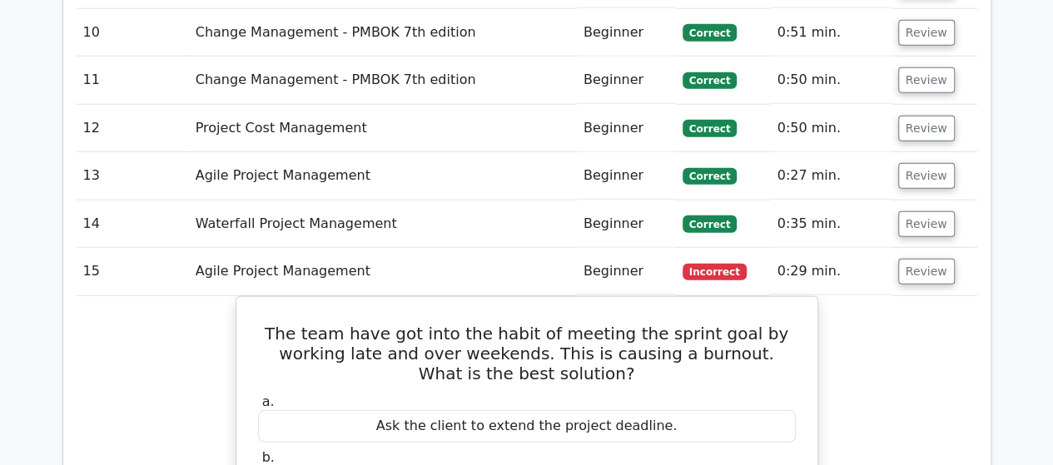
scroll to position [2140, 0]
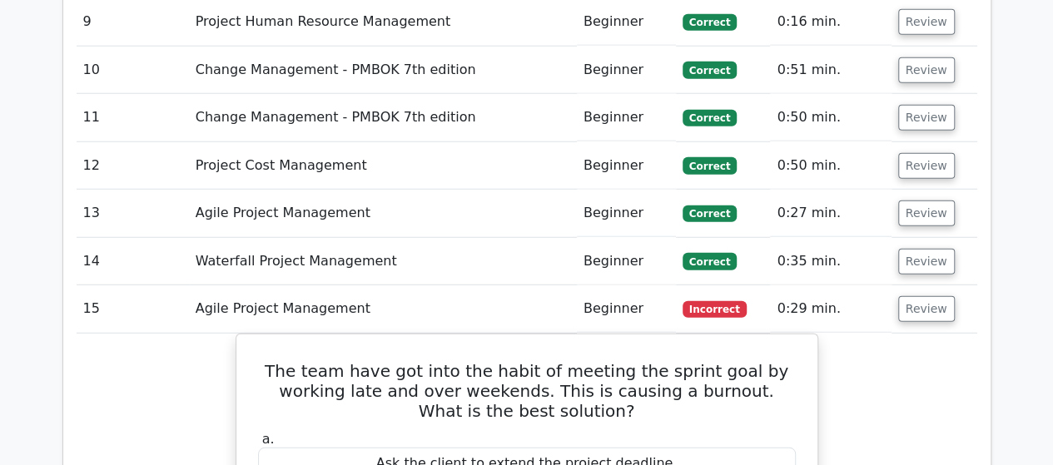
drag, startPoint x: 925, startPoint y: 229, endPoint x: 1059, endPoint y: 267, distance: 139.4
click at [1052, 267] on html "Go Premium Daniel" at bounding box center [526, 61] width 1053 height 4402
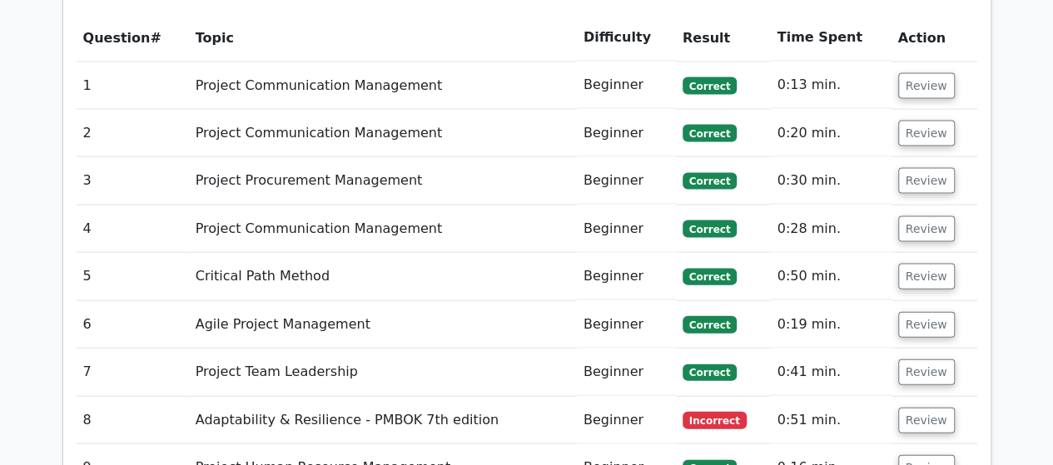
scroll to position [1689, 0]
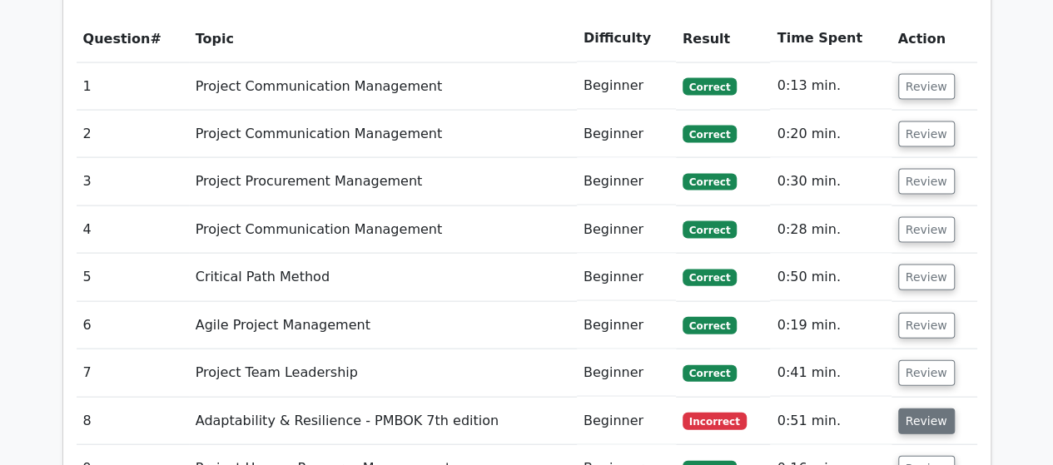
click at [907, 409] on button "Review" at bounding box center [926, 422] width 57 height 26
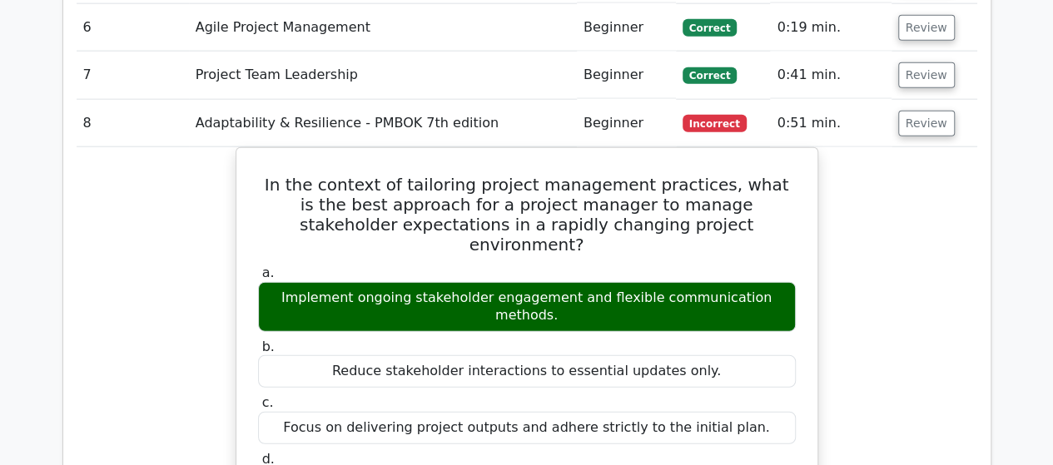
scroll to position [1997, 0]
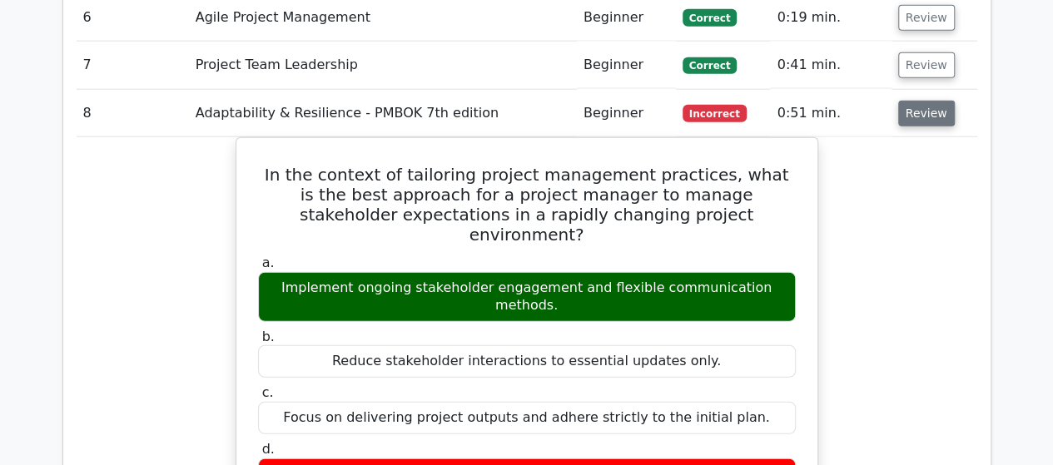
click at [938, 101] on button "Review" at bounding box center [926, 114] width 57 height 26
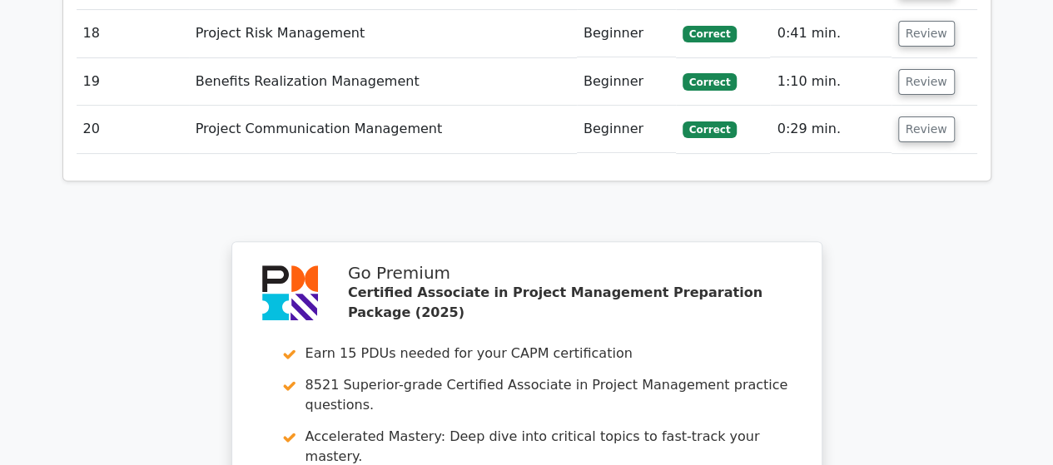
scroll to position [3779, 0]
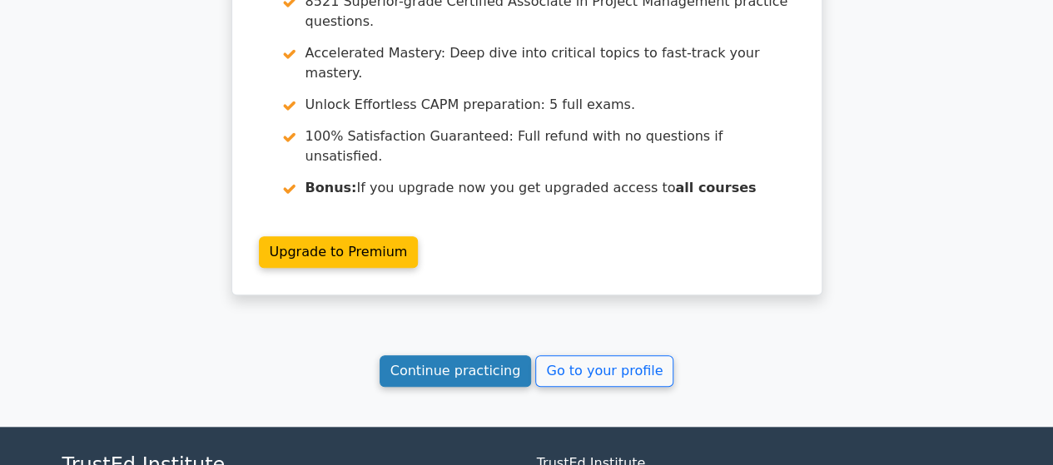
click at [456, 355] on link "Continue practicing" at bounding box center [456, 371] width 152 height 32
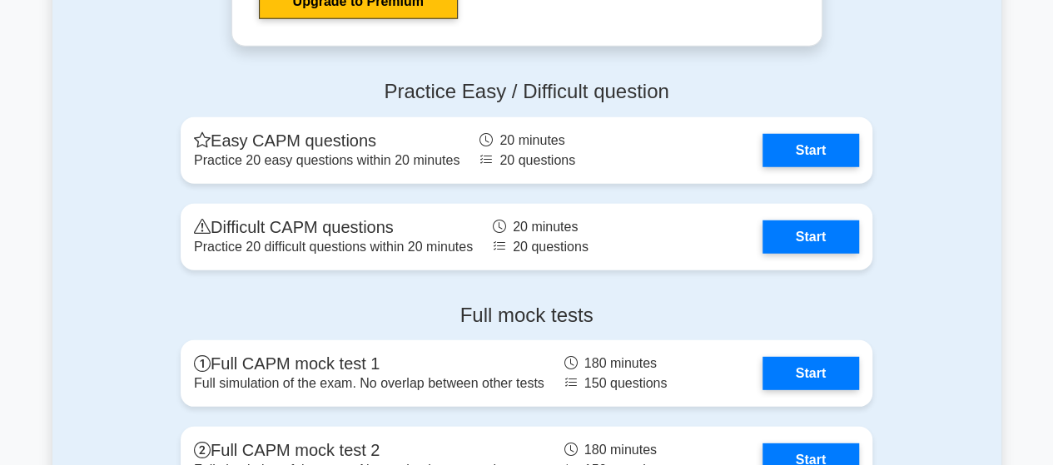
scroll to position [5330, 0]
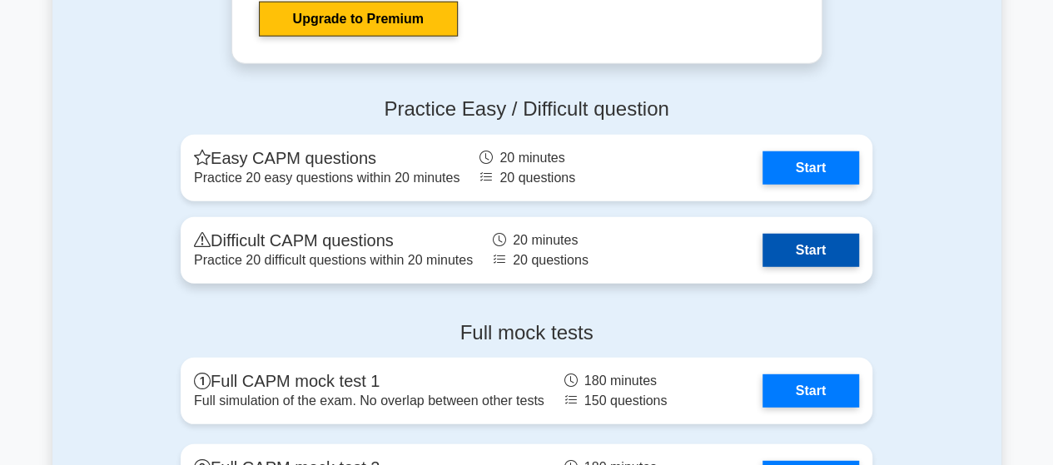
click at [814, 246] on link "Start" at bounding box center [811, 250] width 97 height 33
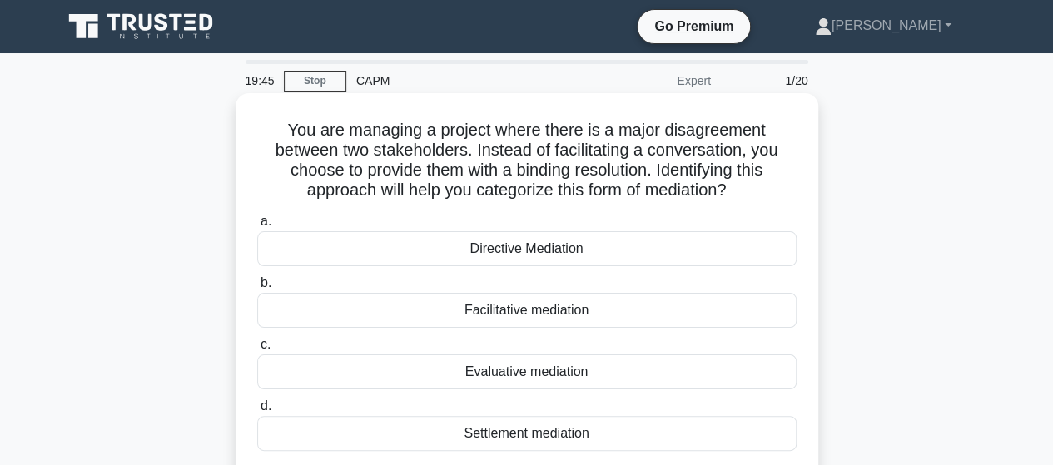
click at [743, 255] on div "Directive Mediation" at bounding box center [526, 248] width 539 height 35
click at [257, 227] on input "a. Directive Mediation" at bounding box center [257, 221] width 0 height 11
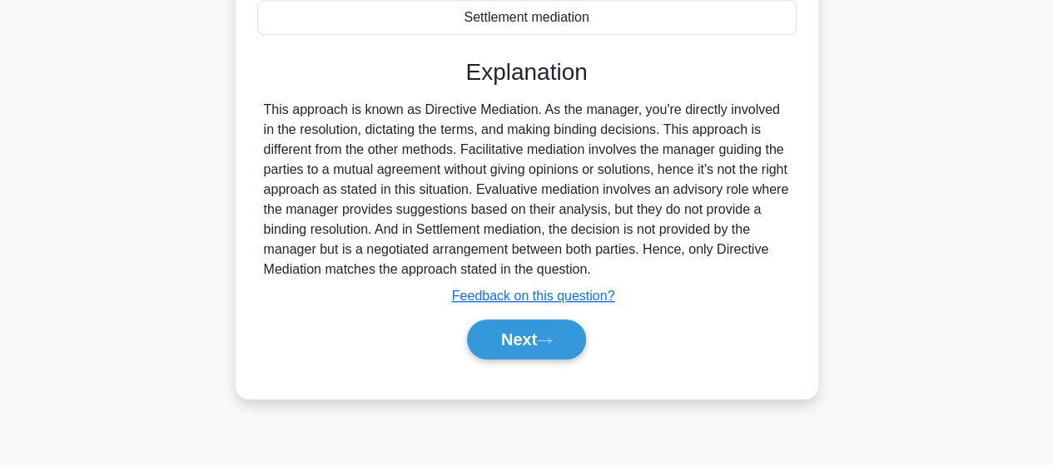
scroll to position [434, 0]
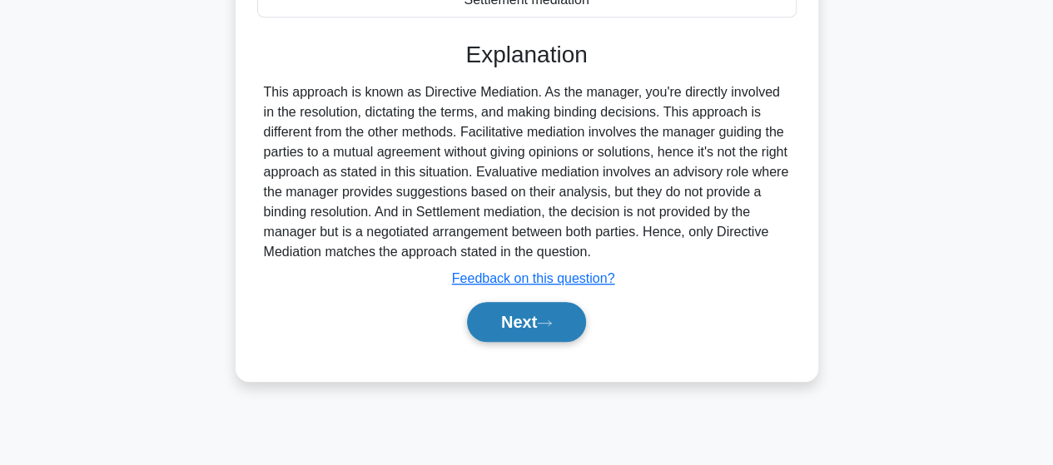
click at [536, 326] on button "Next" at bounding box center [526, 322] width 119 height 40
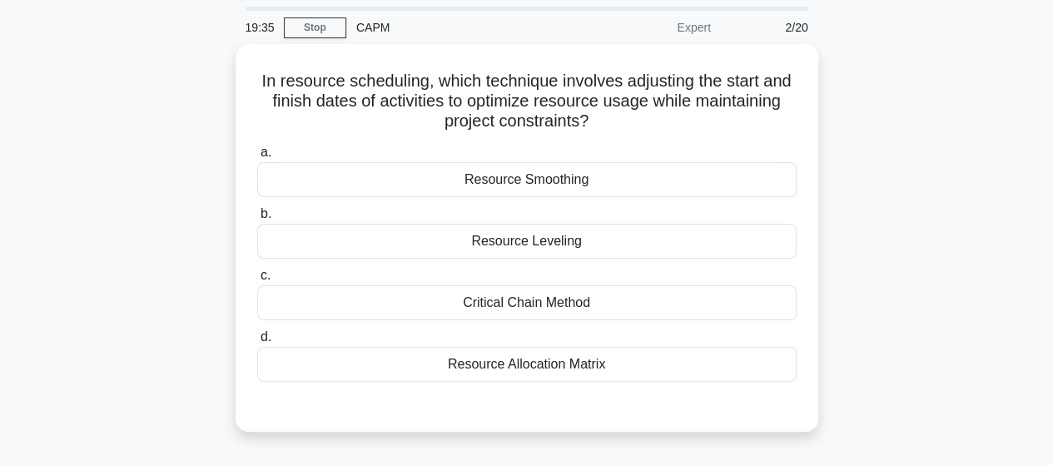
scroll to position [47, 0]
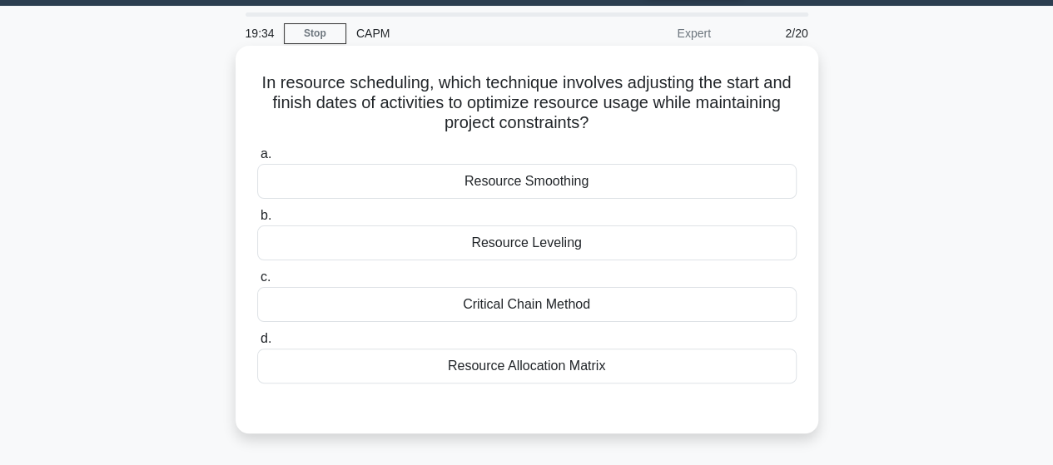
click at [495, 176] on div "Resource Smoothing" at bounding box center [526, 181] width 539 height 35
click at [257, 160] on input "a. Resource Smoothing" at bounding box center [257, 154] width 0 height 11
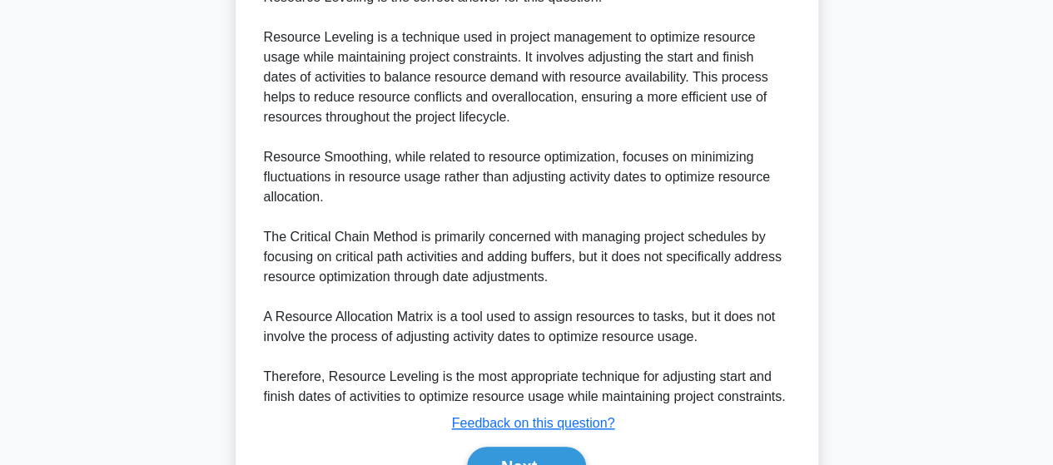
scroll to position [601, 0]
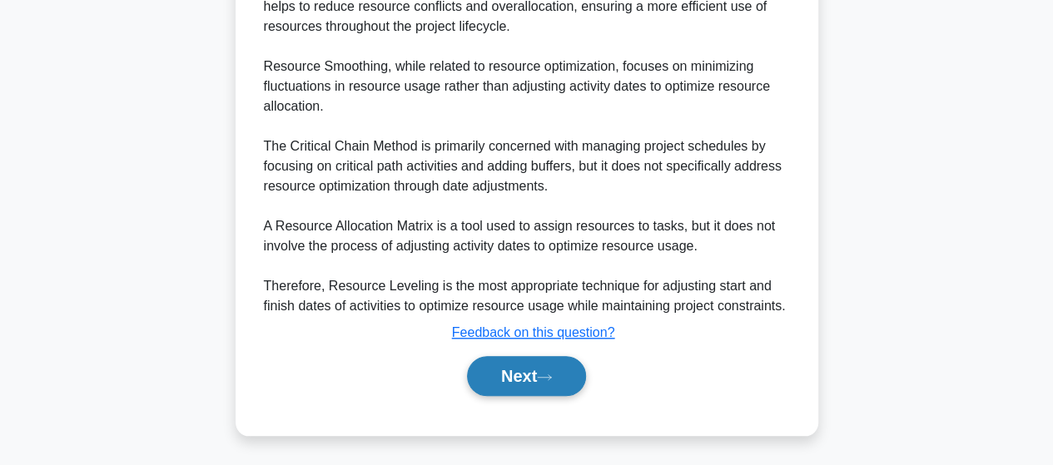
click at [503, 362] on button "Next" at bounding box center [526, 376] width 119 height 40
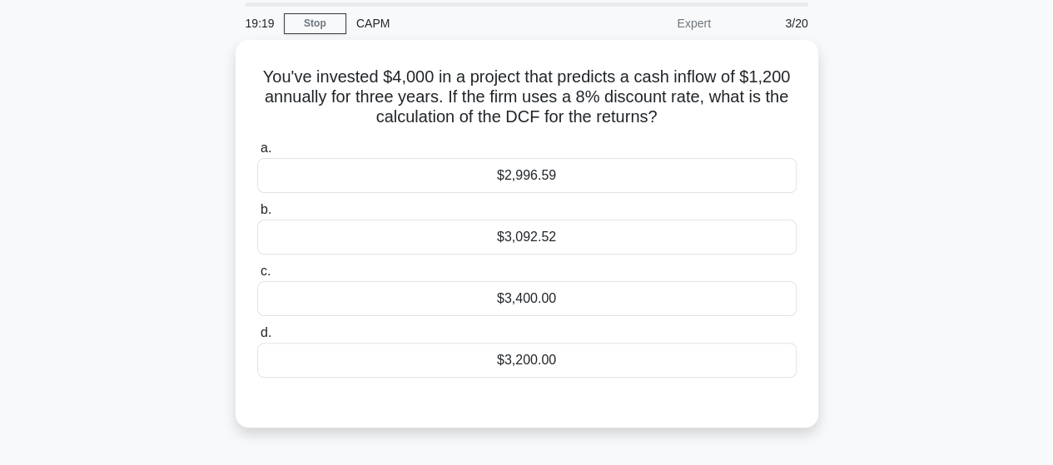
scroll to position [58, 0]
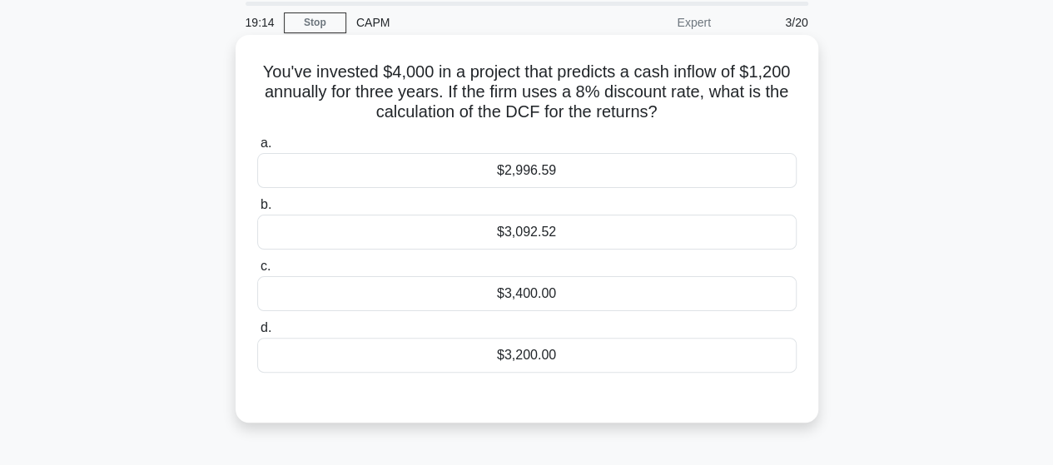
click at [533, 292] on div "$3,400.00" at bounding box center [526, 293] width 539 height 35
click at [257, 272] on input "c. $3,400.00" at bounding box center [257, 266] width 0 height 11
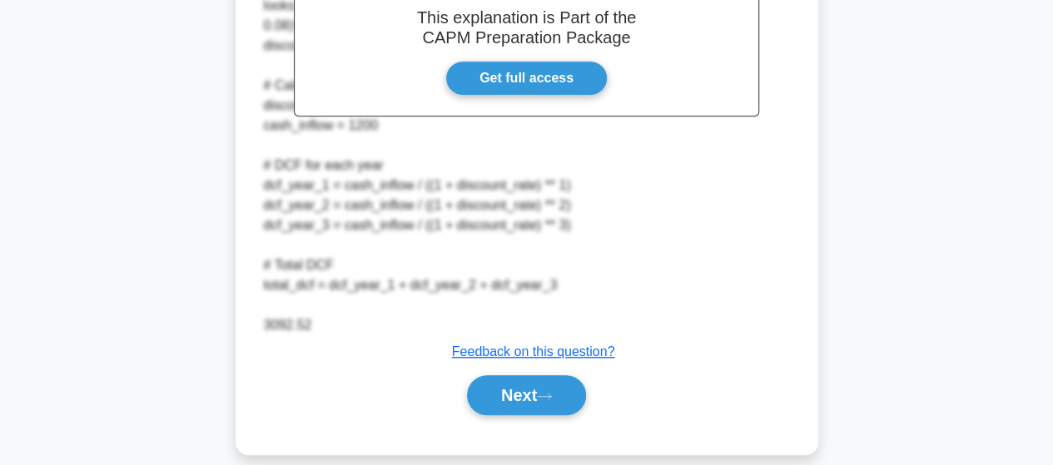
scroll to position [561, 0]
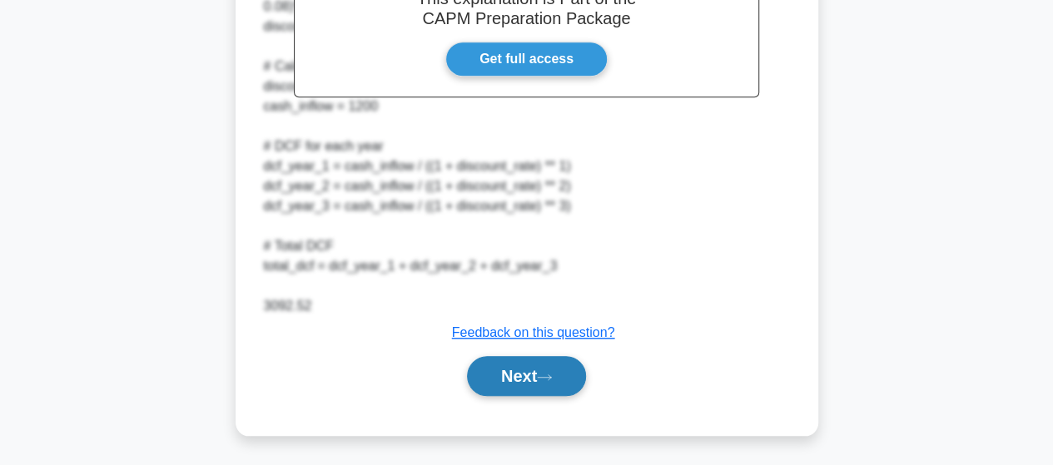
click at [546, 374] on icon at bounding box center [544, 377] width 15 height 9
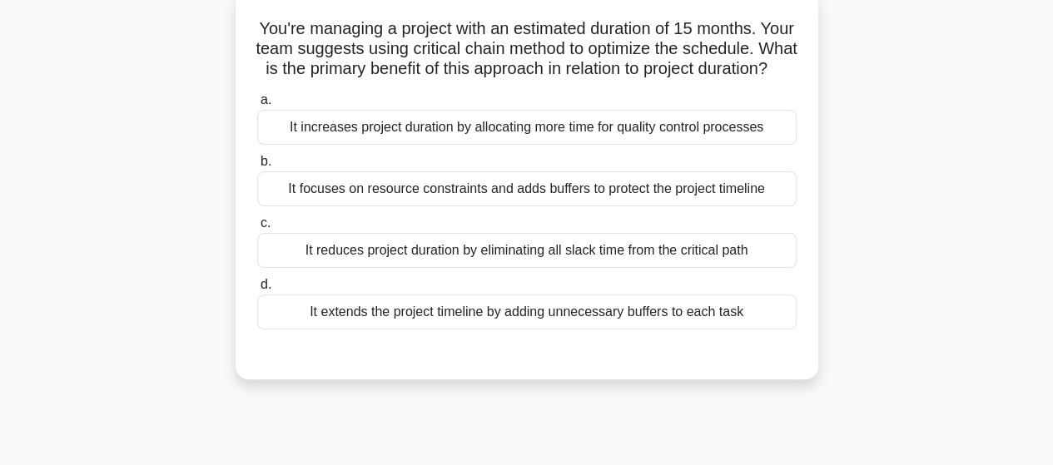
scroll to position [0, 0]
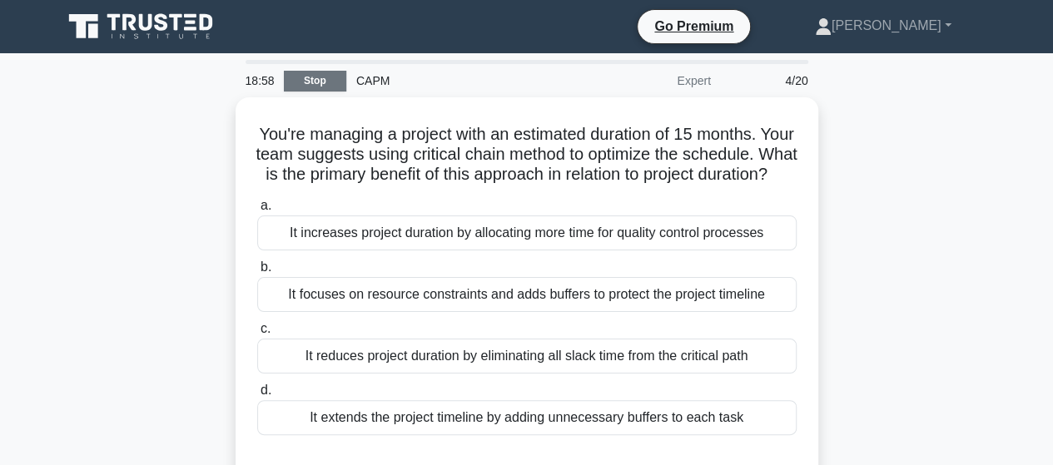
click at [310, 82] on link "Stop" at bounding box center [315, 81] width 62 height 21
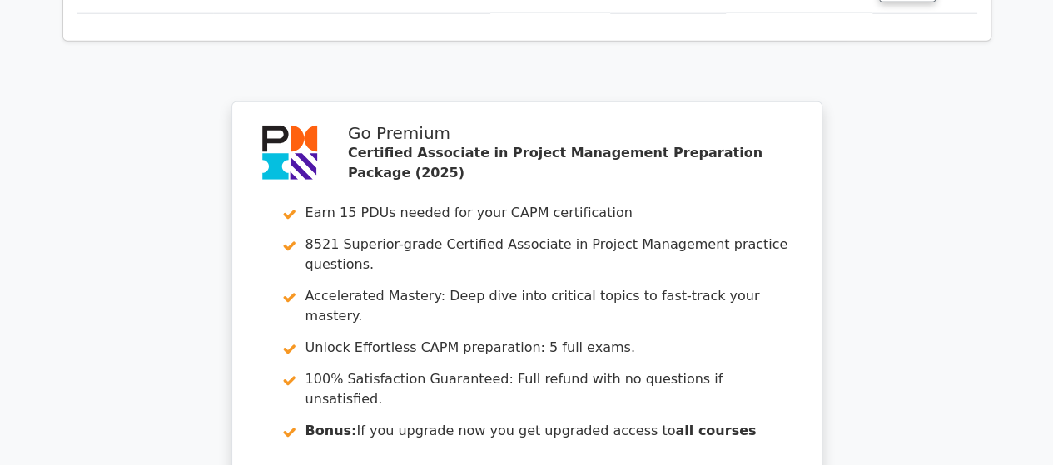
scroll to position [2428, 0]
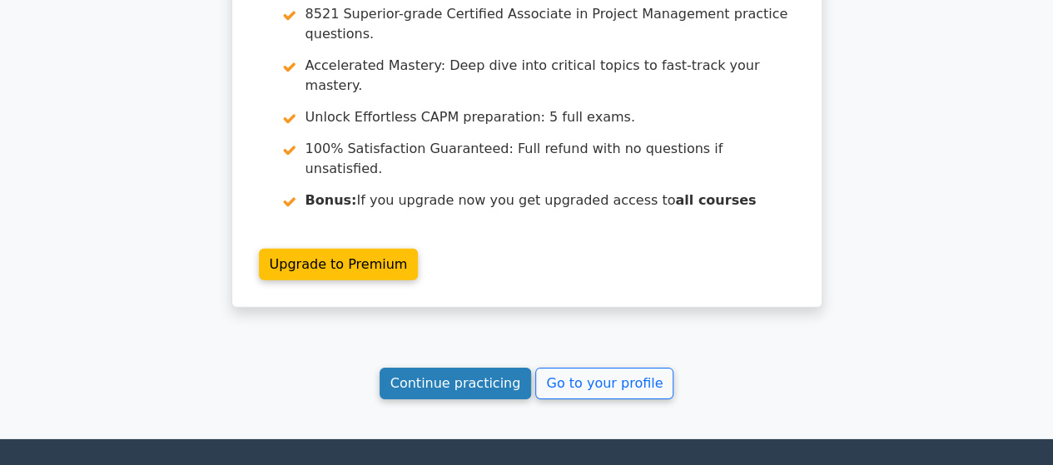
click at [411, 368] on link "Continue practicing" at bounding box center [456, 384] width 152 height 32
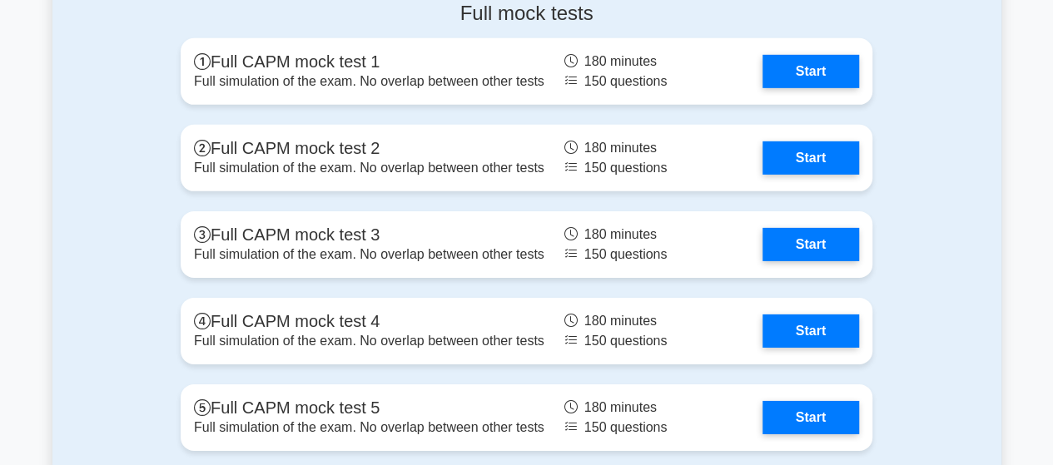
scroll to position [5741, 0]
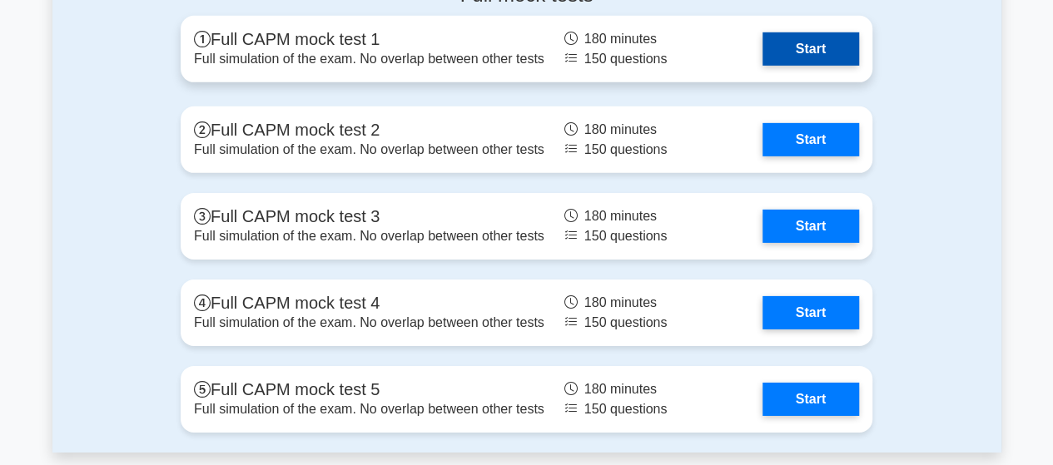
click at [810, 38] on link "Start" at bounding box center [811, 48] width 97 height 33
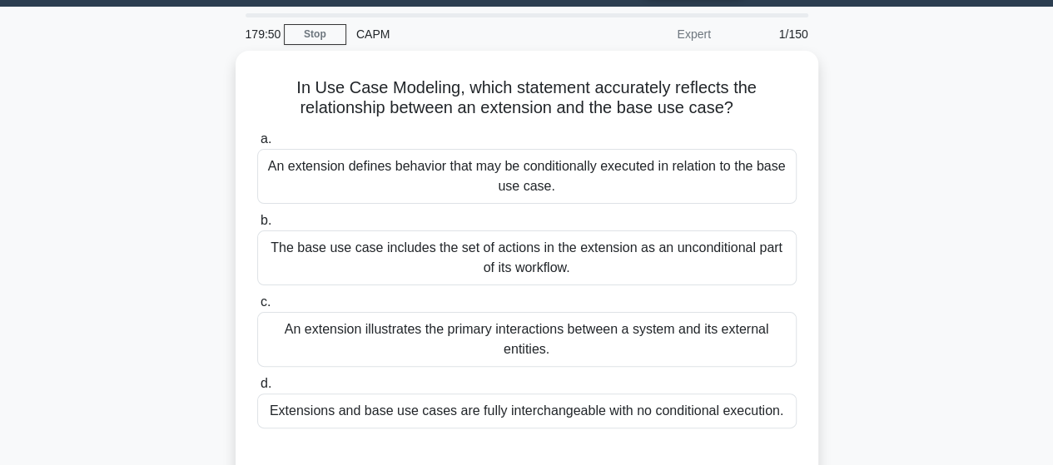
scroll to position [57, 0]
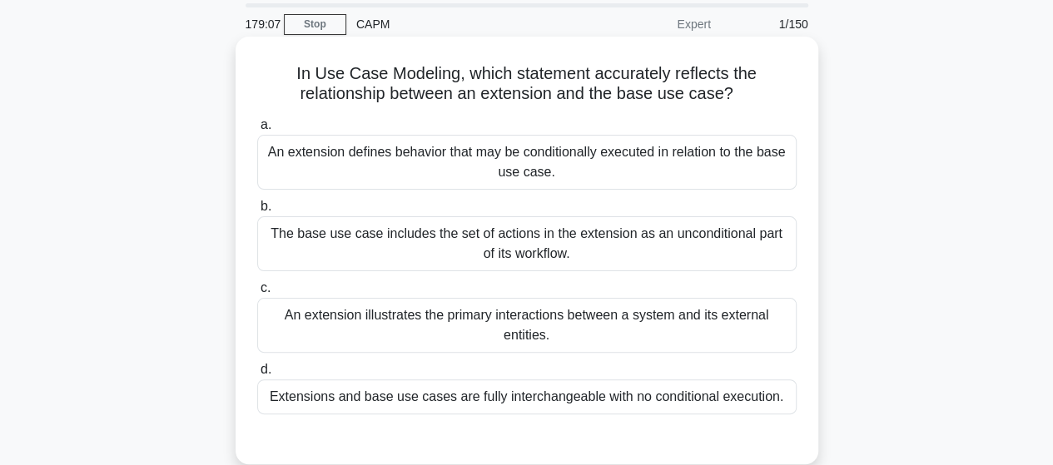
click at [658, 247] on div "The base use case includes the set of actions in the extension as an unconditio…" at bounding box center [526, 243] width 539 height 55
click at [257, 212] on input "b. The base use case includes the set of actions in the extension as an uncondi…" at bounding box center [257, 206] width 0 height 11
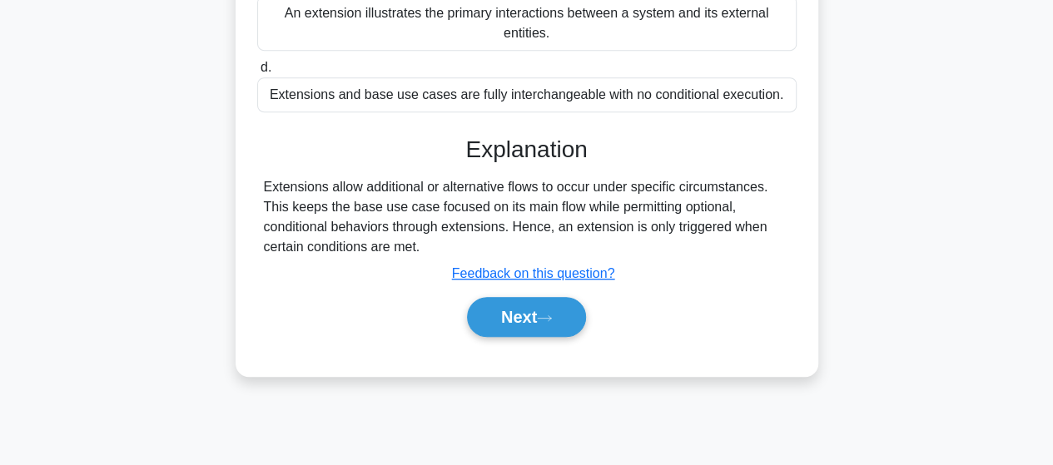
scroll to position [380, 0]
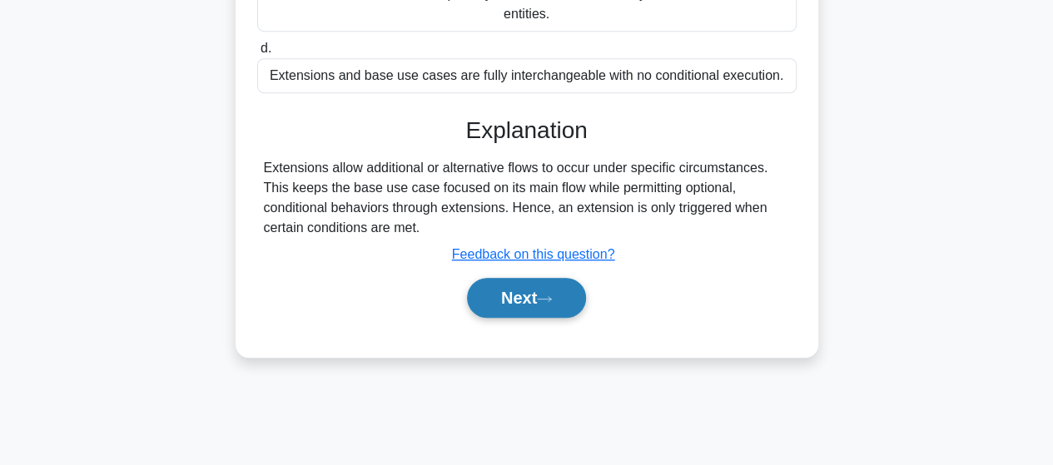
click at [520, 295] on button "Next" at bounding box center [526, 298] width 119 height 40
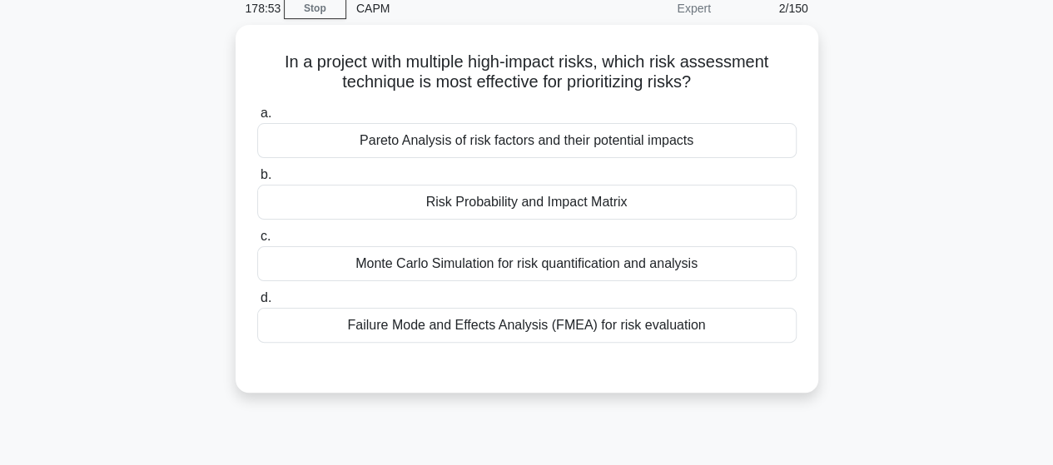
scroll to position [63, 0]
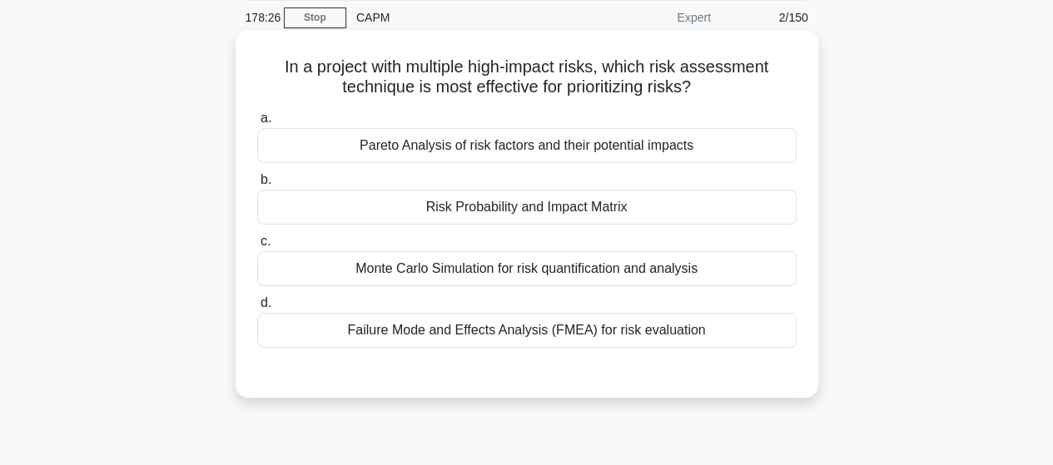
click at [668, 205] on div "Risk Probability and Impact Matrix" at bounding box center [526, 207] width 539 height 35
click at [257, 186] on input "b. Risk Probability and Impact Matrix" at bounding box center [257, 180] width 0 height 11
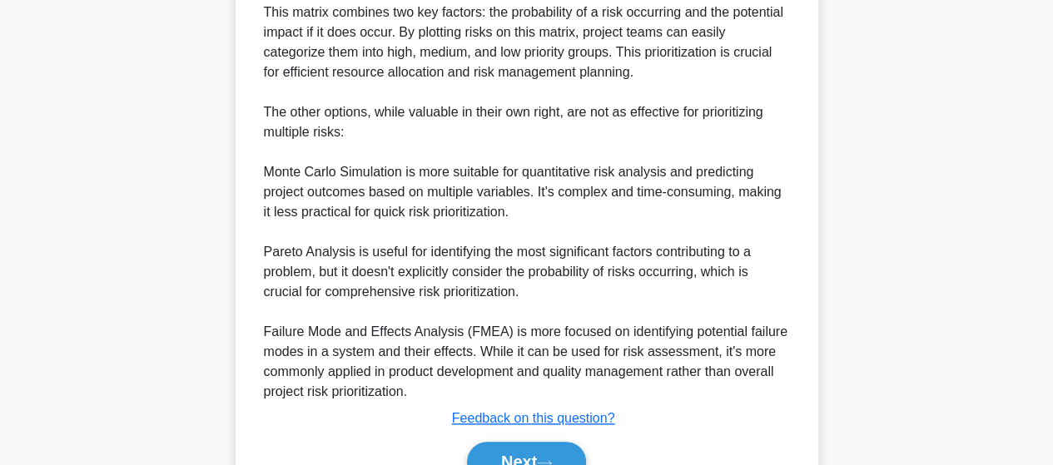
scroll to position [659, 0]
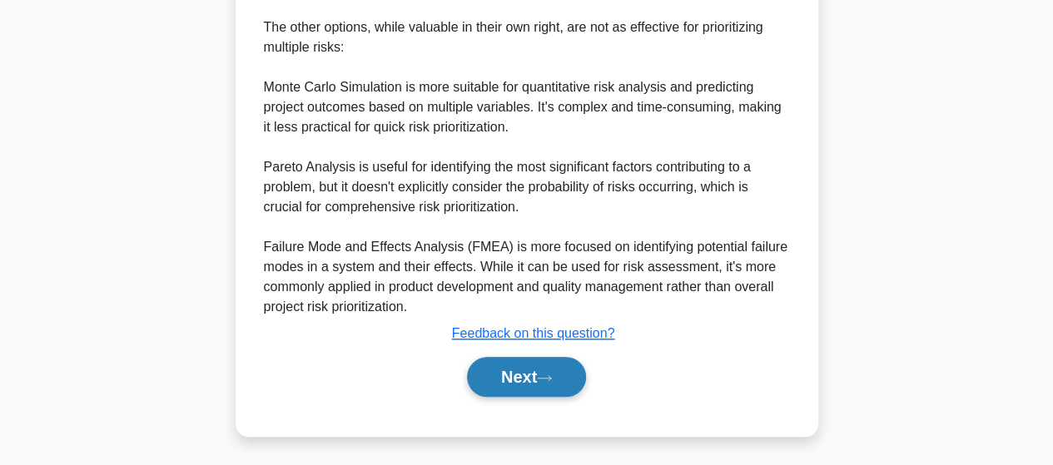
click at [520, 374] on button "Next" at bounding box center [526, 377] width 119 height 40
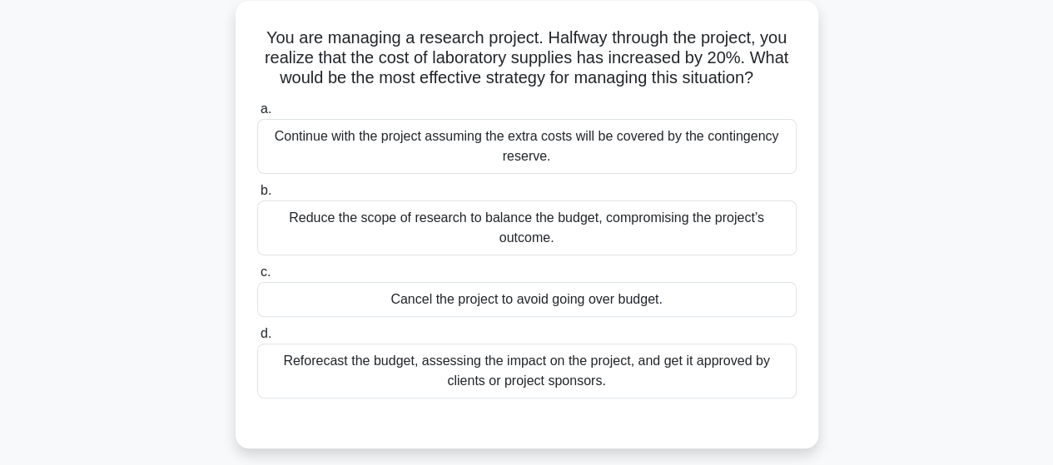
scroll to position [93, 0]
click at [465, 370] on div "Reforecast the budget, assessing the impact on the project, and get it approved…" at bounding box center [526, 370] width 539 height 55
click at [257, 339] on input "d. Reforecast the budget, assessing the impact on the project, and get it appro…" at bounding box center [257, 333] width 0 height 11
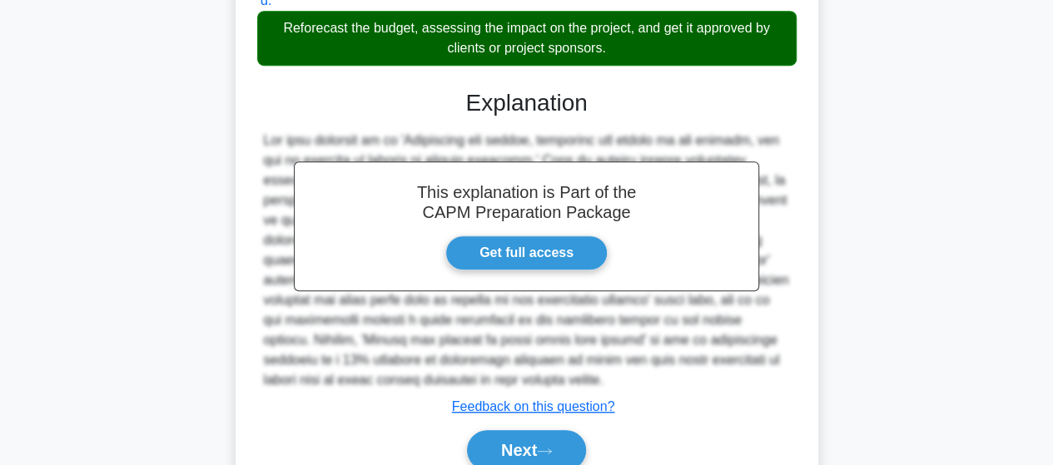
scroll to position [499, 0]
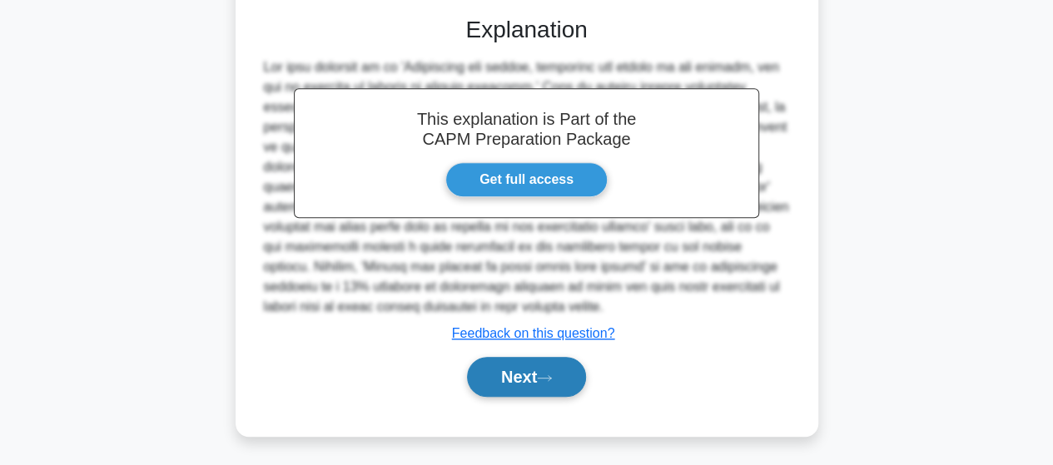
click at [529, 382] on button "Next" at bounding box center [526, 377] width 119 height 40
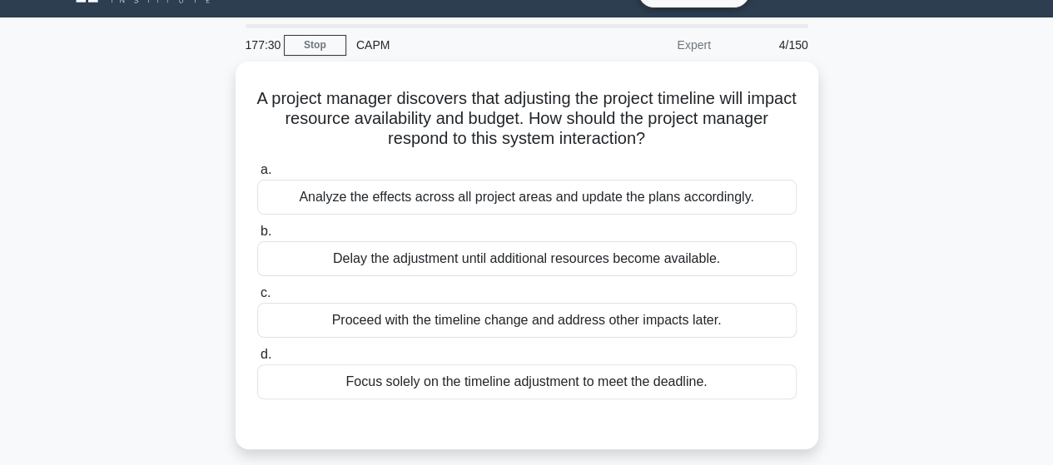
scroll to position [51, 0]
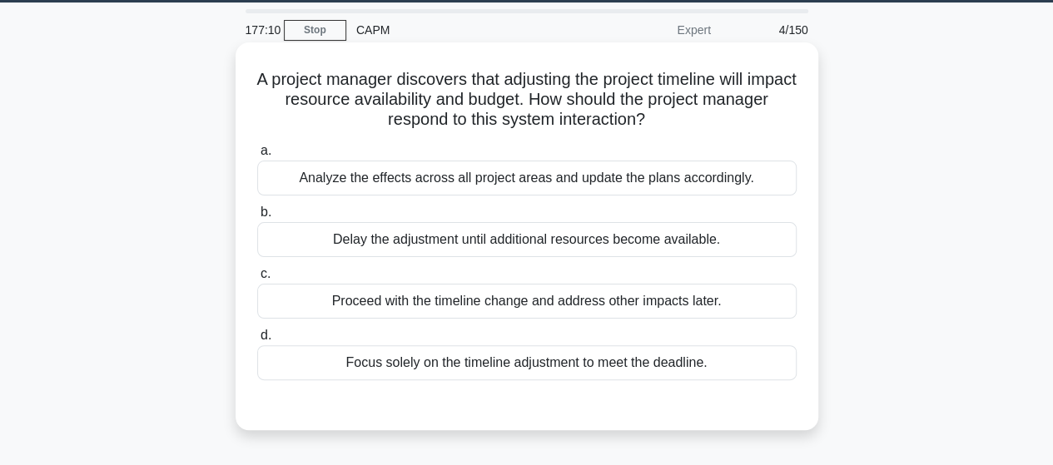
click at [453, 179] on div "Analyze the effects across all project areas and update the plans accordingly." at bounding box center [526, 178] width 539 height 35
click at [257, 157] on input "a. Analyze the effects across all project areas and update the plans accordingl…" at bounding box center [257, 151] width 0 height 11
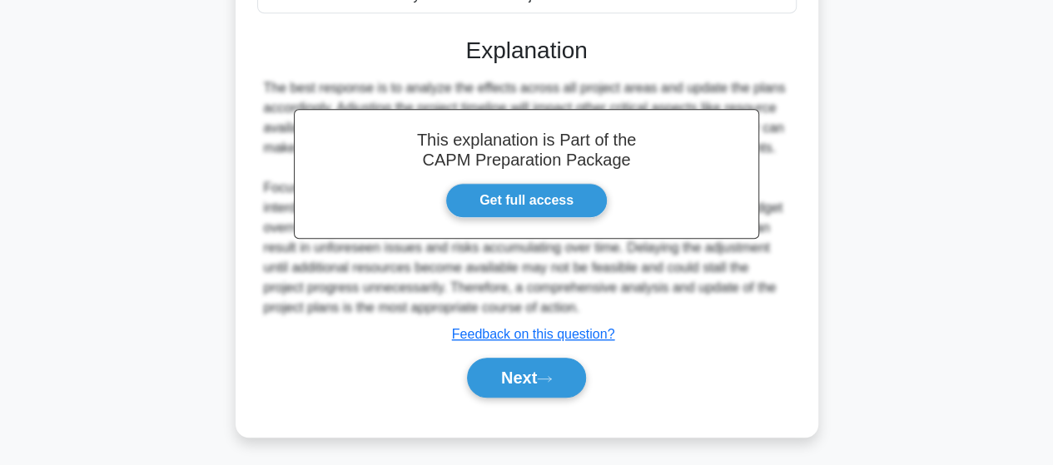
scroll to position [434, 0]
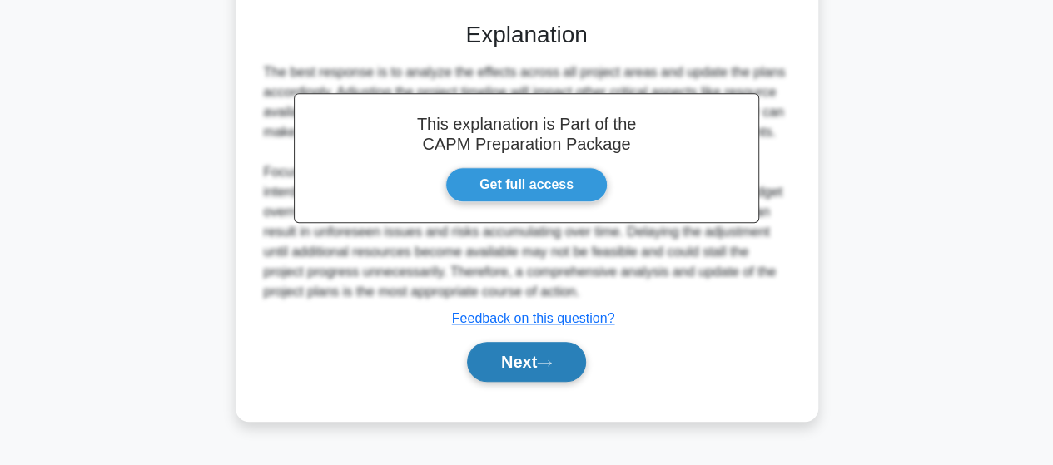
click at [577, 368] on button "Next" at bounding box center [526, 362] width 119 height 40
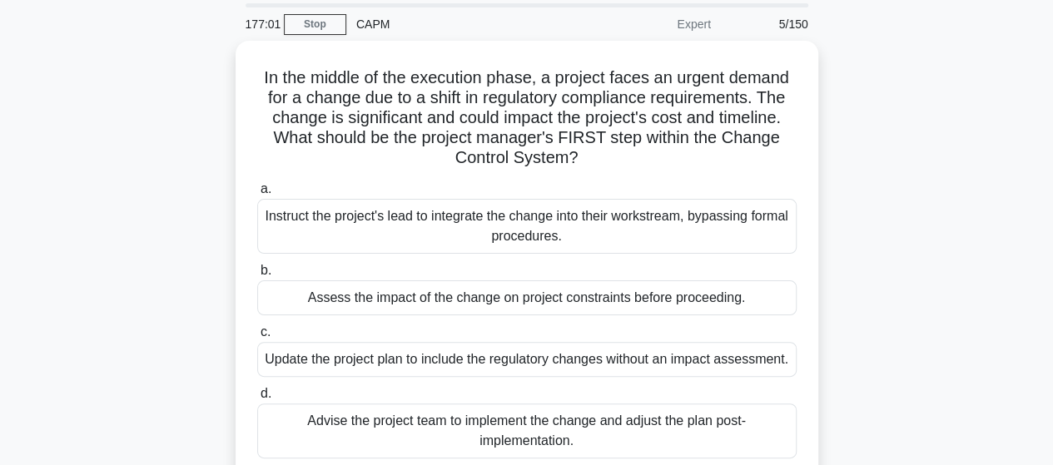
scroll to position [83, 0]
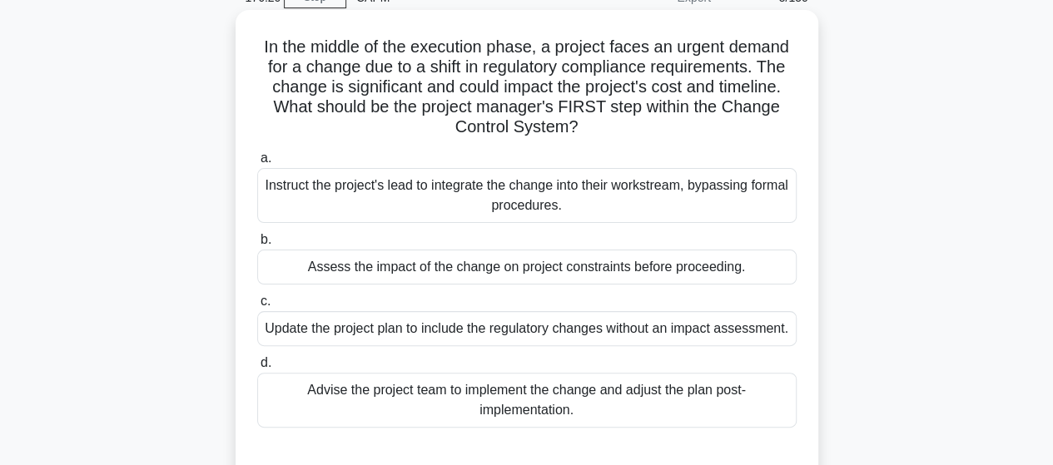
click at [444, 276] on div "Assess the impact of the change on project constraints before proceeding." at bounding box center [526, 267] width 539 height 35
click at [257, 246] on input "b. Assess the impact of the change on project constraints before proceeding." at bounding box center [257, 240] width 0 height 11
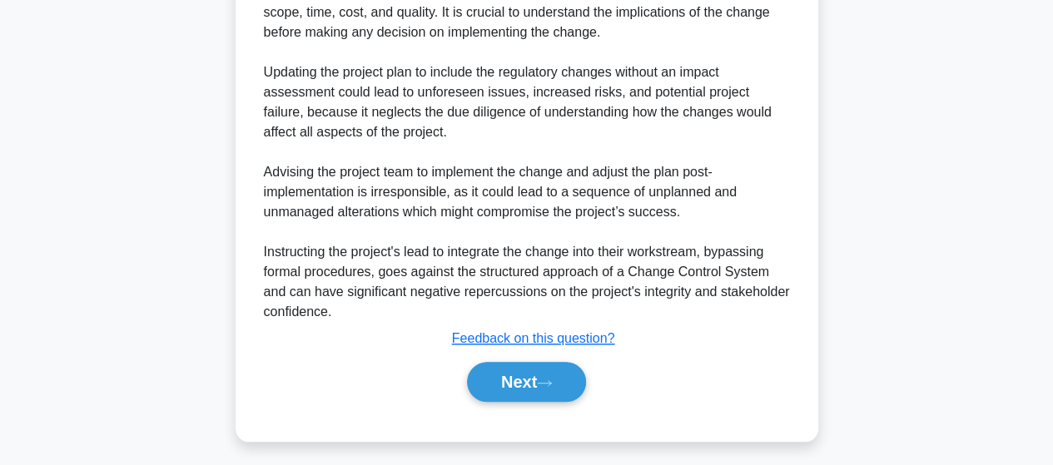
scroll to position [639, 0]
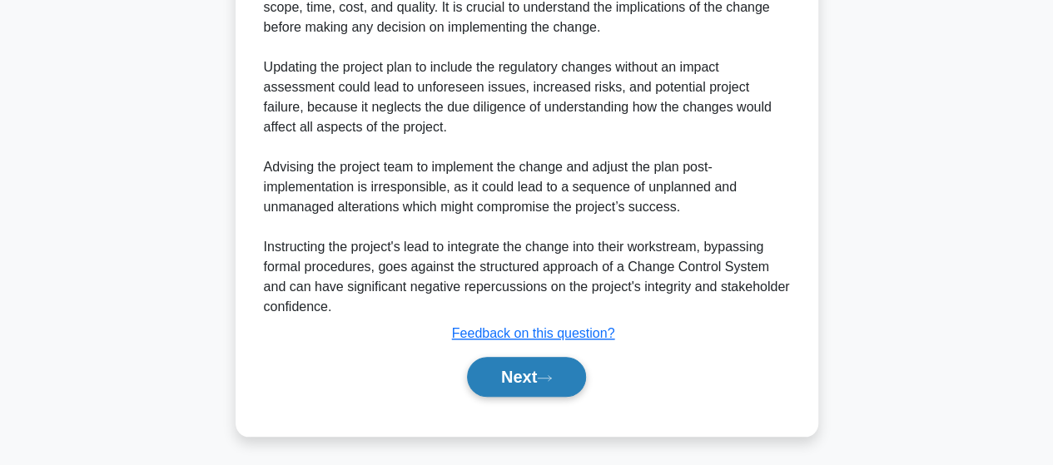
click at [579, 372] on button "Next" at bounding box center [526, 377] width 119 height 40
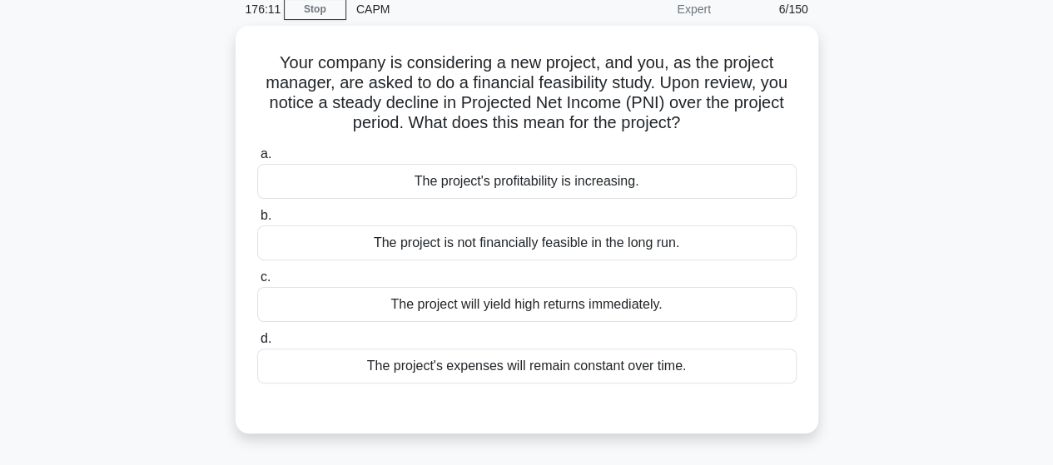
scroll to position [60, 0]
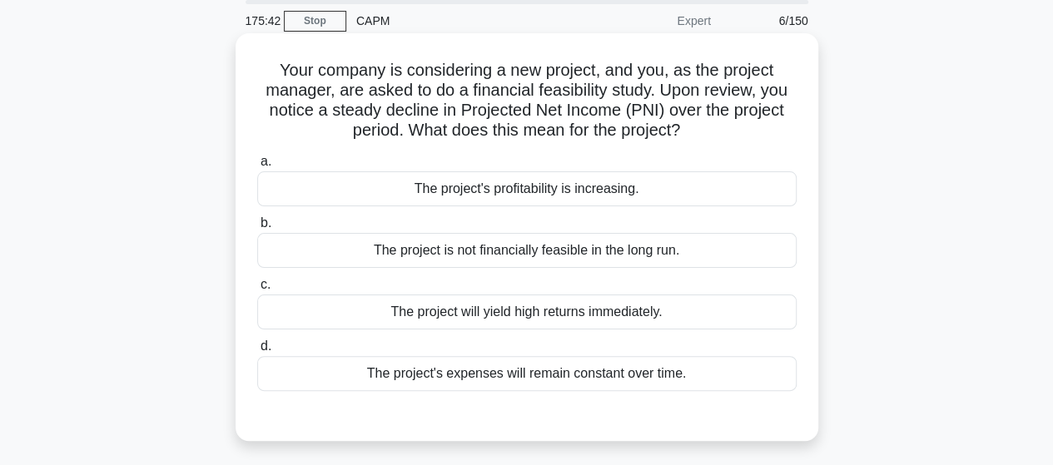
click at [479, 251] on div "The project is not financially feasible in the long run." at bounding box center [526, 250] width 539 height 35
click at [257, 229] on input "b. The project is not financially feasible in the long run." at bounding box center [257, 223] width 0 height 11
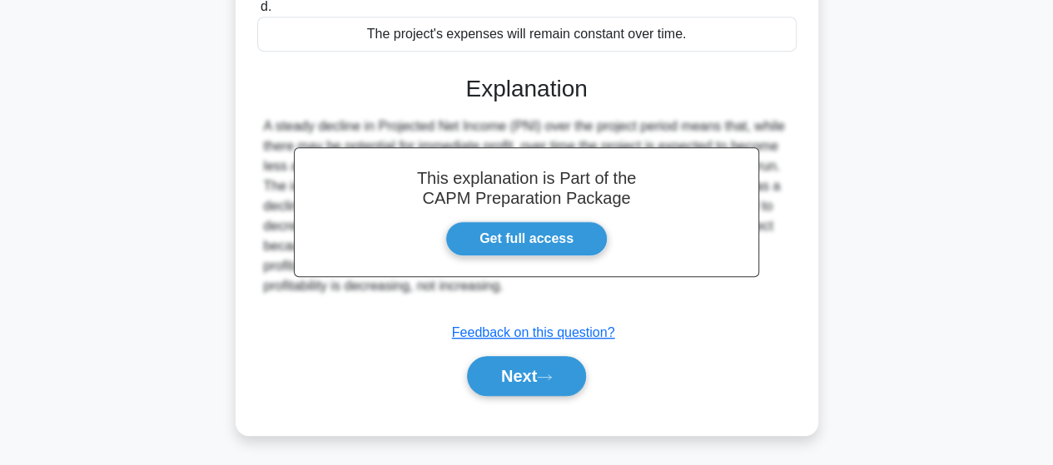
scroll to position [434, 0]
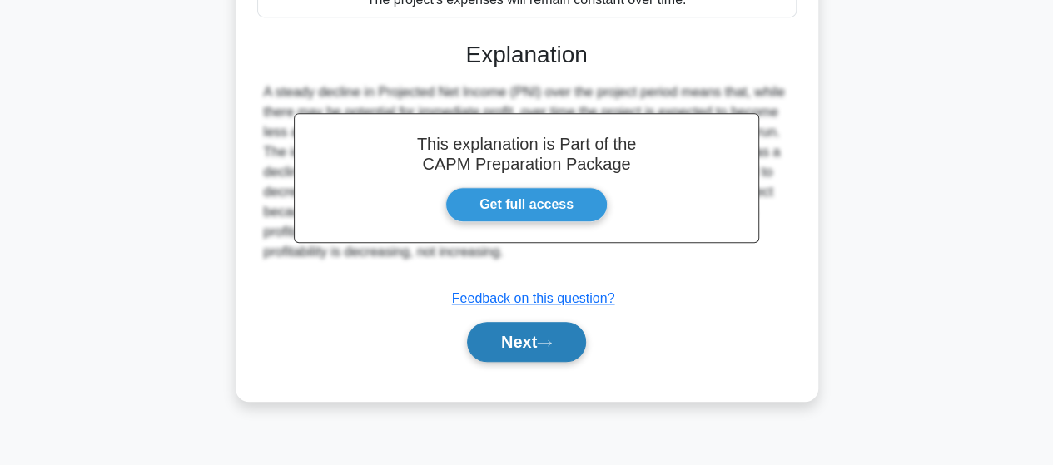
click at [554, 359] on button "Next" at bounding box center [526, 342] width 119 height 40
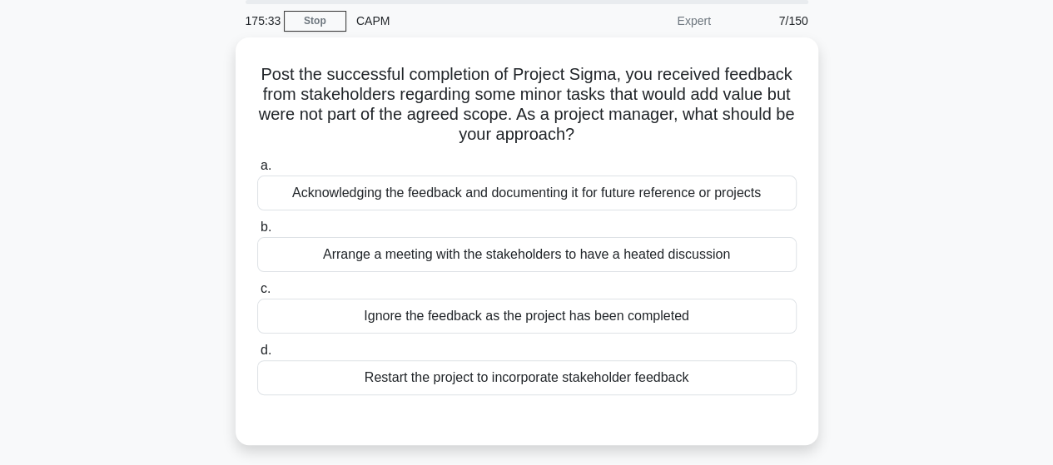
scroll to position [62, 0]
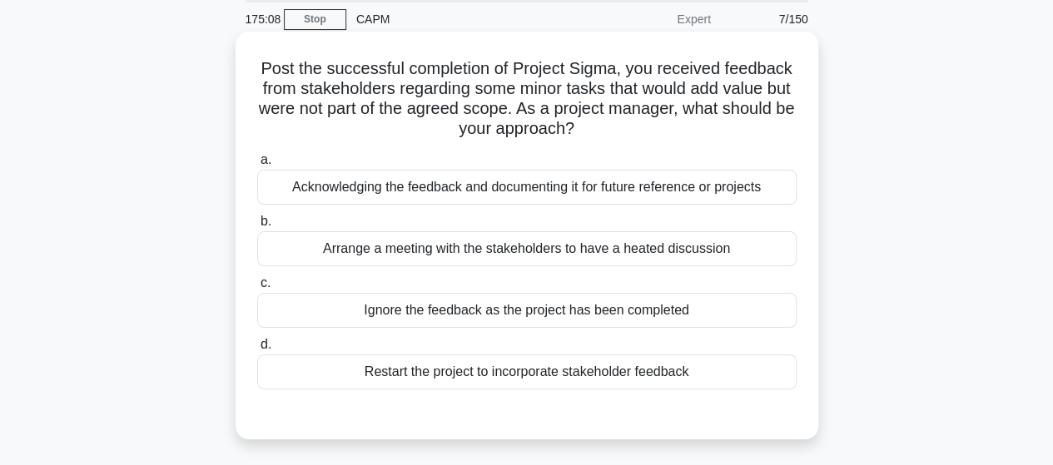
click at [524, 189] on div "Acknowledging the feedback and documenting it for future reference or projects" at bounding box center [526, 187] width 539 height 35
click at [257, 166] on input "a. Acknowledging the feedback and documenting it for future reference or projec…" at bounding box center [257, 160] width 0 height 11
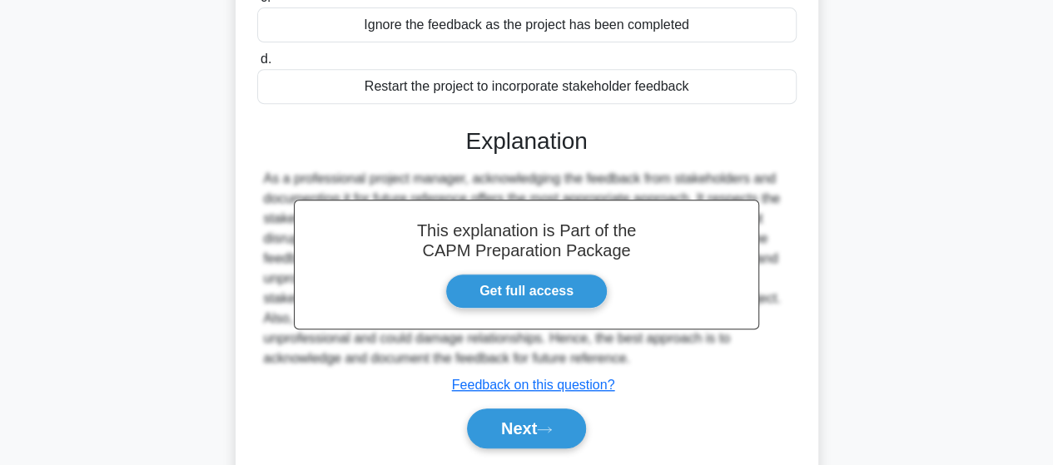
scroll to position [434, 0]
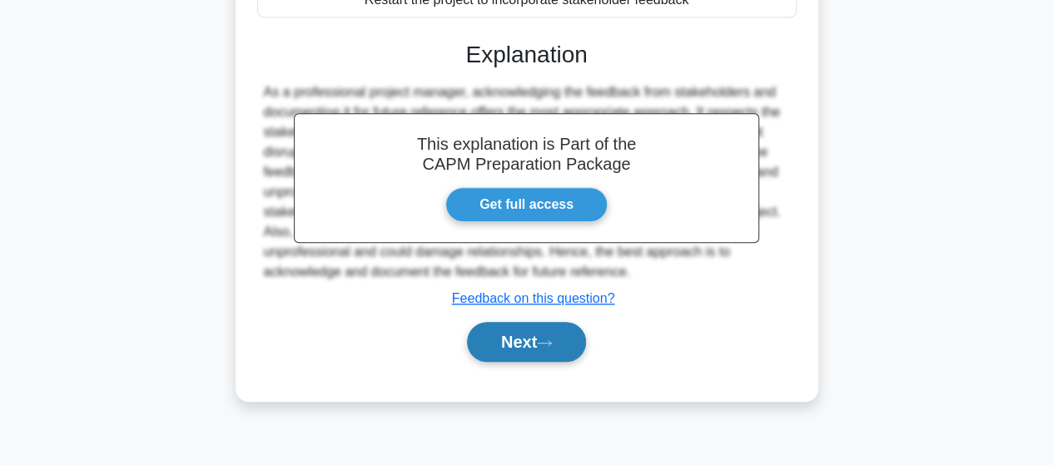
click at [534, 327] on button "Next" at bounding box center [526, 342] width 119 height 40
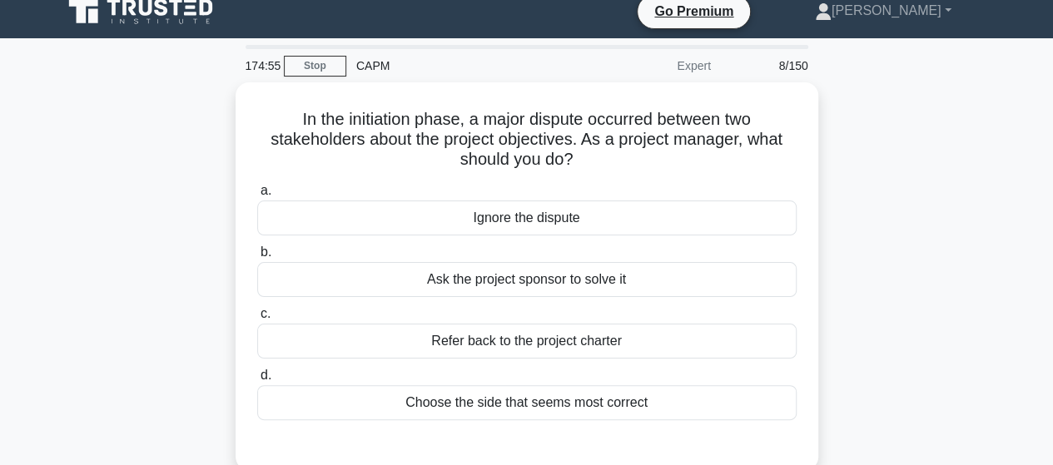
scroll to position [32, 0]
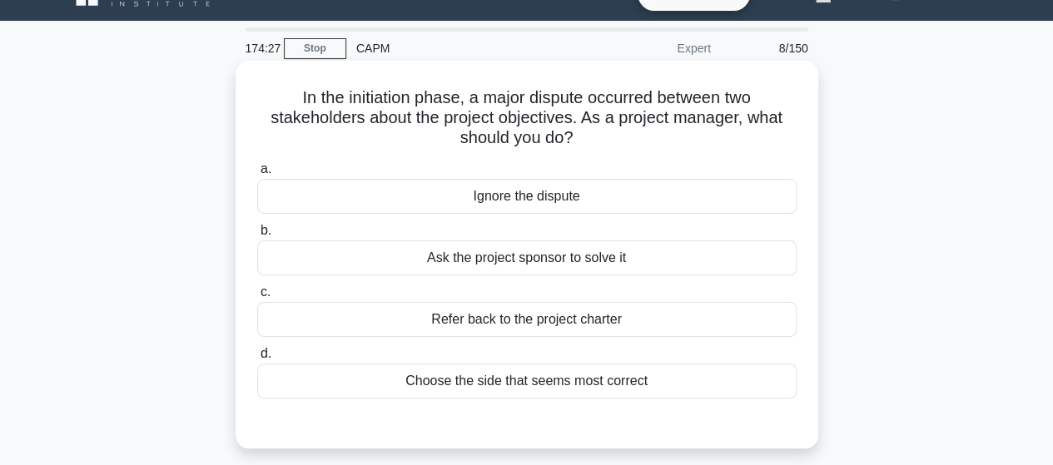
click at [463, 317] on div "Refer back to the project charter" at bounding box center [526, 319] width 539 height 35
click at [257, 298] on input "c. Refer back to the project charter" at bounding box center [257, 292] width 0 height 11
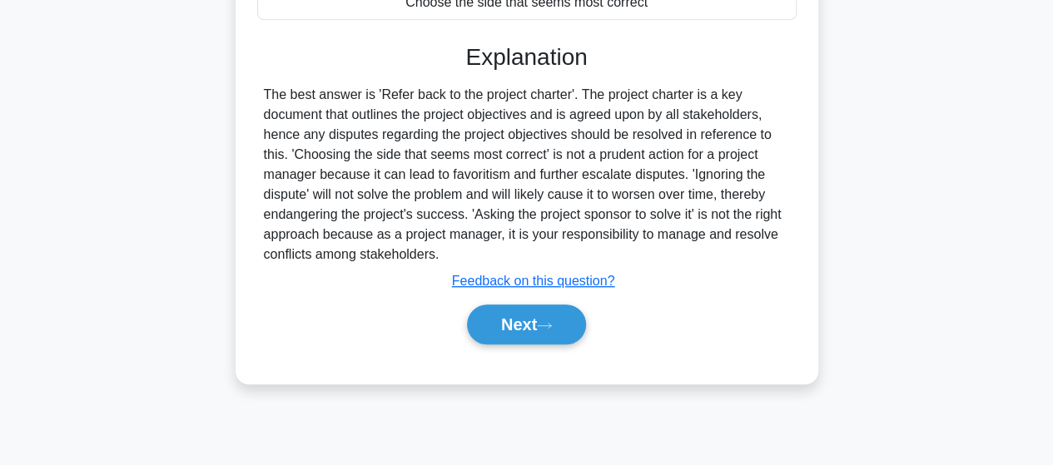
scroll to position [434, 0]
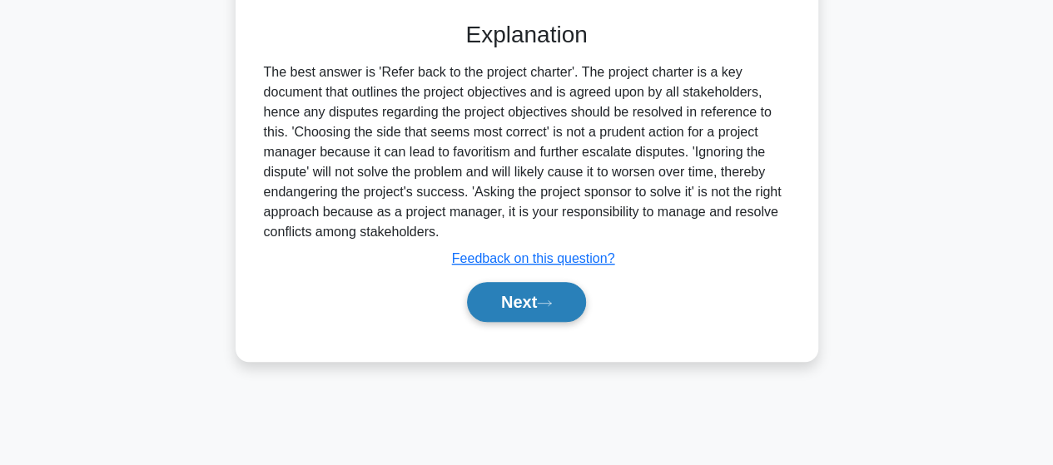
click at [534, 289] on button "Next" at bounding box center [526, 302] width 119 height 40
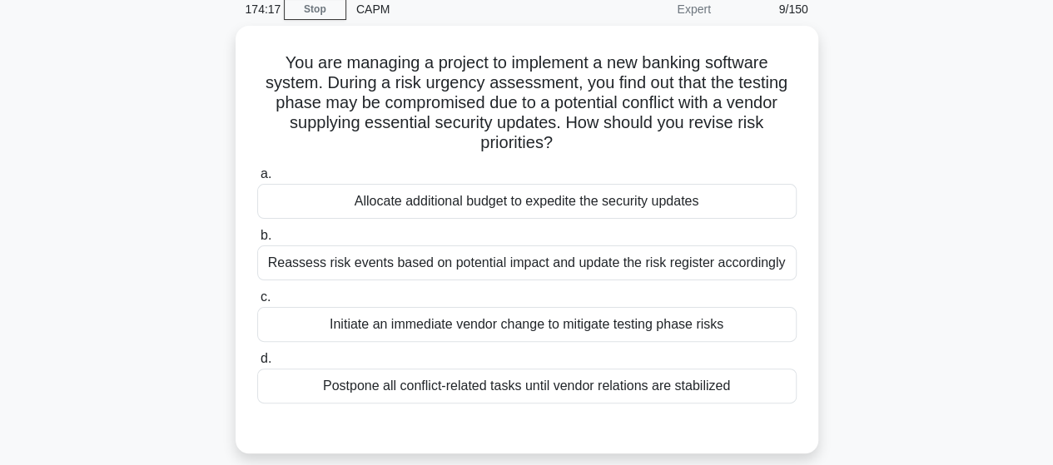
scroll to position [73, 0]
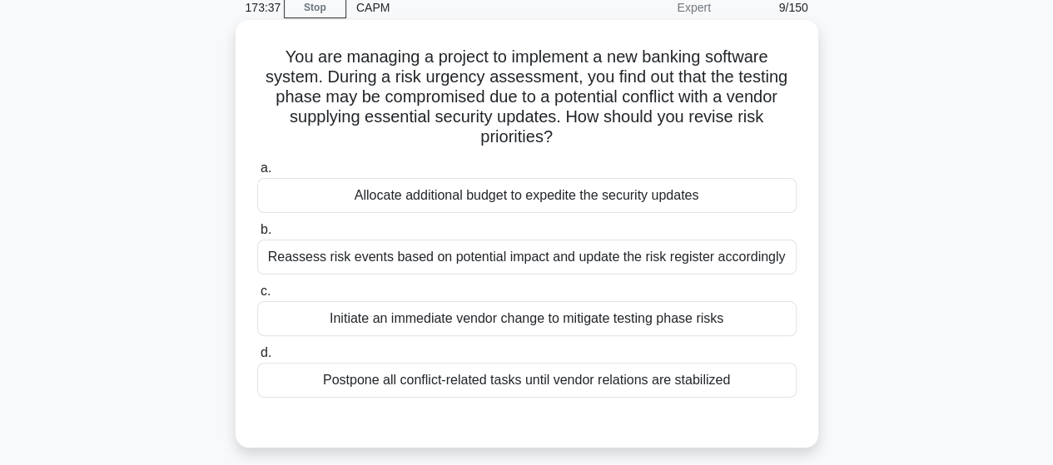
click at [453, 259] on div "Reassess risk events based on potential impact and update the risk register acc…" at bounding box center [526, 257] width 539 height 35
click at [257, 236] on input "b. Reassess risk events based on potential impact and update the risk register …" at bounding box center [257, 230] width 0 height 11
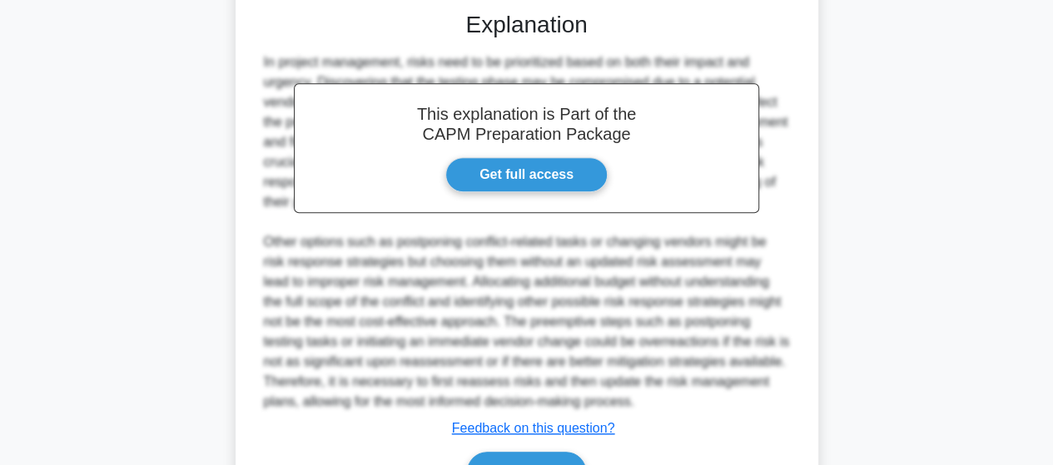
scroll to position [579, 0]
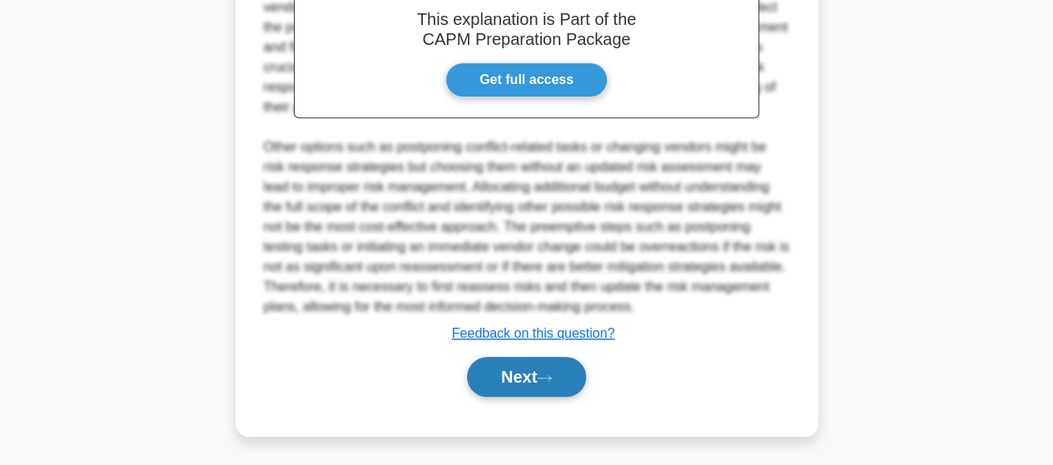
click at [572, 377] on button "Next" at bounding box center [526, 377] width 119 height 40
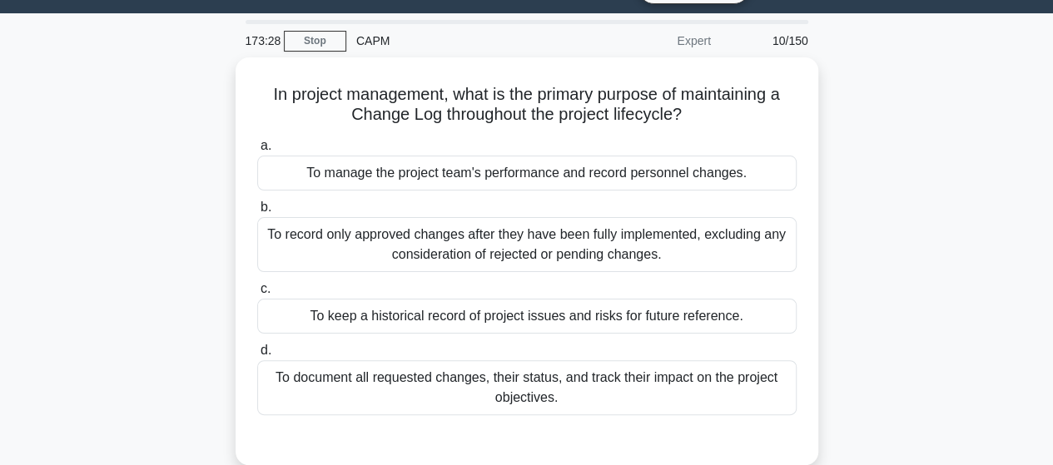
scroll to position [42, 0]
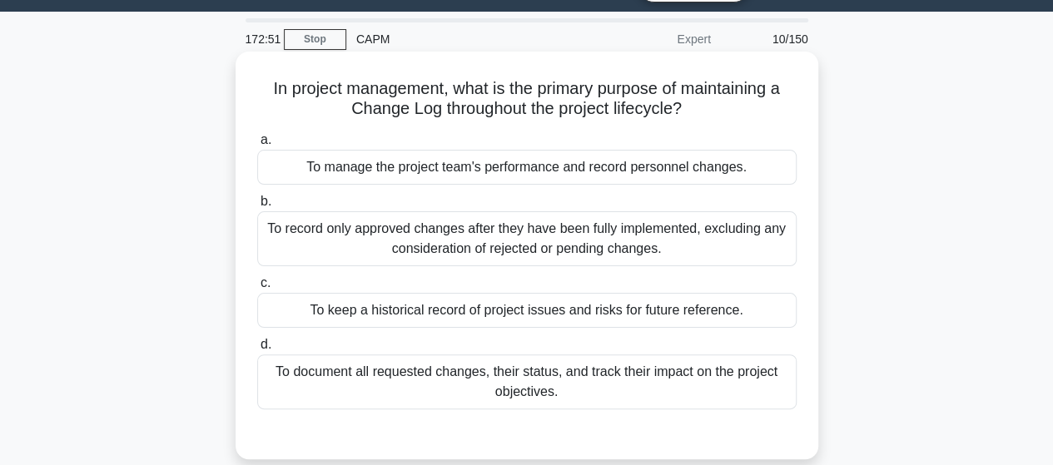
click at [418, 392] on div "To document all requested changes, their status, and track their impact on the …" at bounding box center [526, 382] width 539 height 55
click at [257, 350] on input "d. To document all requested changes, their status, and track their impact on t…" at bounding box center [257, 345] width 0 height 11
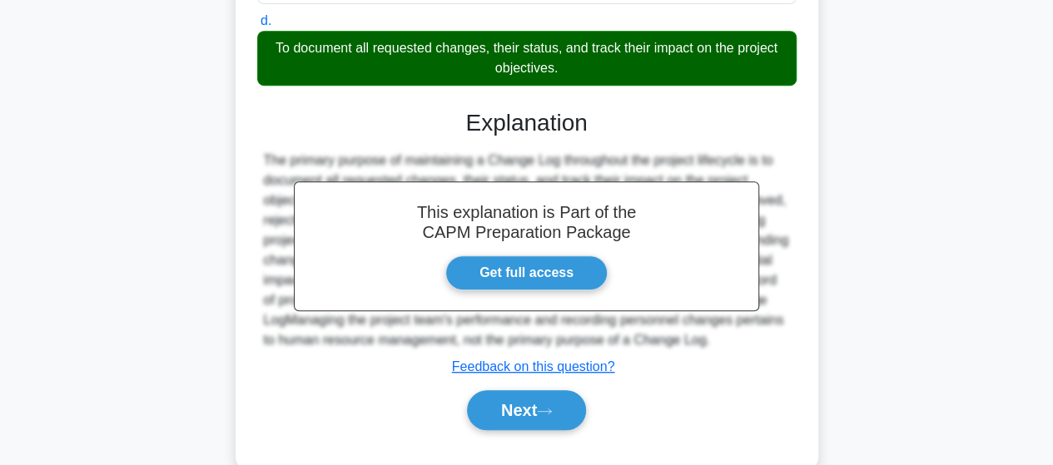
scroll to position [434, 0]
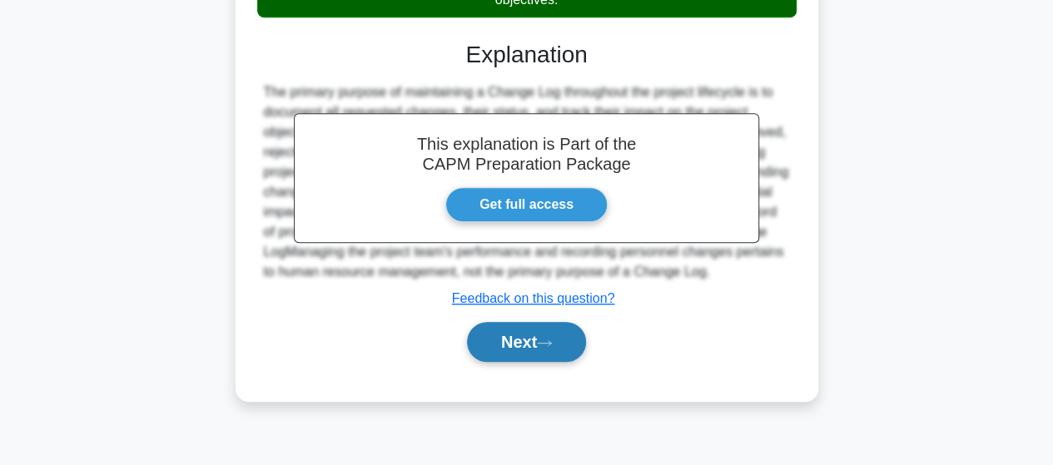
click at [539, 356] on button "Next" at bounding box center [526, 342] width 119 height 40
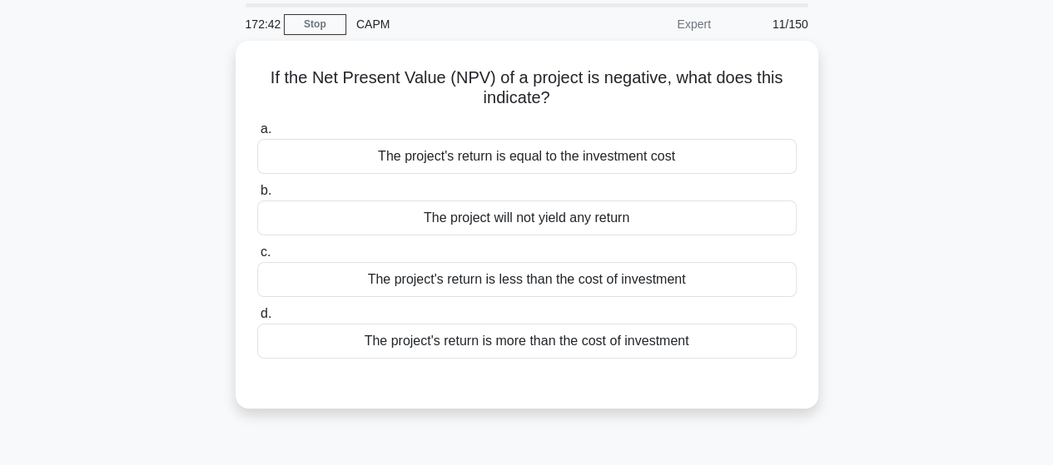
scroll to position [66, 0]
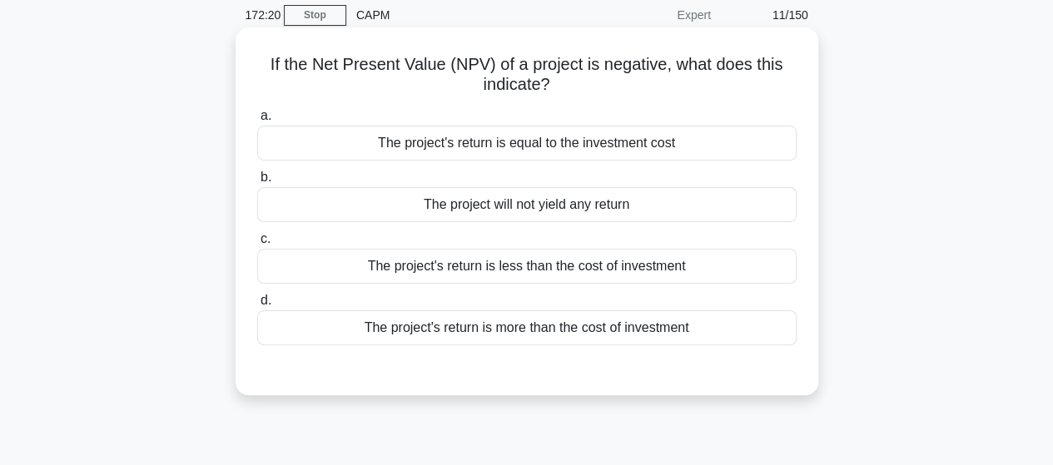
click at [544, 270] on div "The project's return is less than the cost of investment" at bounding box center [526, 266] width 539 height 35
click at [257, 245] on input "c. The project's return is less than the cost of investment" at bounding box center [257, 239] width 0 height 11
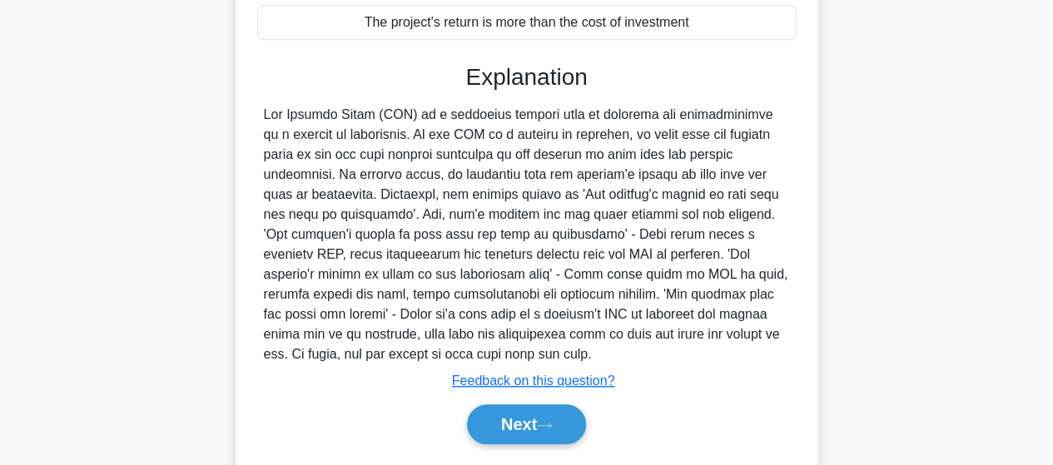
scroll to position [434, 0]
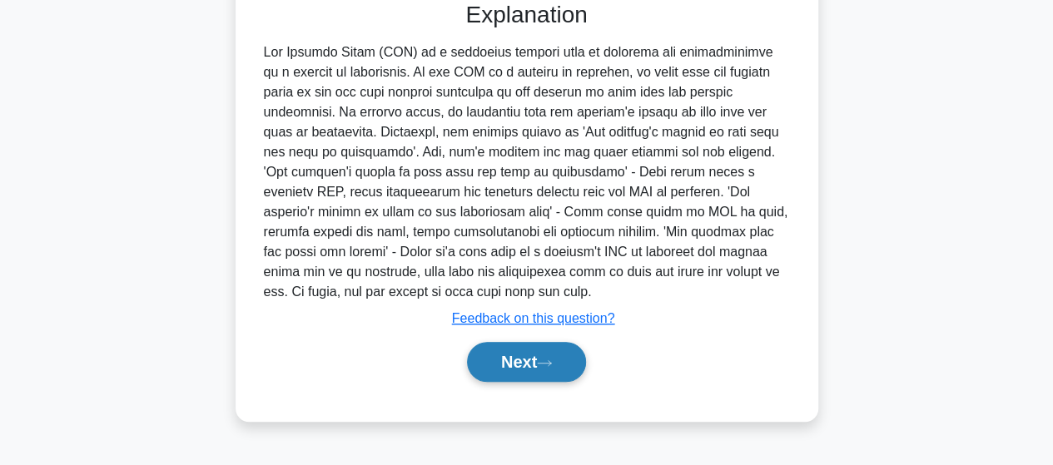
click at [556, 349] on button "Next" at bounding box center [526, 362] width 119 height 40
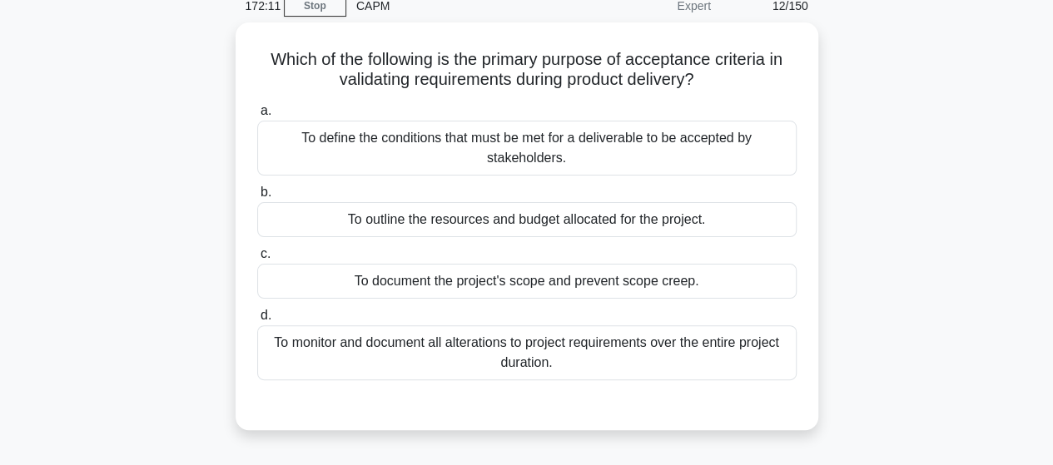
scroll to position [76, 0]
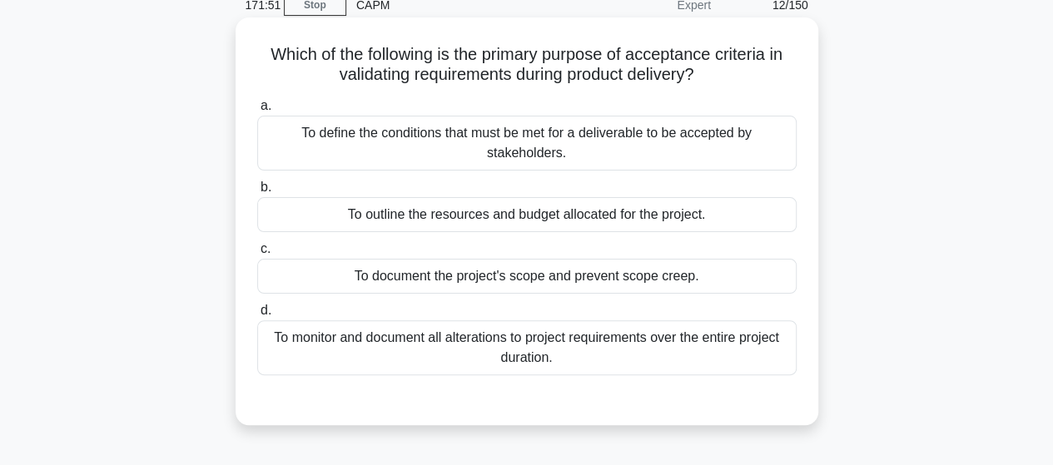
click at [371, 139] on div "To define the conditions that must be met for a deliverable to be accepted by s…" at bounding box center [526, 143] width 539 height 55
click at [257, 112] on input "a. To define the conditions that must be met for a deliverable to be accepted b…" at bounding box center [257, 106] width 0 height 11
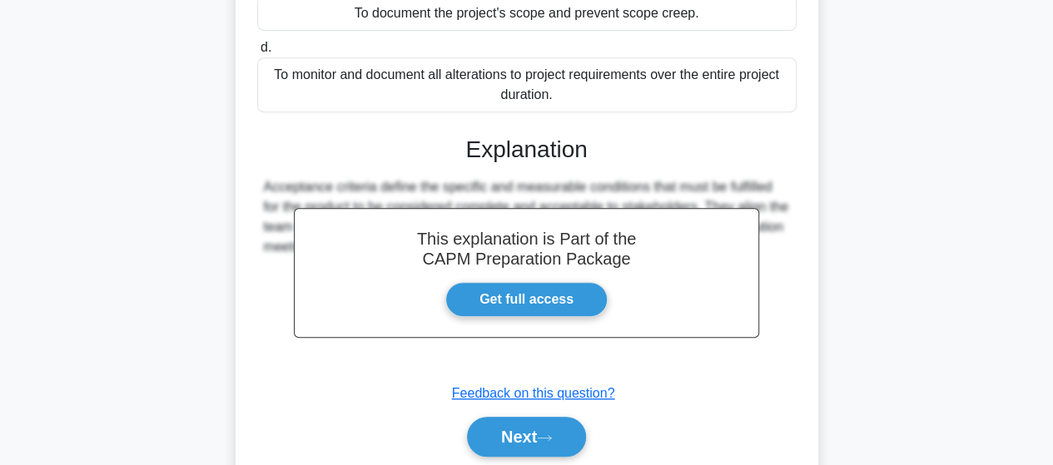
scroll to position [434, 0]
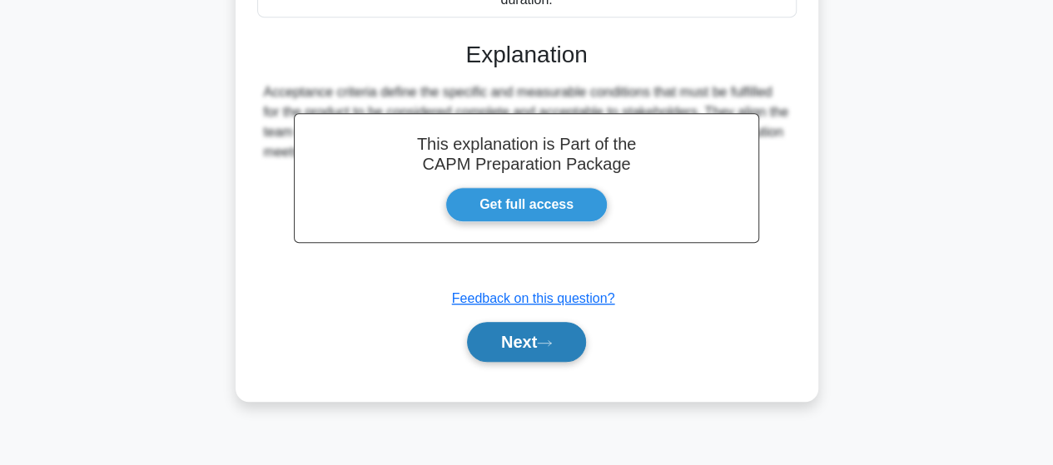
click at [492, 342] on button "Next" at bounding box center [526, 342] width 119 height 40
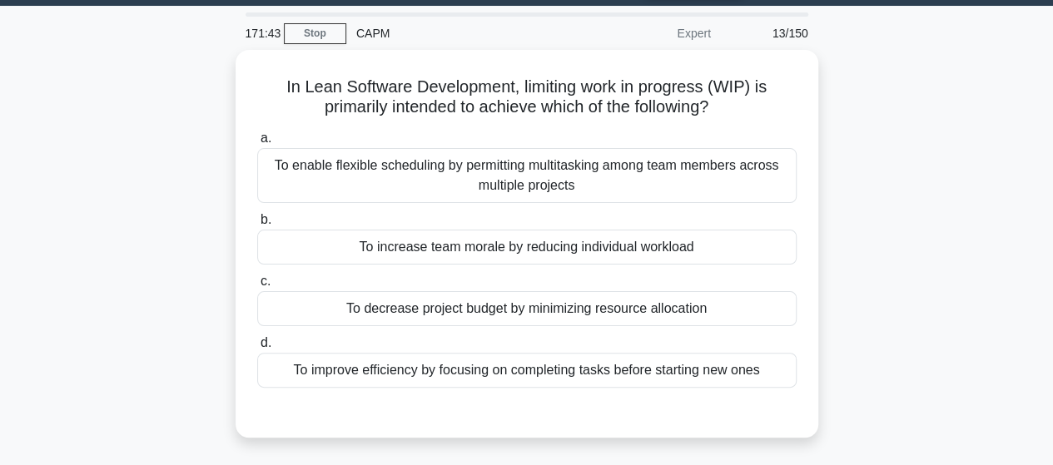
scroll to position [48, 0]
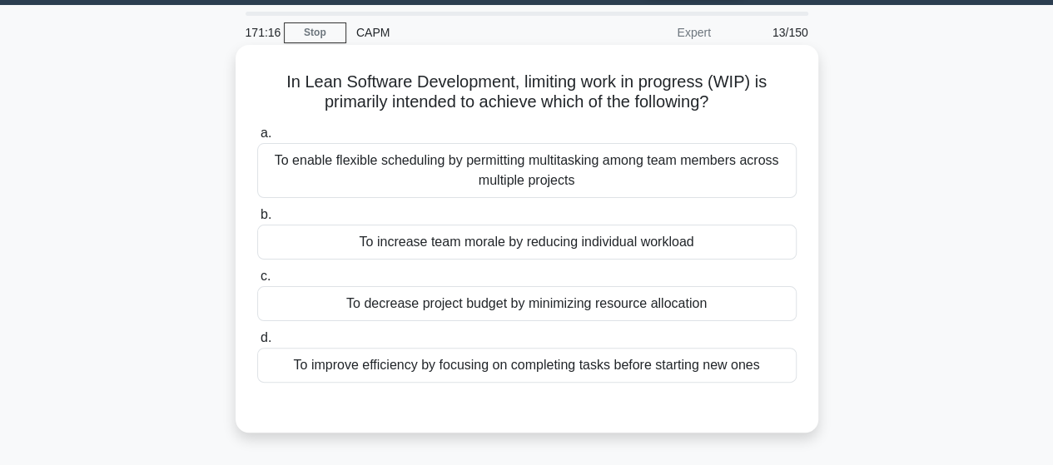
click at [641, 370] on div "To improve efficiency by focusing on completing tasks before starting new ones" at bounding box center [526, 365] width 539 height 35
click at [257, 344] on input "d. To improve efficiency by focusing on completing tasks before starting new on…" at bounding box center [257, 338] width 0 height 11
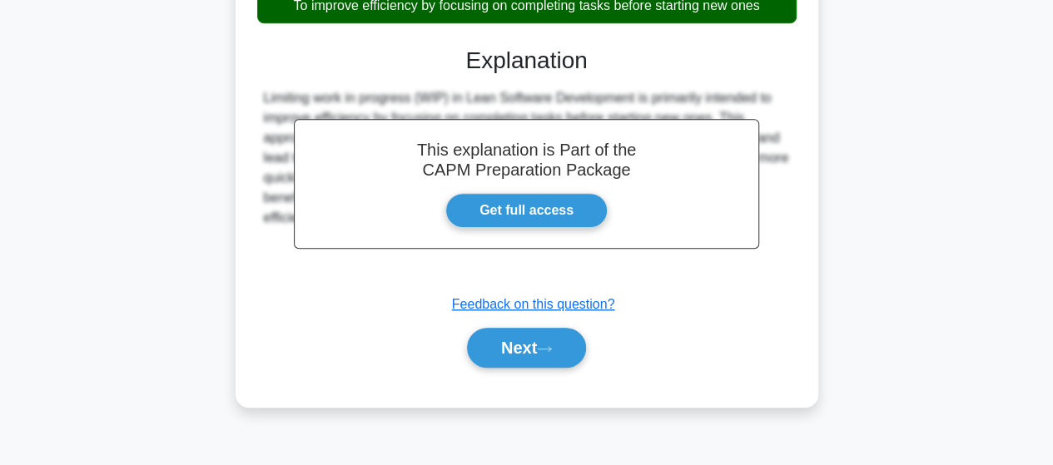
scroll to position [434, 0]
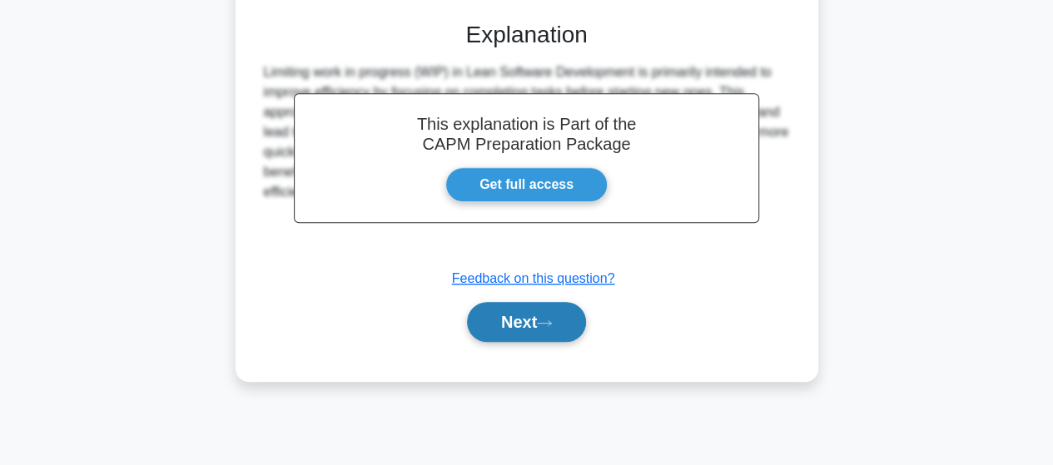
click at [549, 323] on icon at bounding box center [544, 323] width 15 height 9
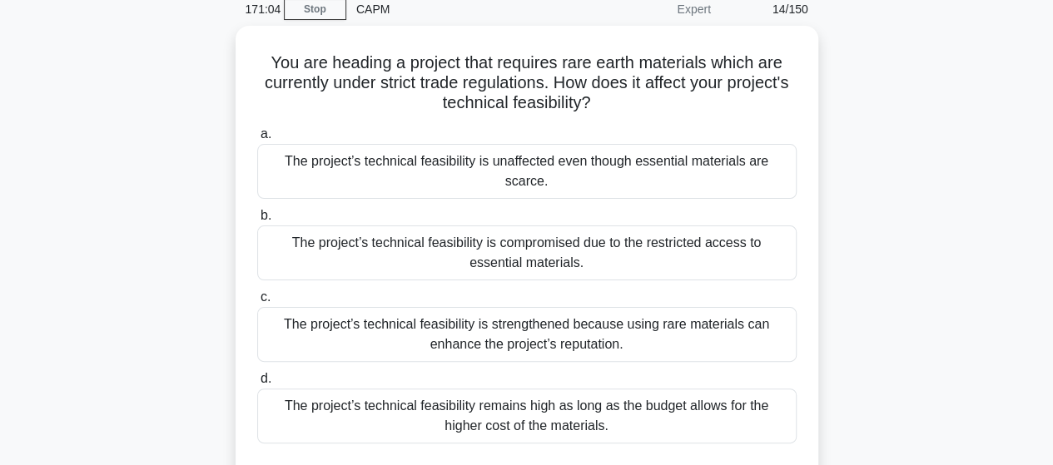
scroll to position [73, 0]
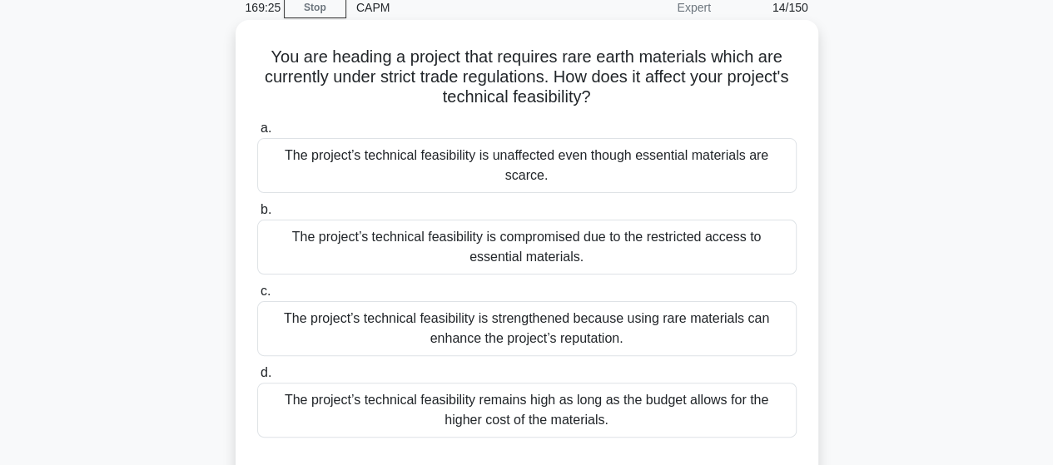
click at [546, 223] on div "The project’s technical feasibility is compromised due to the restricted access…" at bounding box center [526, 247] width 539 height 55
click at [257, 216] on input "b. The project’s technical feasibility is compromised due to the restricted acc…" at bounding box center [257, 210] width 0 height 11
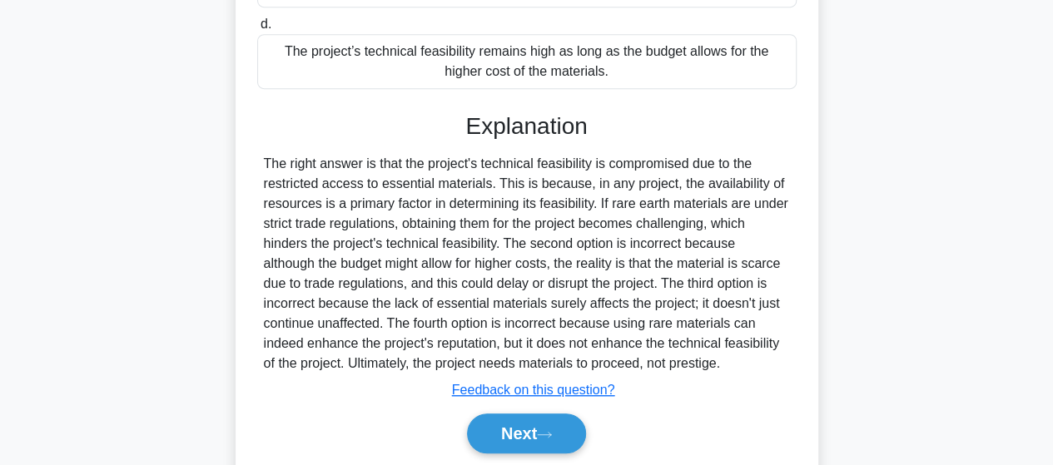
scroll to position [459, 0]
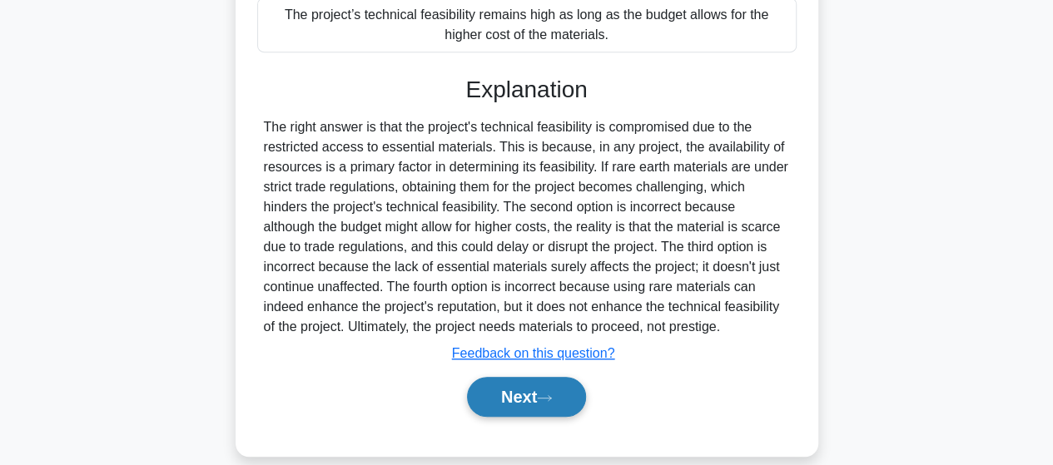
click at [514, 377] on button "Next" at bounding box center [526, 397] width 119 height 40
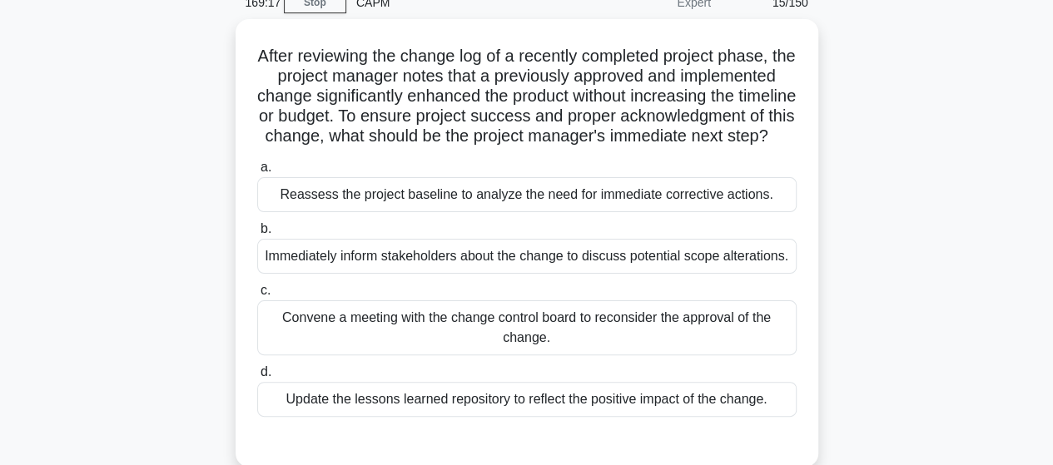
scroll to position [83, 0]
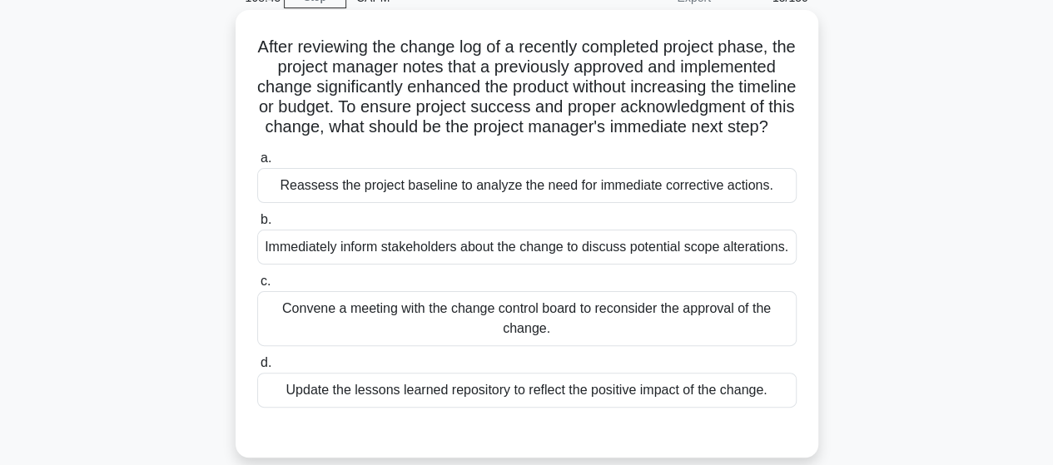
click at [686, 408] on div "Update the lessons learned repository to reflect the positive impact of the cha…" at bounding box center [526, 390] width 539 height 35
click at [257, 369] on input "d. Update the lessons learned repository to reflect the positive impact of the …" at bounding box center [257, 363] width 0 height 11
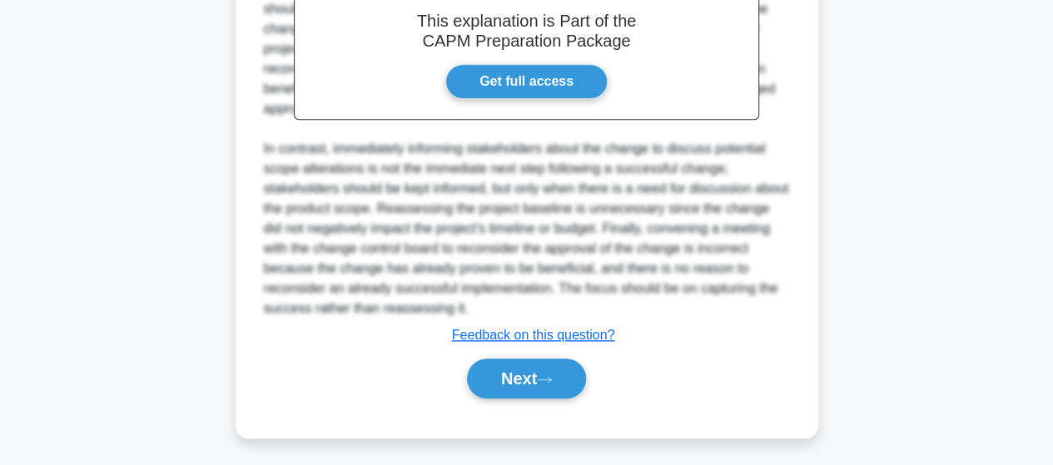
scroll to position [619, 0]
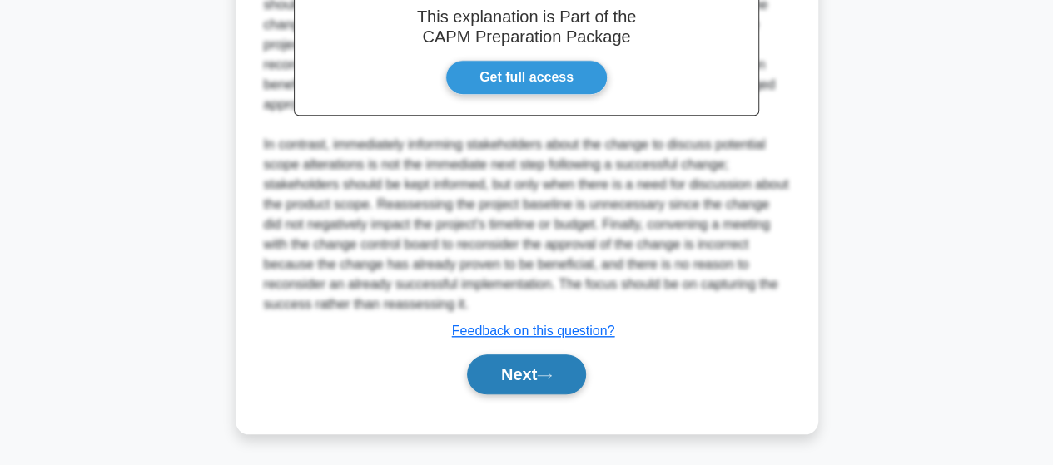
click at [583, 362] on button "Next" at bounding box center [526, 375] width 119 height 40
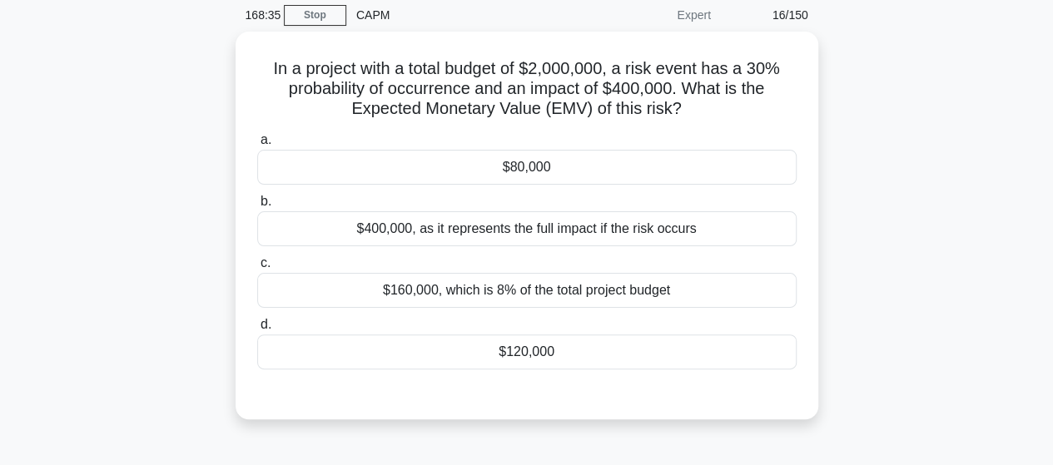
scroll to position [72, 0]
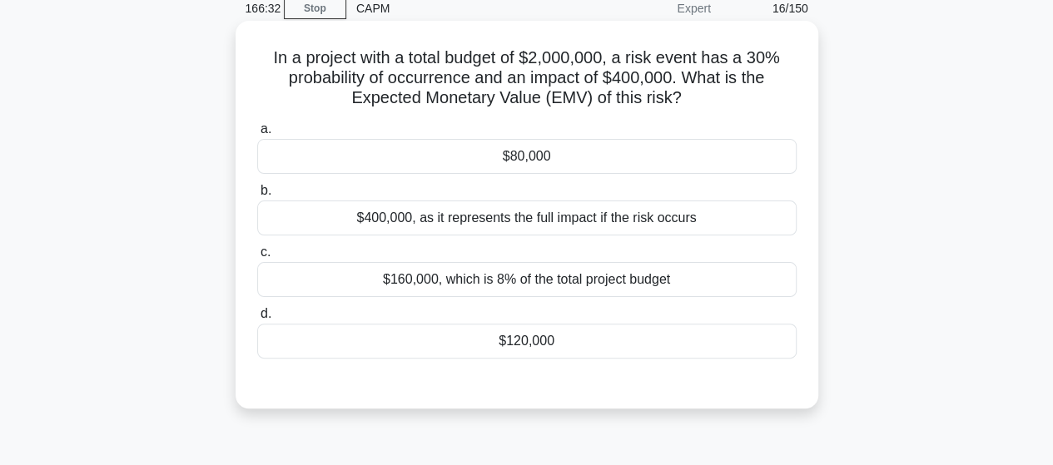
click at [586, 339] on div "$120,000" at bounding box center [526, 341] width 539 height 35
click at [257, 320] on input "d. $120,000" at bounding box center [257, 314] width 0 height 11
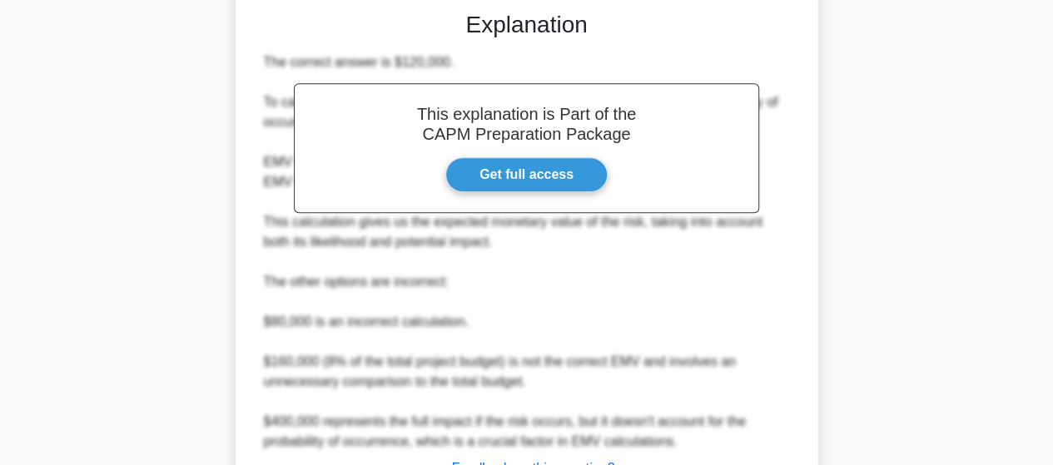
scroll to position [512, 0]
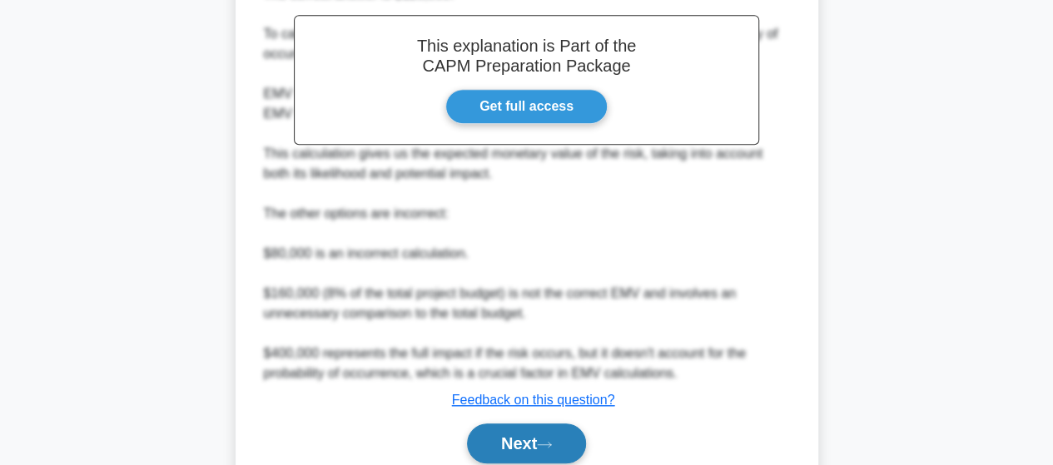
click at [542, 449] on button "Next" at bounding box center [526, 444] width 119 height 40
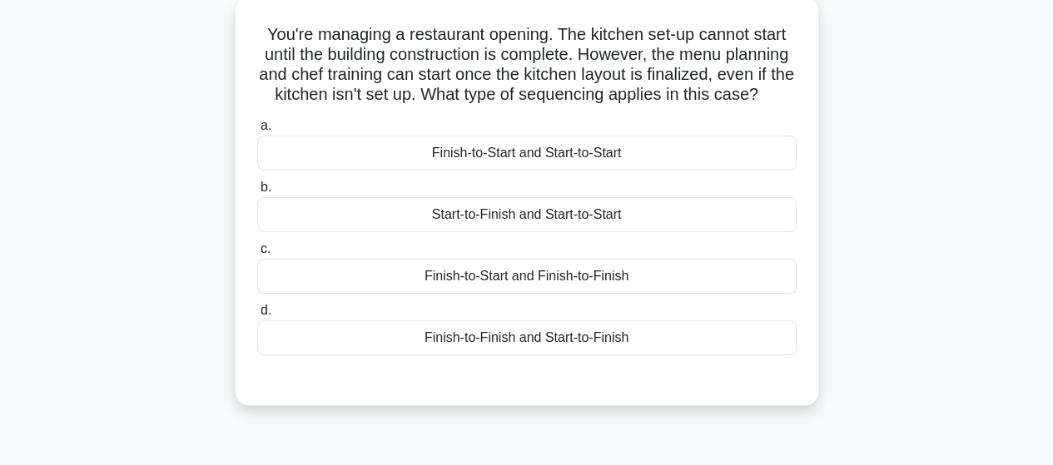
scroll to position [95, 0]
click at [475, 233] on div "Start-to-Finish and Start-to-Start" at bounding box center [526, 215] width 539 height 35
click at [257, 194] on input "b. Start-to-Finish and Start-to-Start" at bounding box center [257, 188] width 0 height 11
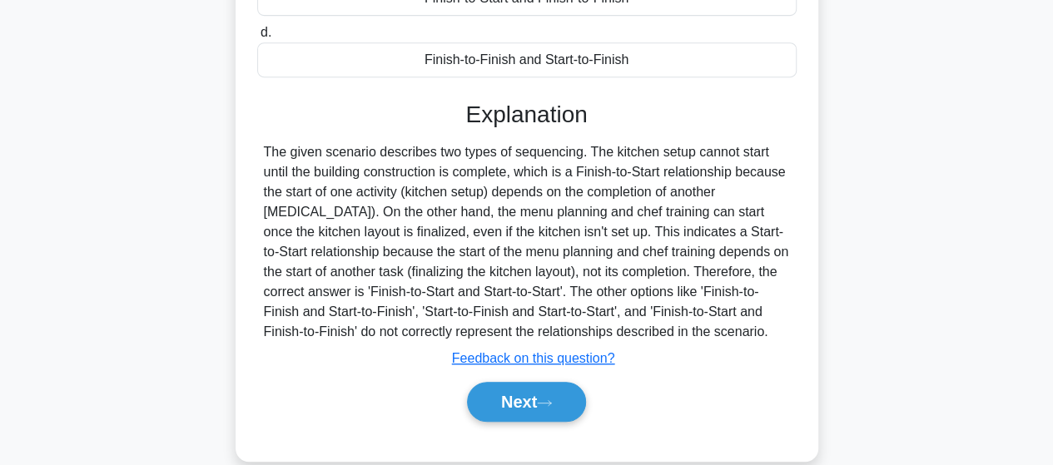
scroll to position [434, 0]
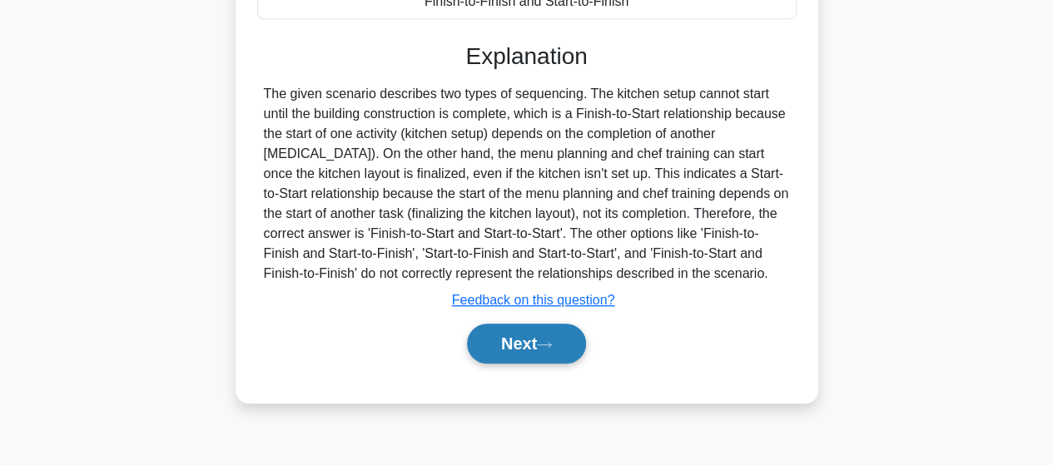
click at [489, 356] on button "Next" at bounding box center [526, 344] width 119 height 40
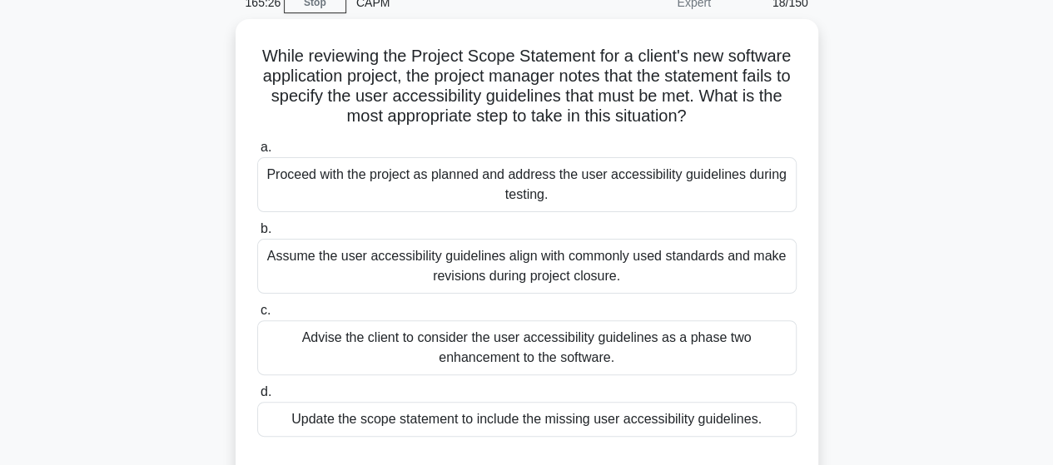
scroll to position [80, 0]
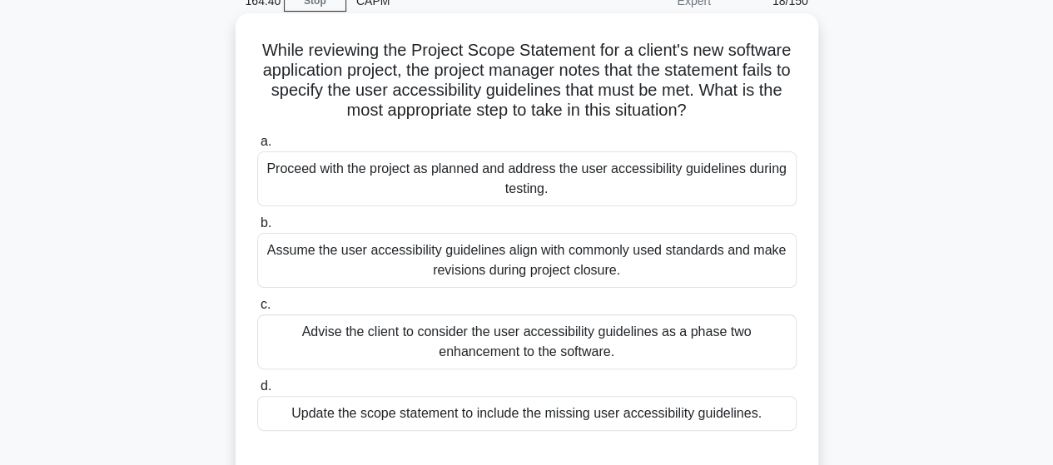
click at [497, 407] on div "Update the scope statement to include the missing user accessibility guidelines." at bounding box center [526, 413] width 539 height 35
click at [257, 392] on input "d. Update the scope statement to include the missing user accessibility guideli…" at bounding box center [257, 386] width 0 height 11
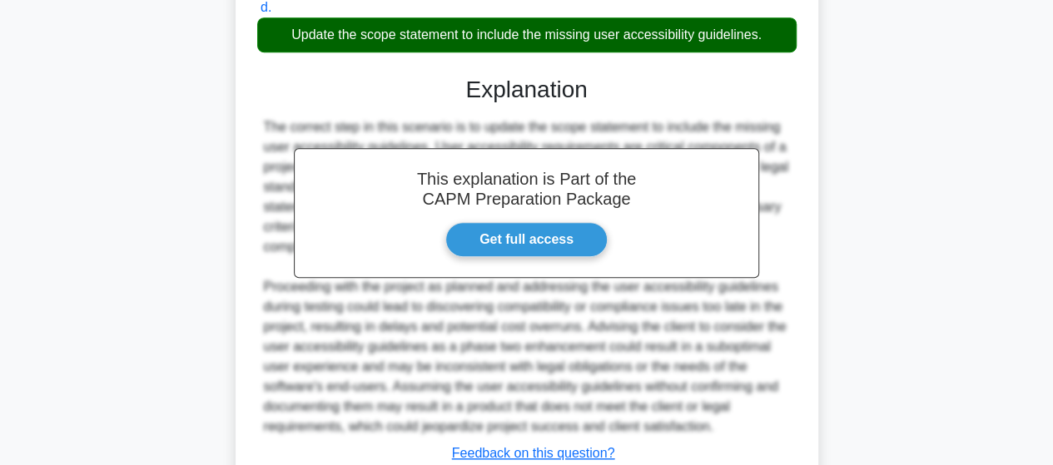
scroll to position [579, 0]
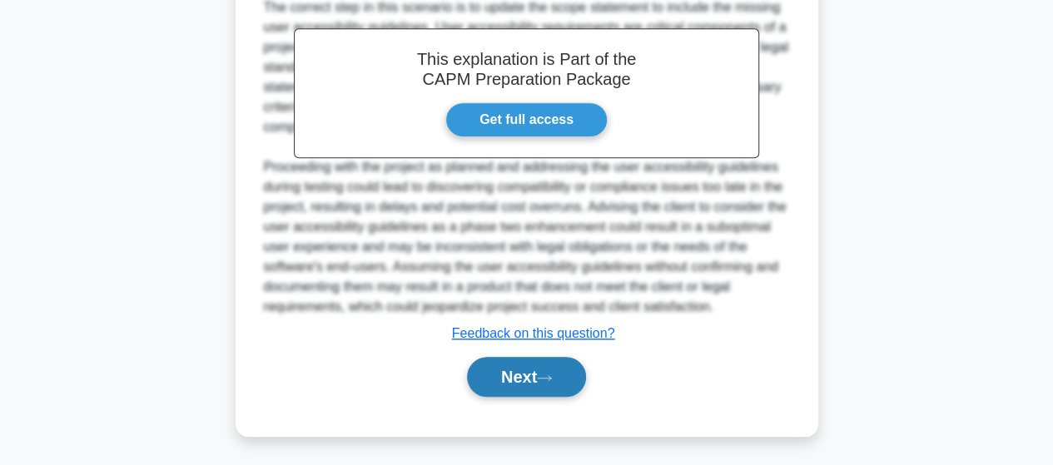
click at [538, 365] on button "Next" at bounding box center [526, 377] width 119 height 40
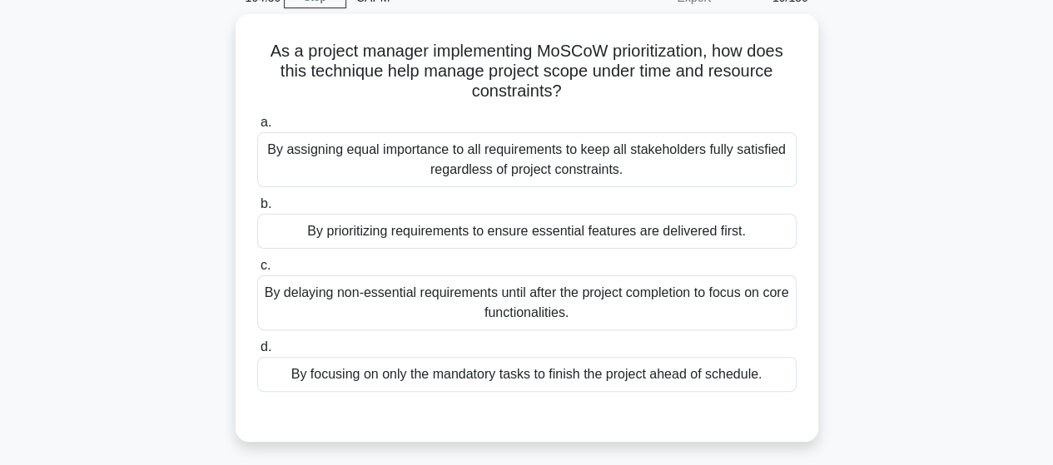
scroll to position [84, 0]
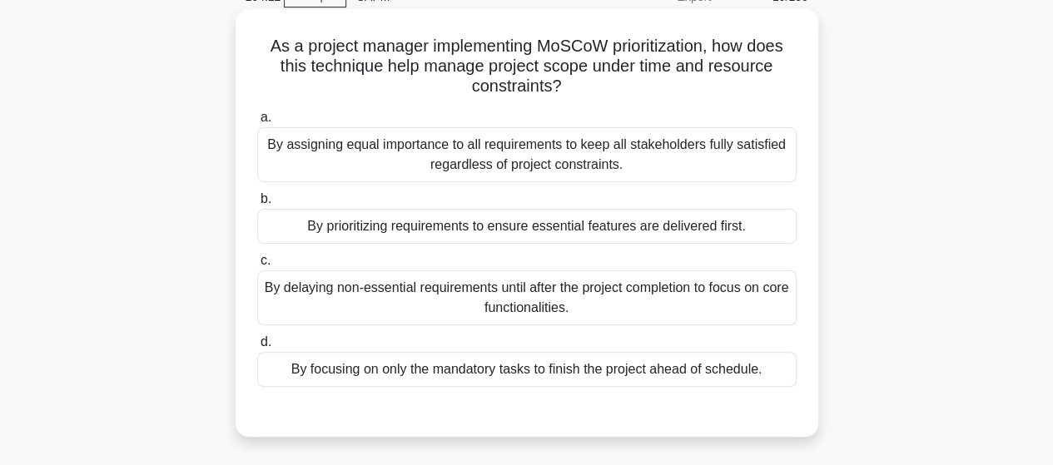
click at [510, 231] on div "By prioritizing requirements to ensure essential features are delivered first." at bounding box center [526, 226] width 539 height 35
click at [257, 205] on input "b. By prioritizing requirements to ensure essential features are delivered firs…" at bounding box center [257, 199] width 0 height 11
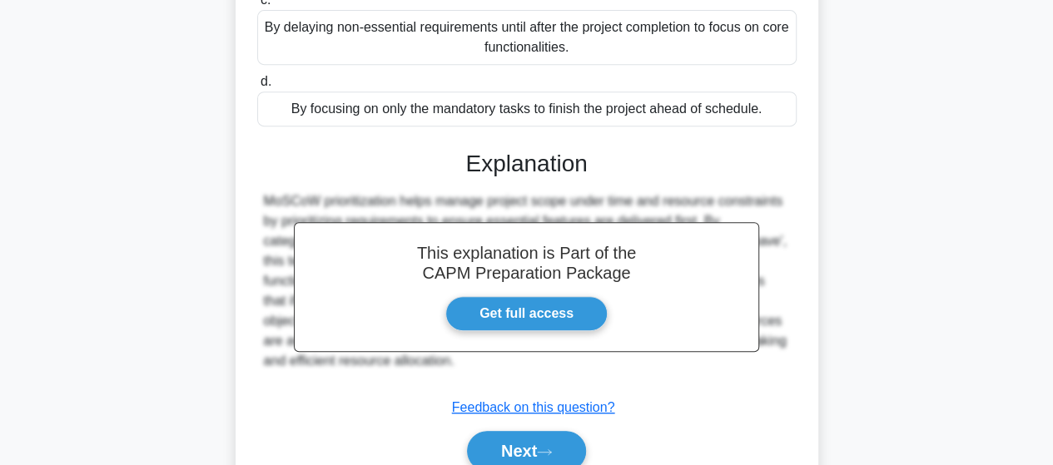
scroll to position [434, 0]
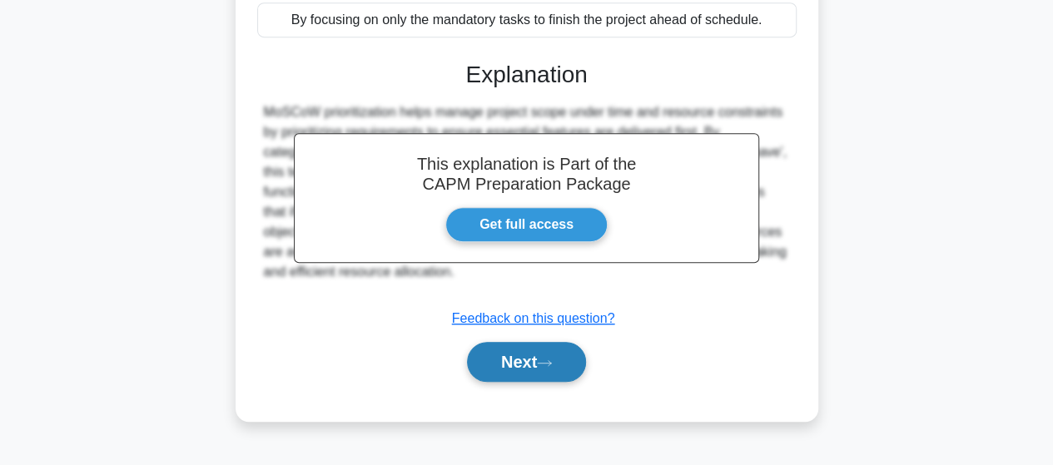
click at [544, 360] on icon at bounding box center [544, 363] width 15 height 9
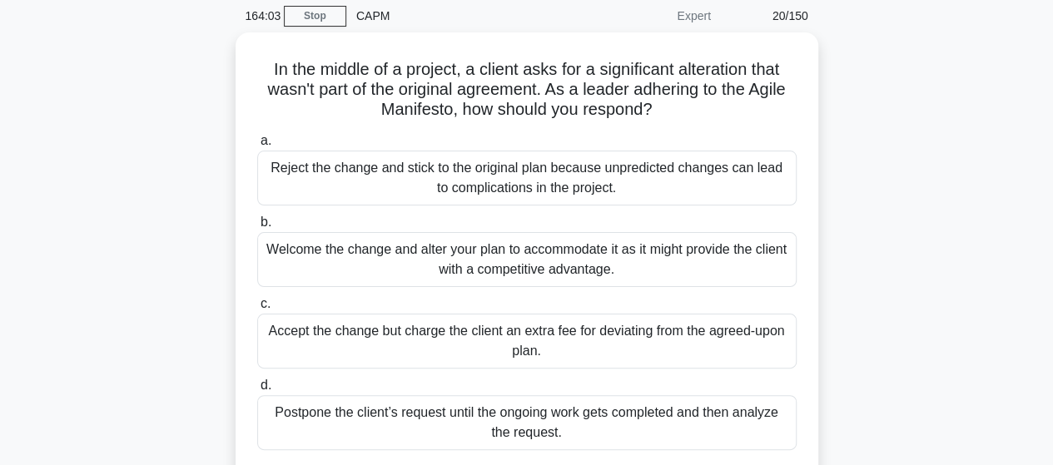
scroll to position [63, 0]
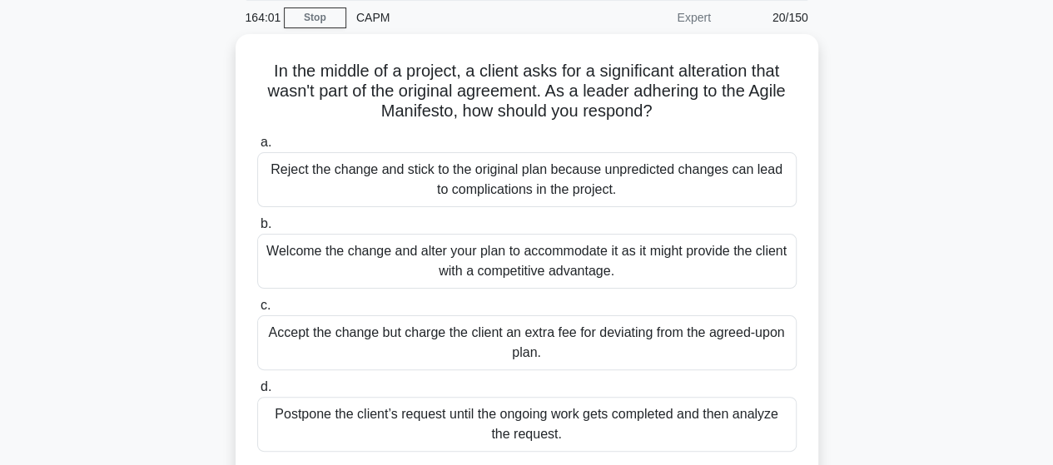
drag, startPoint x: 1032, startPoint y: 162, endPoint x: 1032, endPoint y: 178, distance: 15.8
click at [1032, 178] on main "164:01 Stop CAPM Expert 20/150 In the middle of a project, a client asks for a …" at bounding box center [526, 413] width 1053 height 846
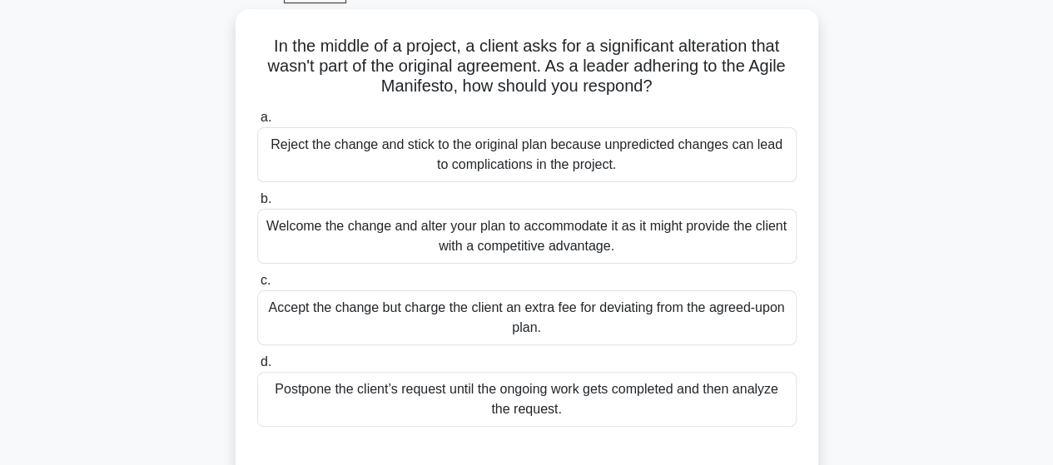
scroll to position [90, 0]
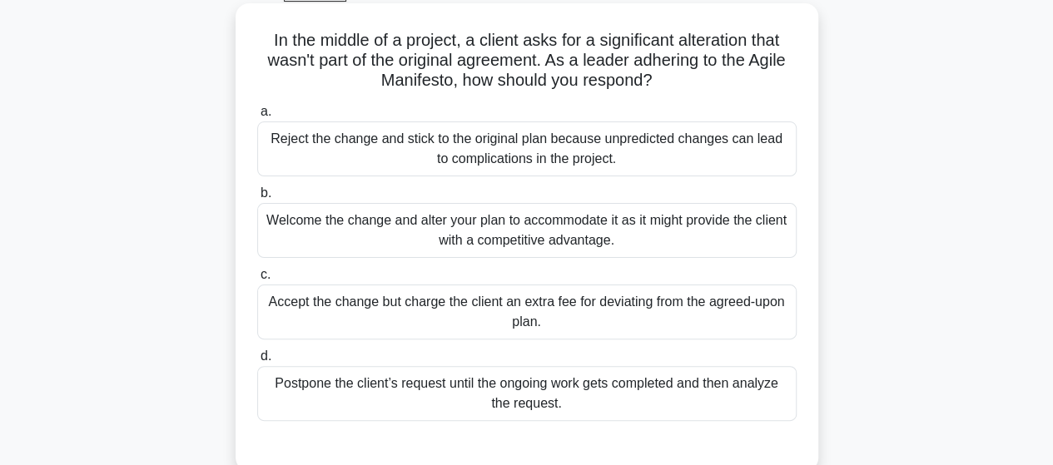
click at [410, 230] on div "Welcome the change and alter your plan to accommodate it as it might provide th…" at bounding box center [526, 230] width 539 height 55
click at [257, 199] on input "b. Welcome the change and alter your plan to accommodate it as it might provide…" at bounding box center [257, 193] width 0 height 11
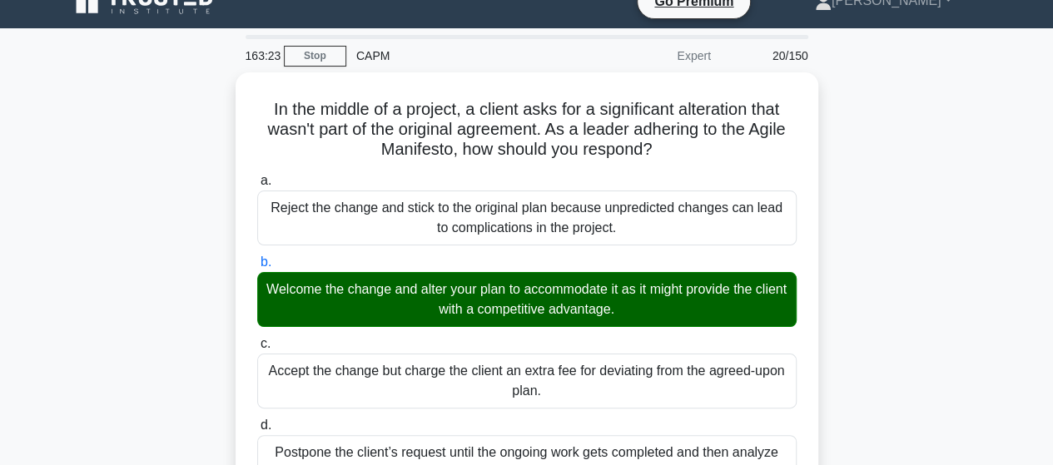
scroll to position [0, 0]
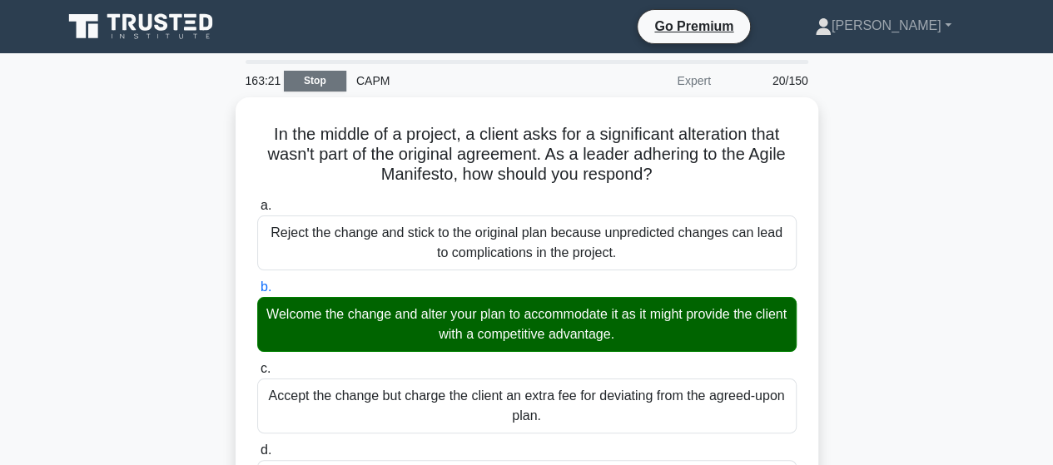
click at [308, 82] on link "Stop" at bounding box center [315, 81] width 62 height 21
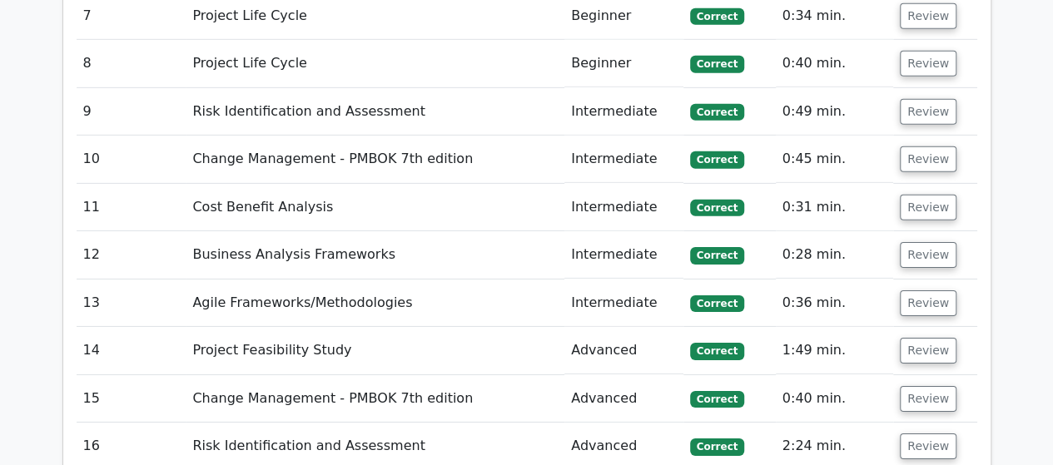
scroll to position [2536, 0]
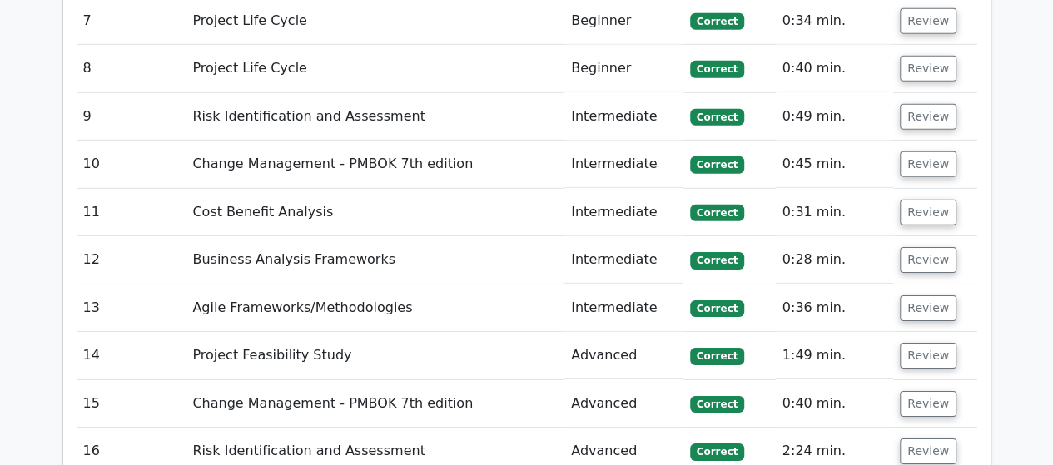
drag, startPoint x: 1041, startPoint y: 320, endPoint x: 1041, endPoint y: 306, distance: 13.3
